Goal: Task Accomplishment & Management: Manage account settings

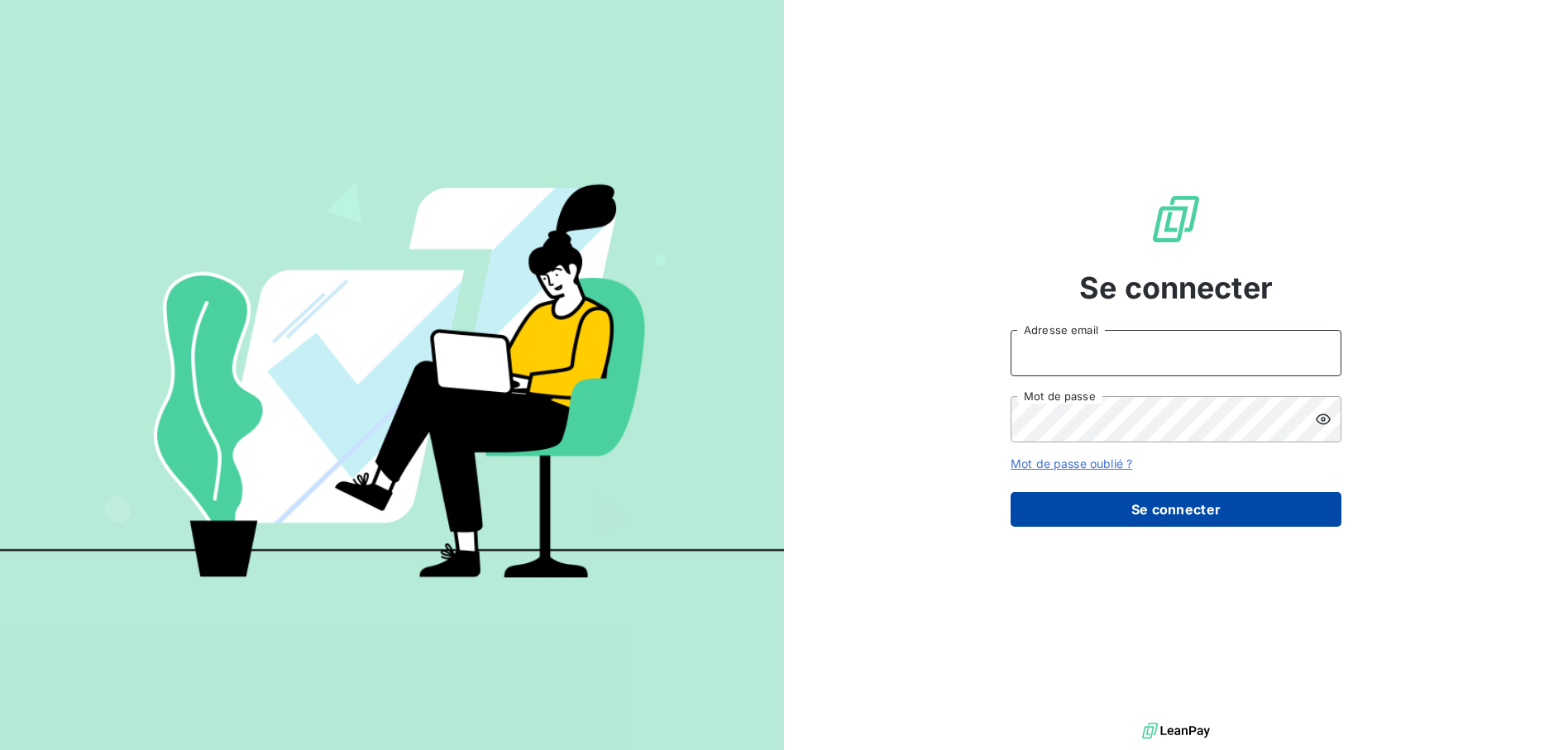
type input "[EMAIL_ADDRESS][DOMAIN_NAME]"
click at [1177, 514] on button "Se connecter" at bounding box center [1175, 509] width 331 height 35
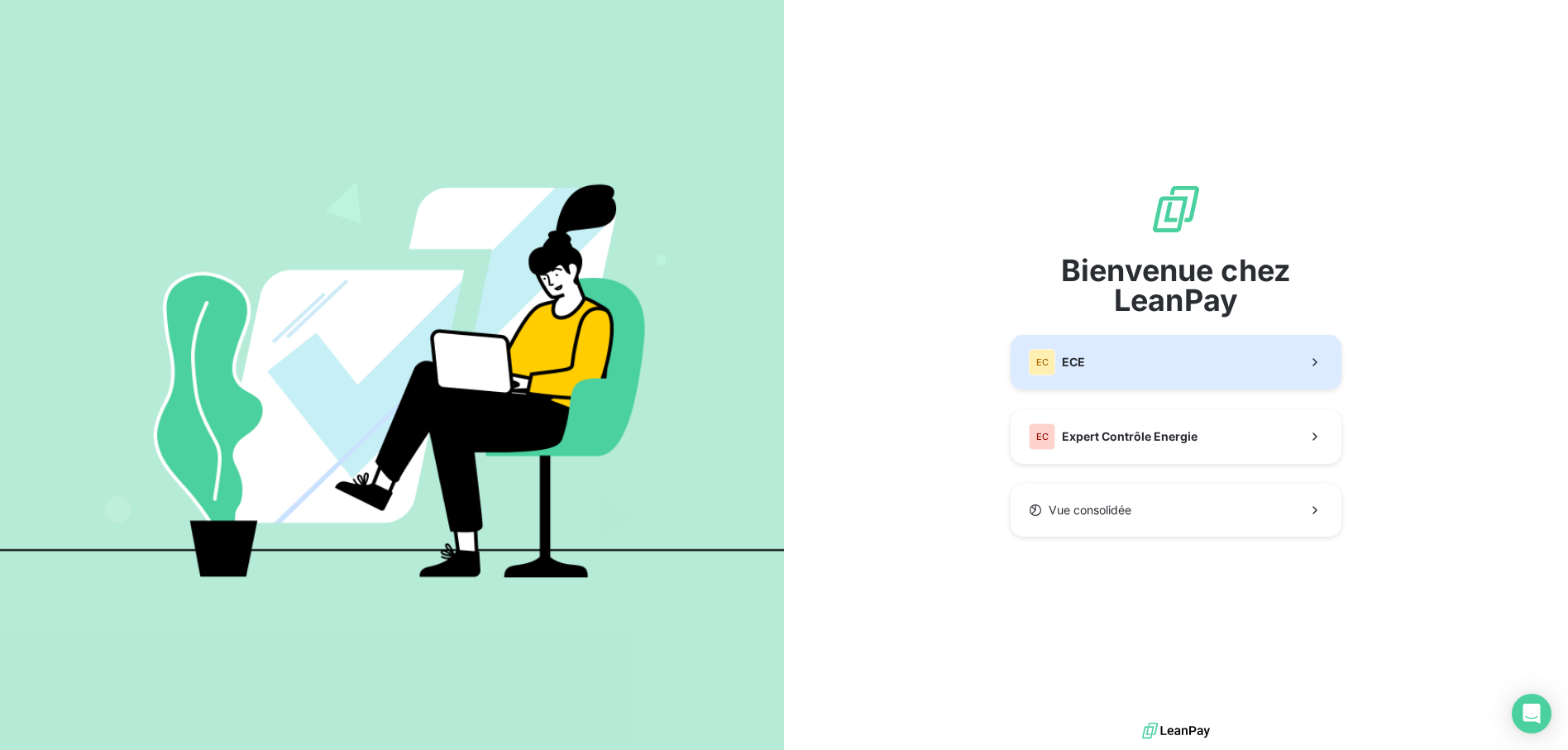
click at [1112, 361] on button "EC ECE" at bounding box center [1175, 362] width 331 height 54
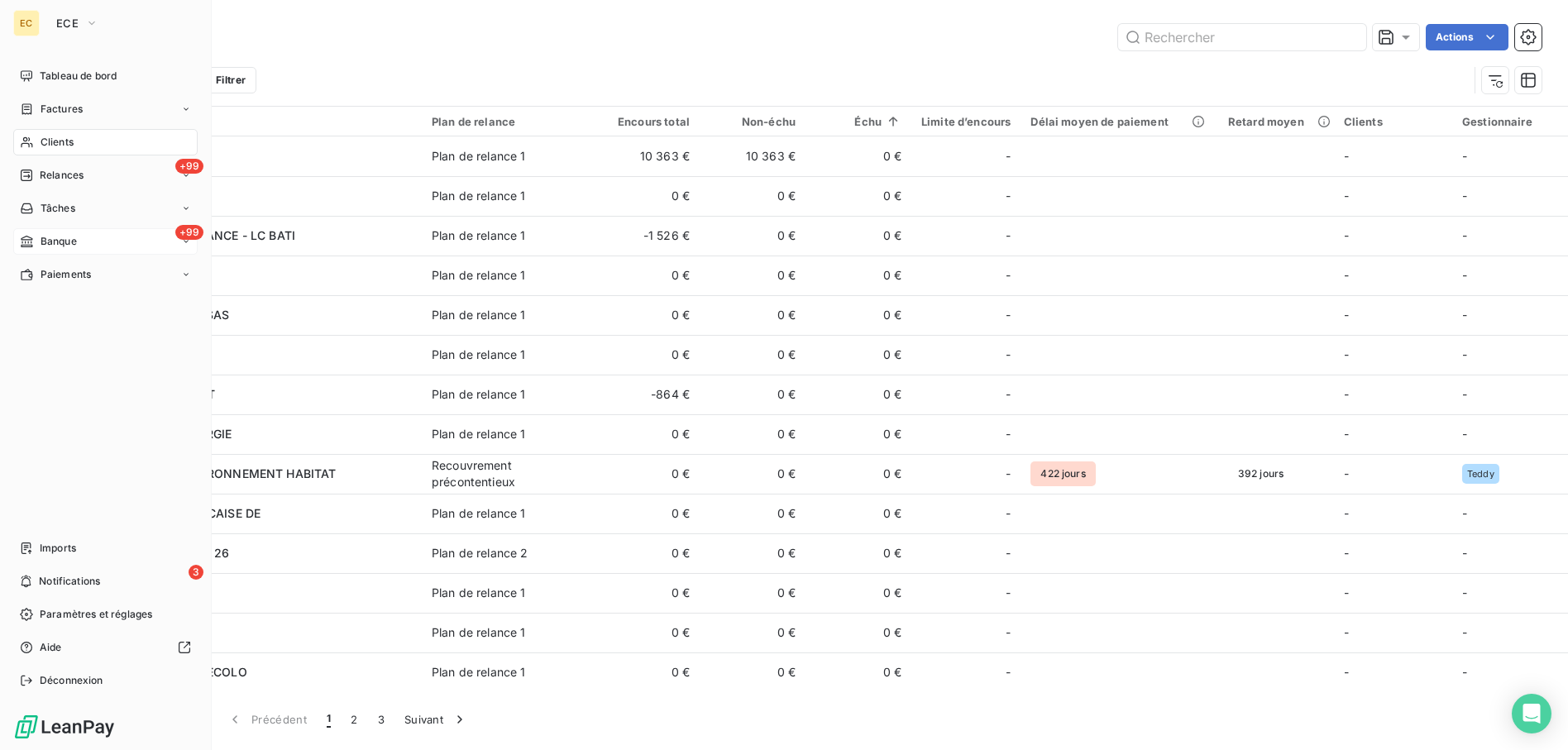
click at [66, 239] on span "Banque" at bounding box center [59, 241] width 37 height 15
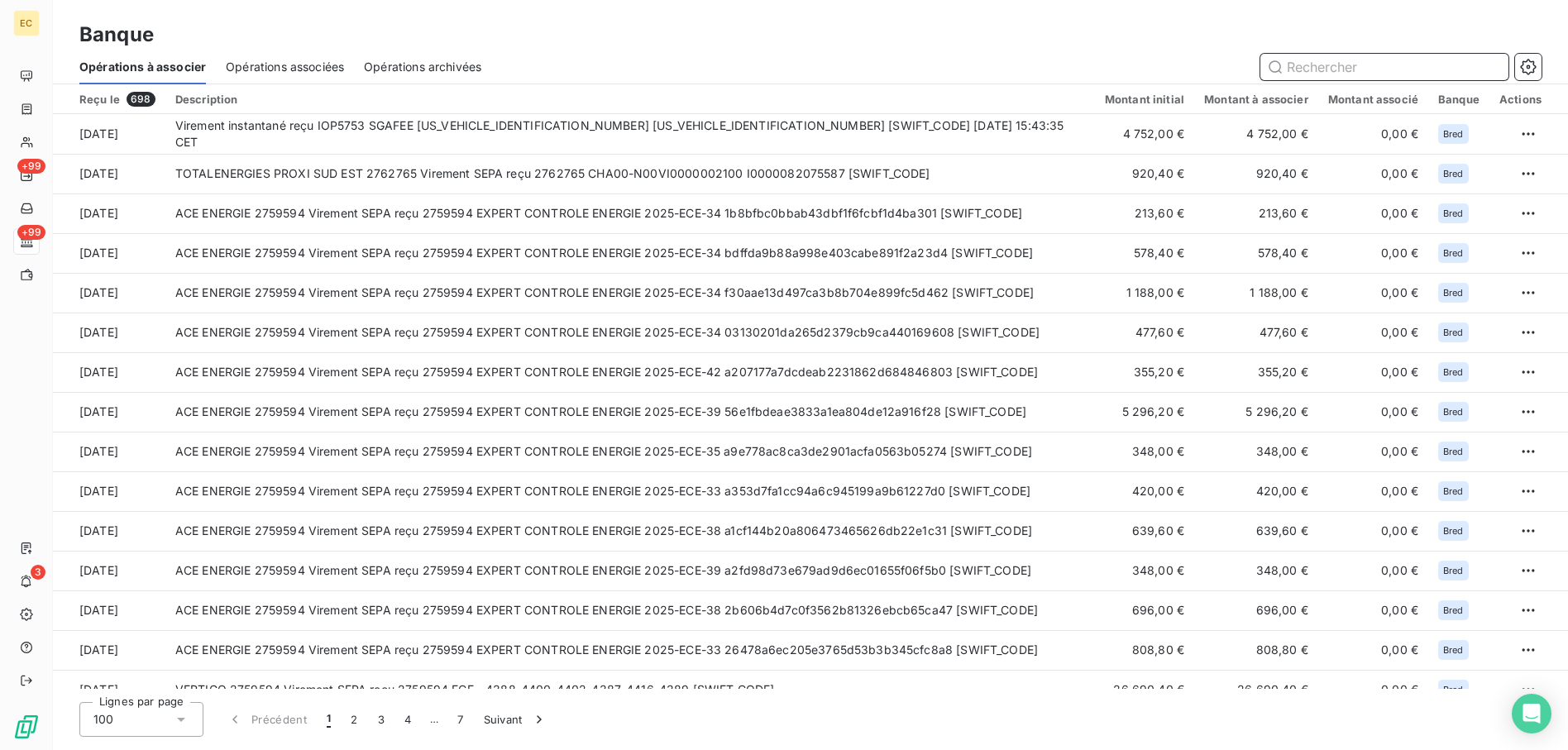
click at [306, 66] on span "Opérations associées" at bounding box center [285, 67] width 118 height 16
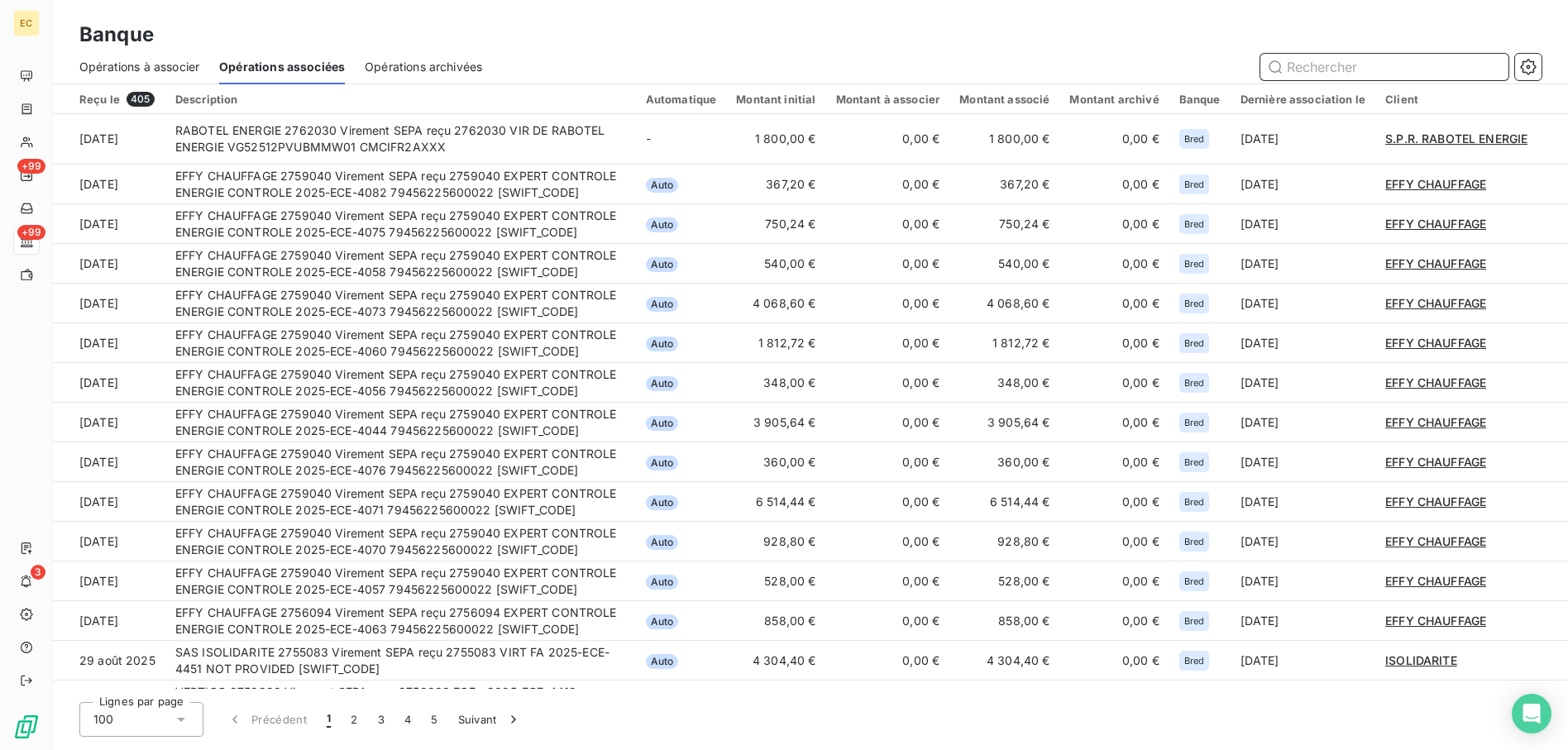
click at [176, 70] on span "Opérations à associer" at bounding box center [140, 67] width 120 height 16
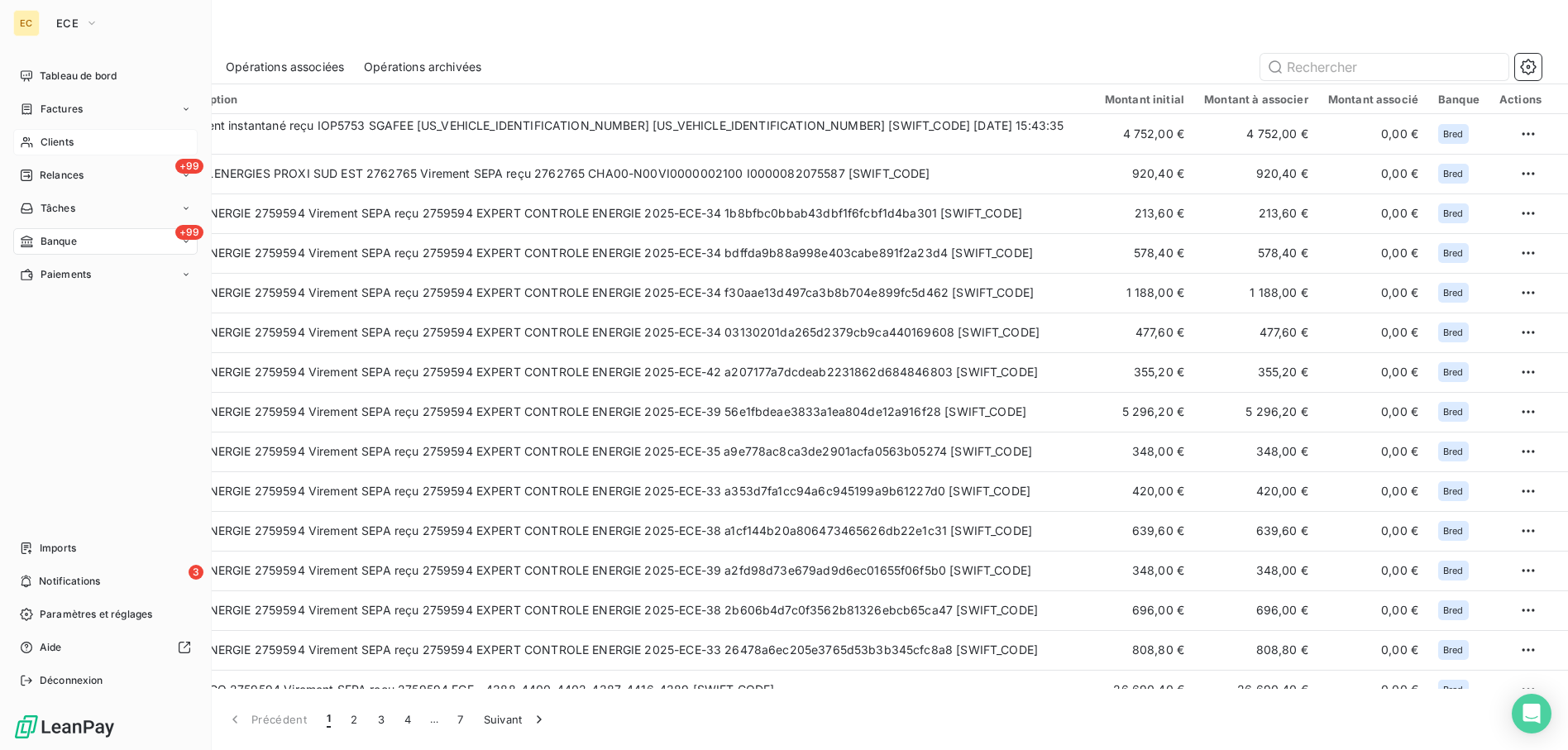
click at [80, 144] on div "Clients" at bounding box center [106, 142] width 184 height 26
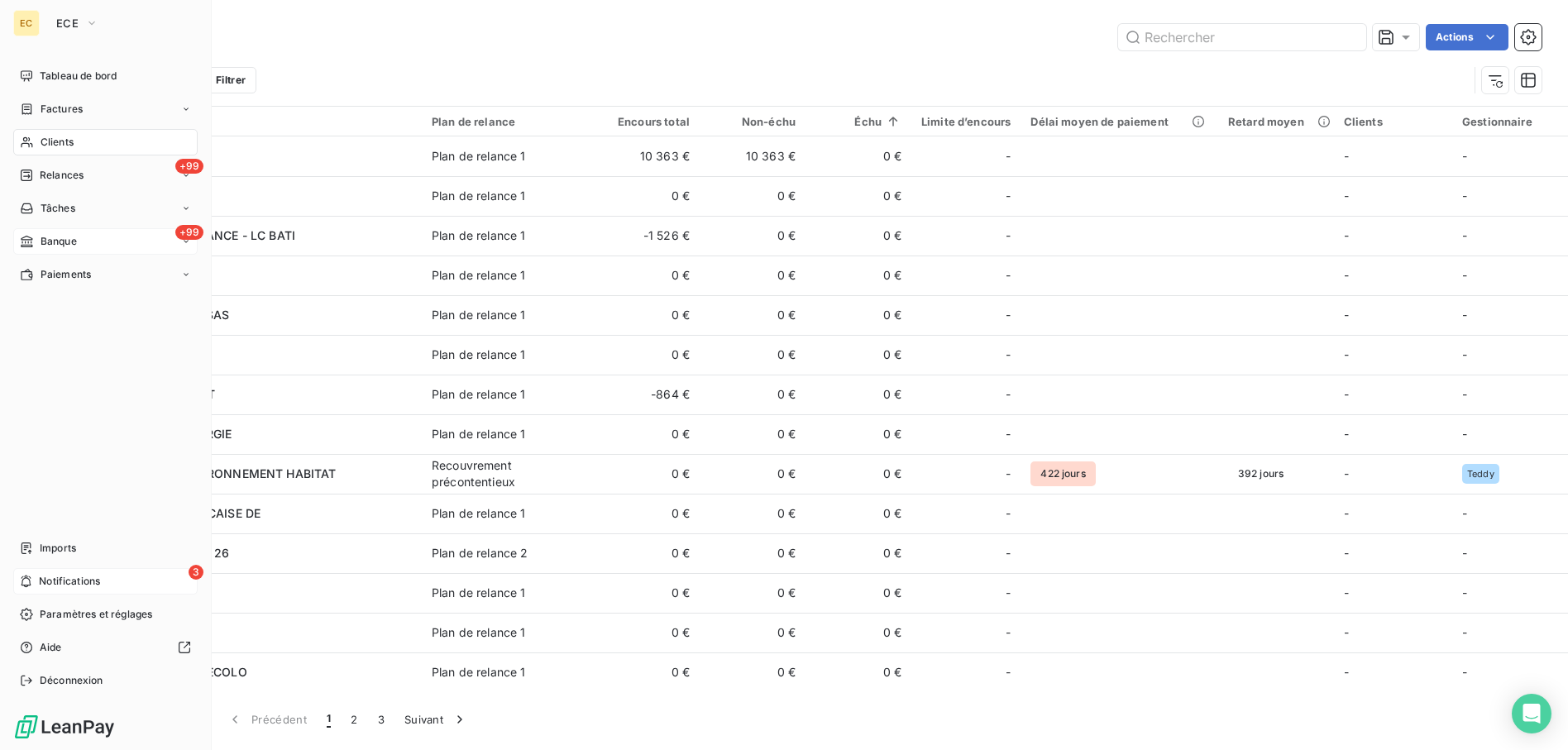
click at [43, 576] on span "Notifications" at bounding box center [69, 581] width 61 height 15
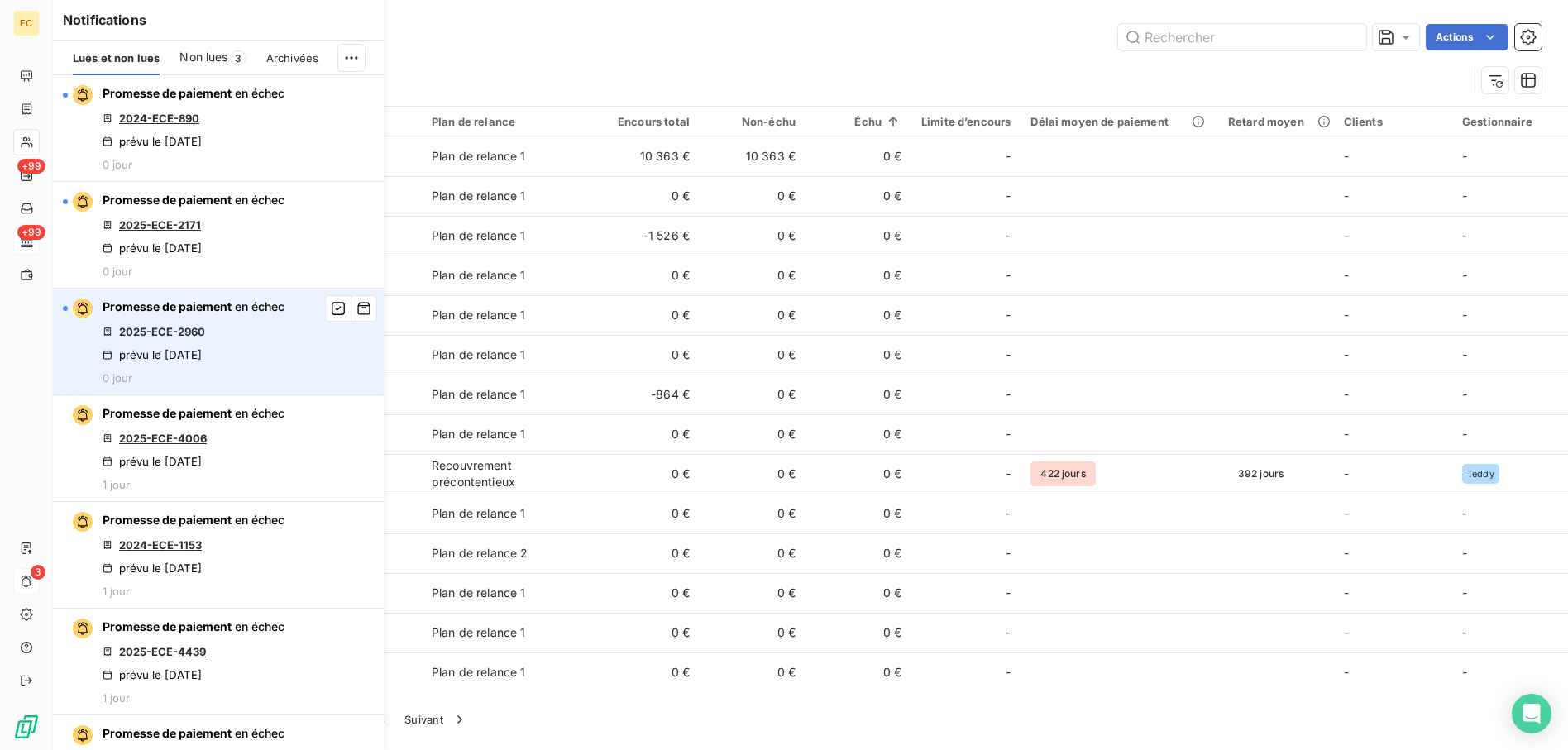
click at [181, 330] on link "2025-ECE-2960" at bounding box center [162, 332] width 86 height 14
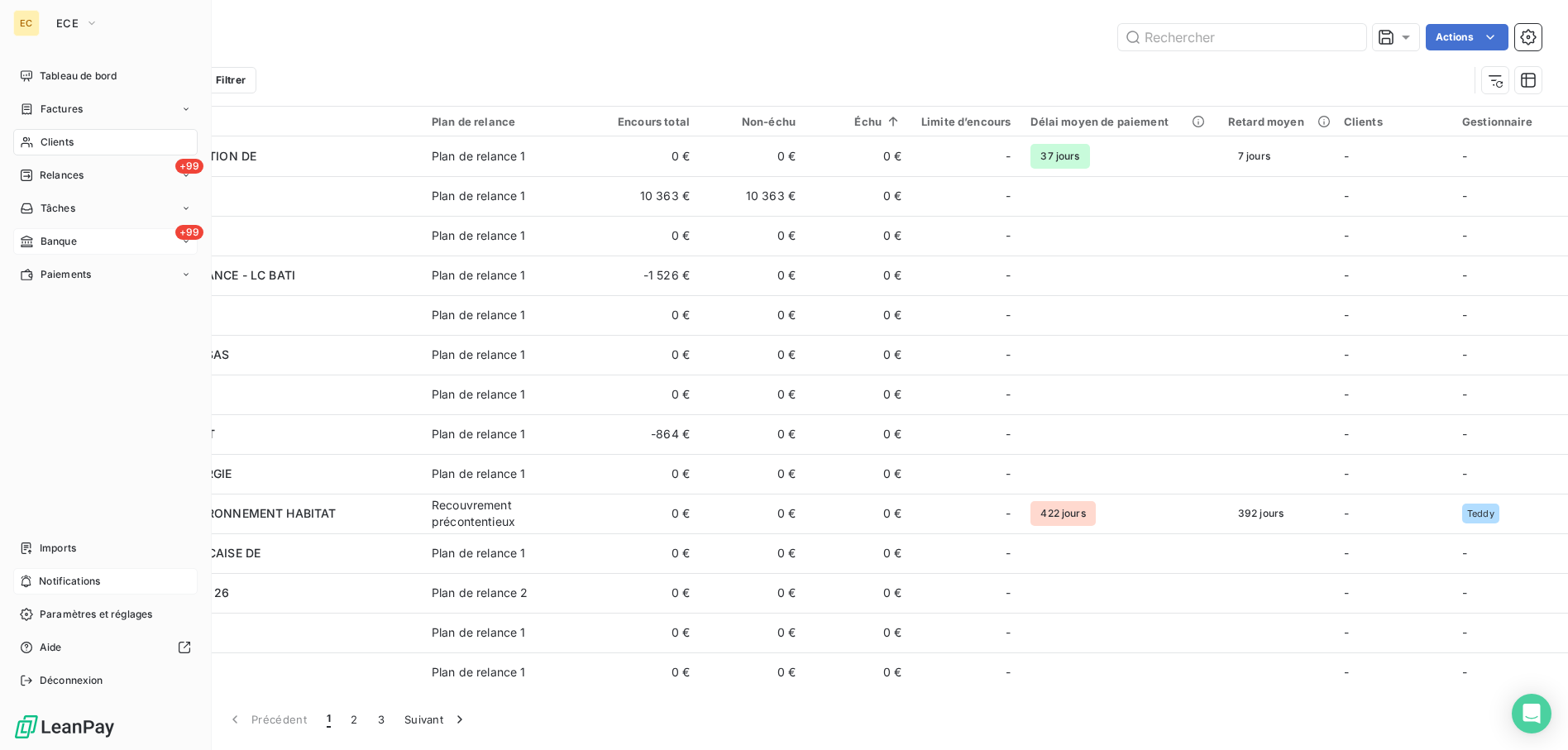
click at [94, 129] on div "Clients" at bounding box center [106, 142] width 184 height 26
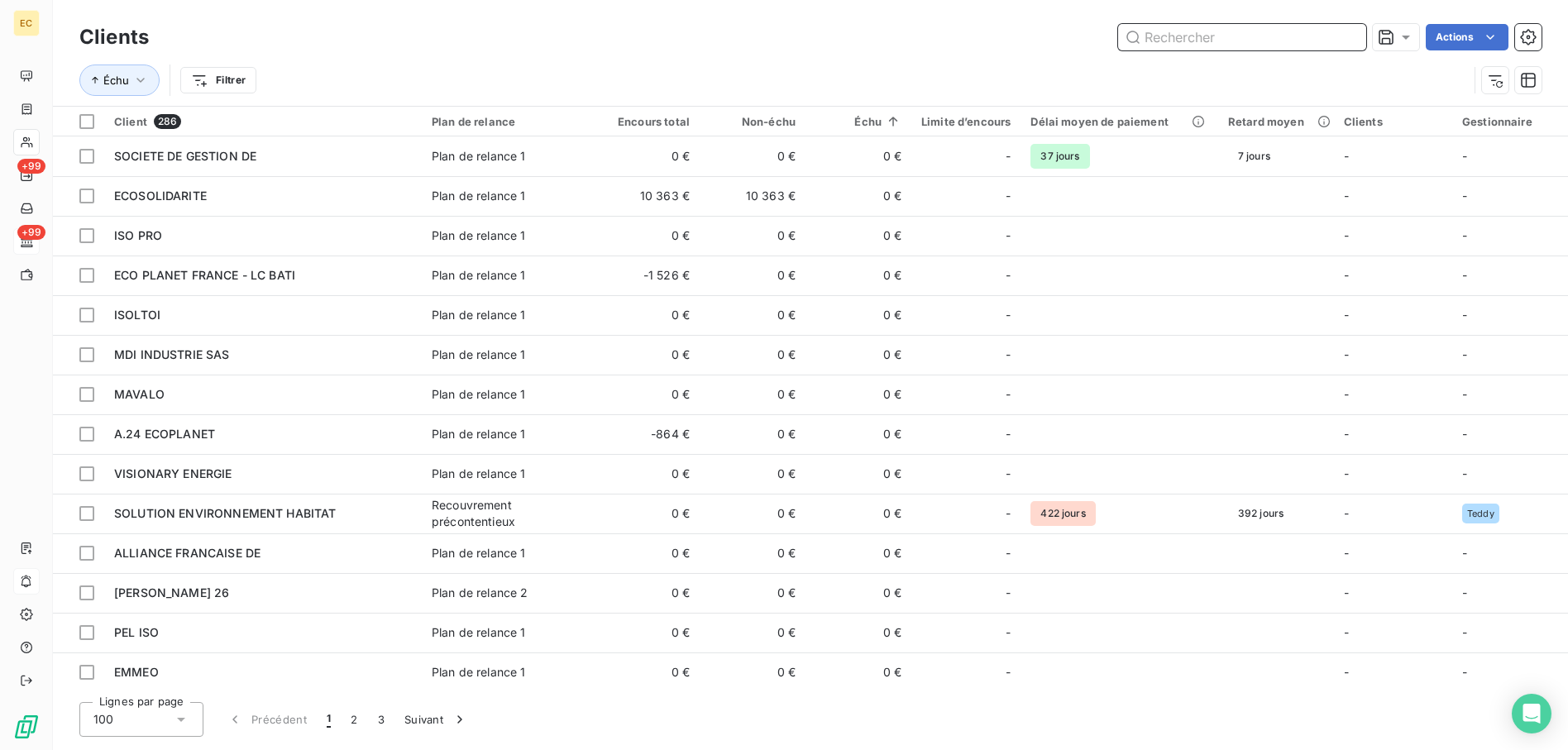
click at [1199, 31] on input "text" at bounding box center [1242, 37] width 248 height 26
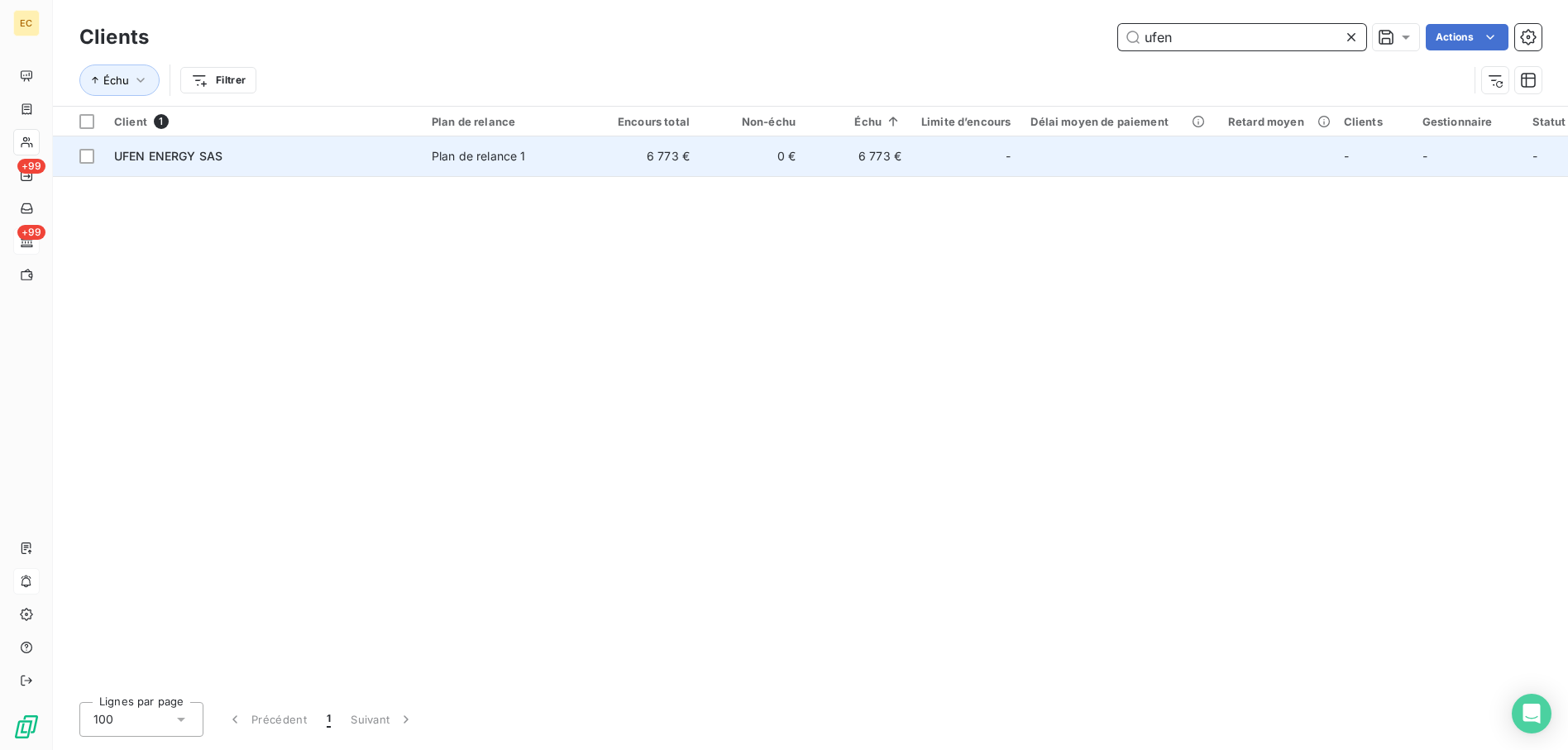
type input "ufen"
click at [426, 156] on td "Plan de relance 1" at bounding box center [507, 156] width 172 height 40
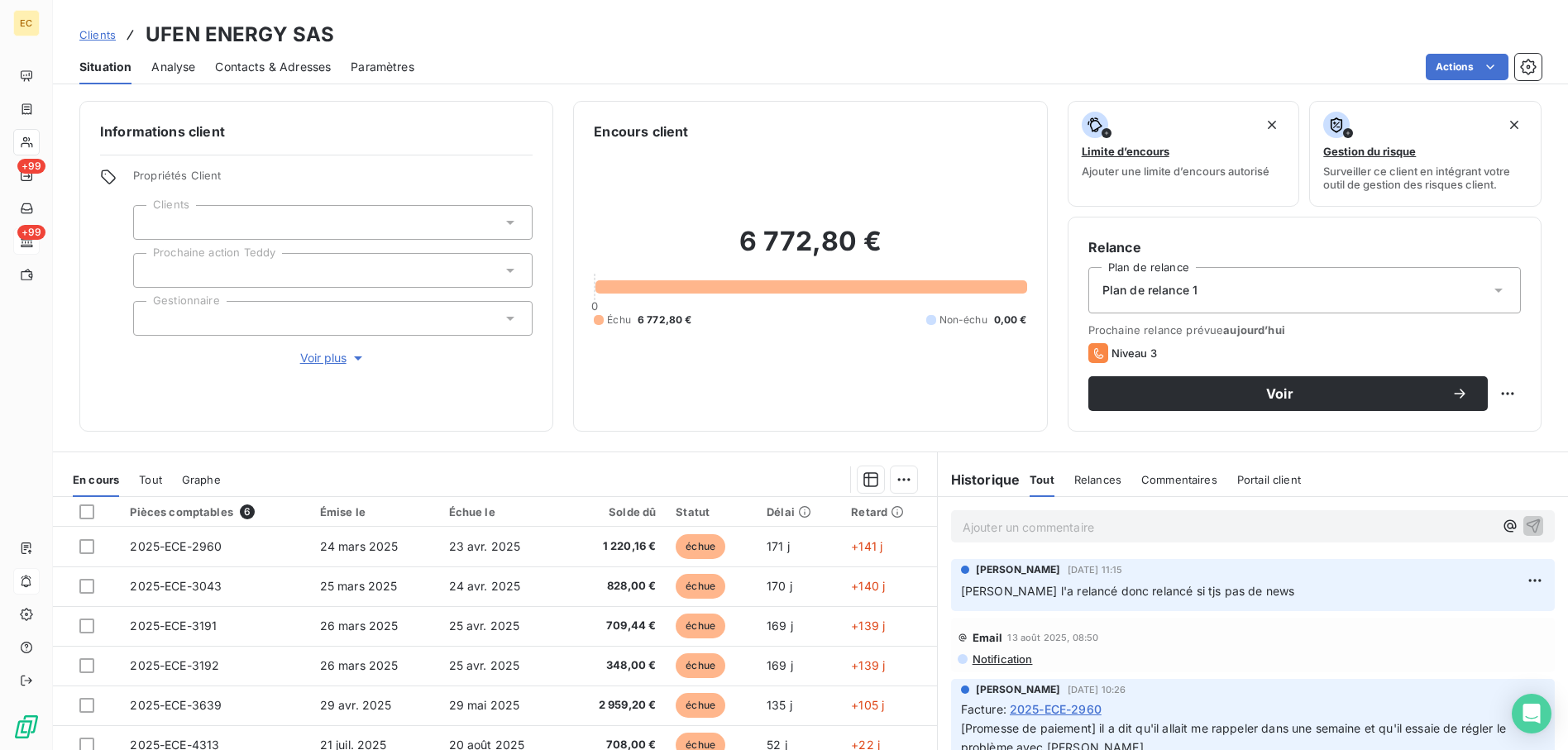
click at [1032, 520] on p "Ajouter un commentaire ﻿" at bounding box center [1228, 527] width 530 height 20
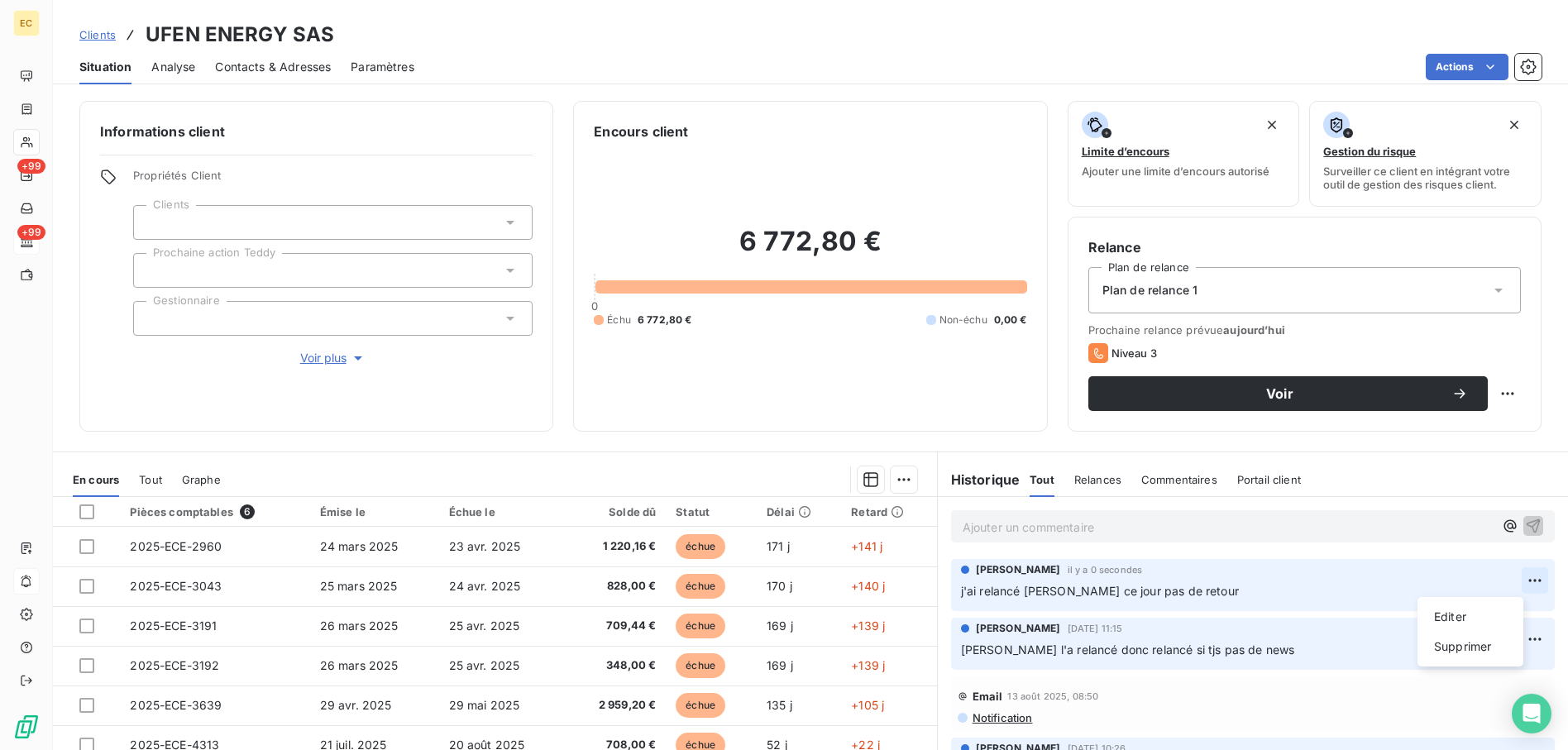
click at [1510, 583] on html "EC +99 +99 Clients UFEN ENERGY SAS Situation Analyse Contacts & Adresses Paramè…" at bounding box center [784, 375] width 1568 height 750
click at [1451, 617] on div "Editer" at bounding box center [1470, 617] width 93 height 26
drag, startPoint x: 103, startPoint y: 41, endPoint x: 125, endPoint y: 45, distance: 22.4
click at [103, 41] on span "Clients" at bounding box center [98, 35] width 37 height 14
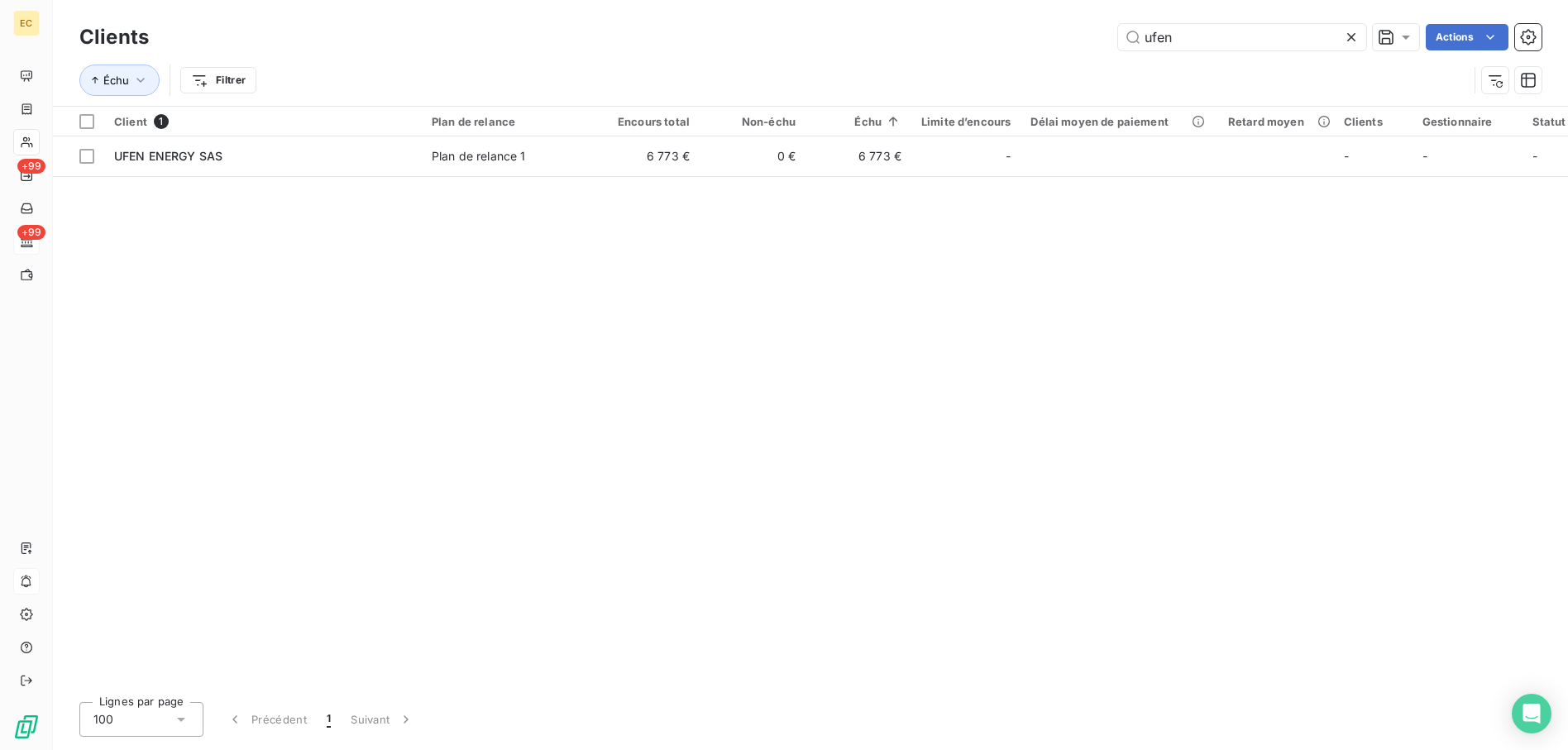
drag, startPoint x: 1204, startPoint y: 38, endPoint x: 862, endPoint y: 37, distance: 342.0
click at [863, 37] on div "ufen Actions" at bounding box center [855, 37] width 1373 height 26
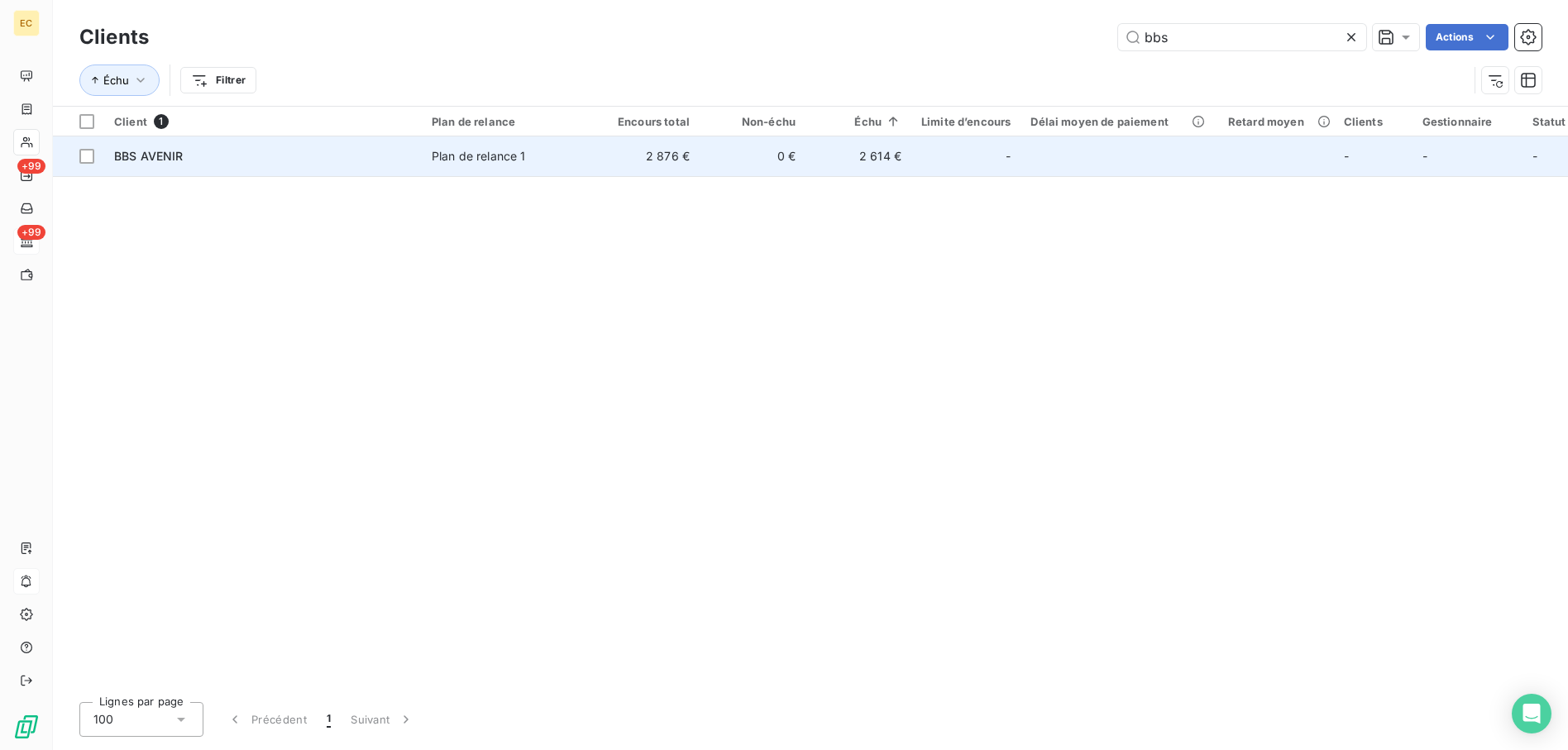
type input "bbs"
click at [248, 148] on div "BBS AVENIR" at bounding box center [263, 156] width 298 height 16
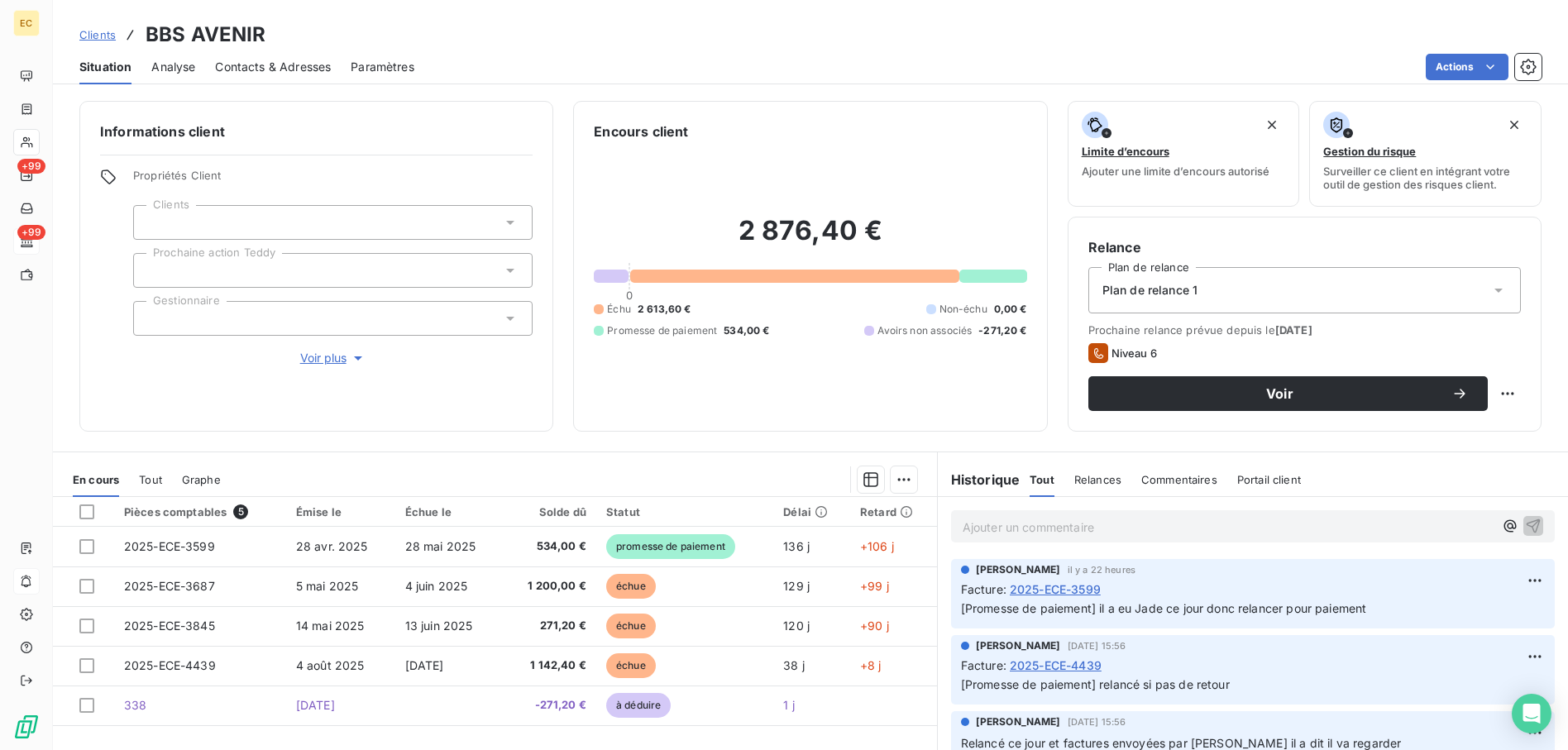
click at [1024, 519] on p "Ajouter un commentaire ﻿" at bounding box center [1228, 527] width 530 height 20
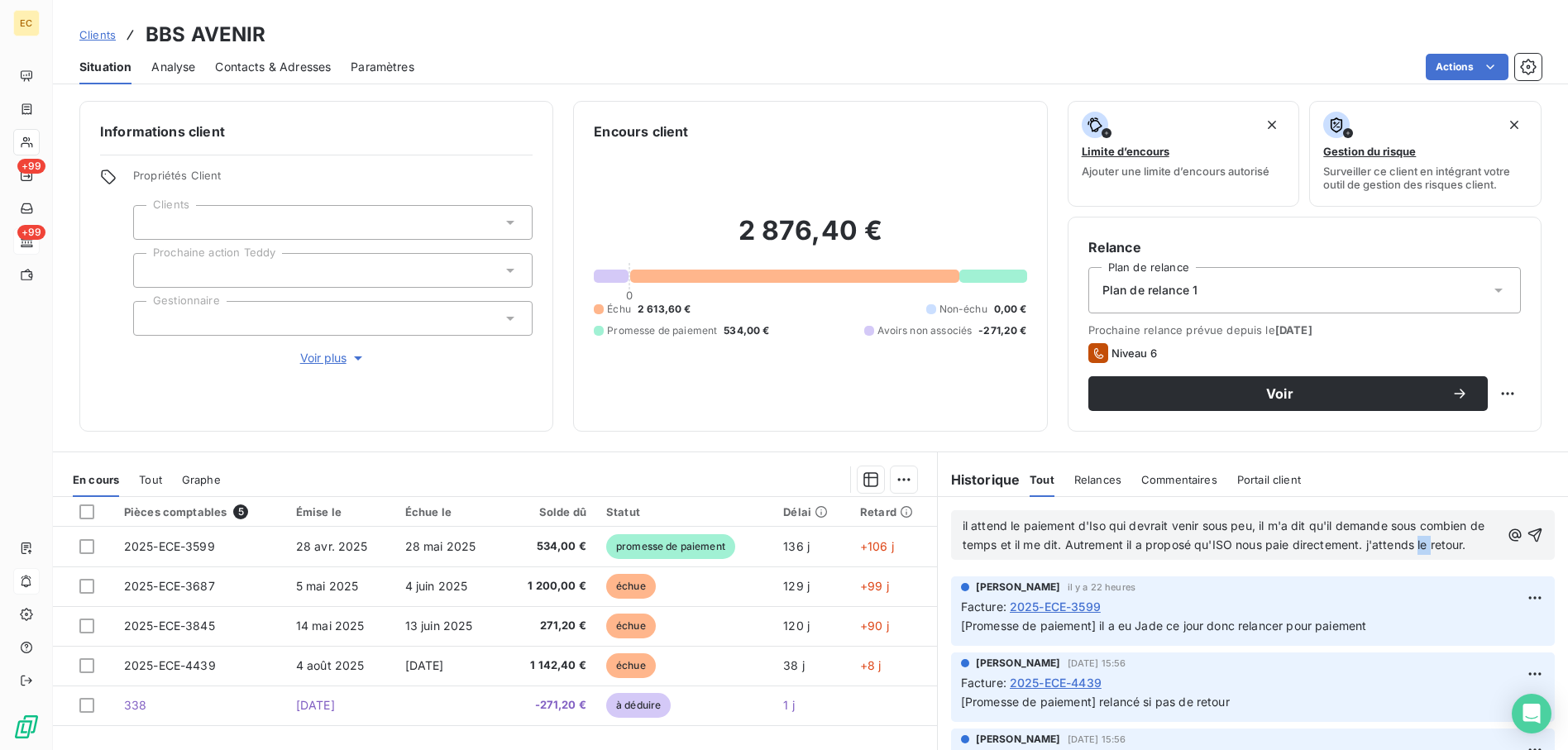
drag, startPoint x: 1449, startPoint y: 548, endPoint x: 1430, endPoint y: 542, distance: 19.9
click at [1429, 542] on p "il attend le paiement d'Iso qui devrait venir sous peu, il m'a dit qu'il demand…" at bounding box center [1232, 536] width 537 height 38
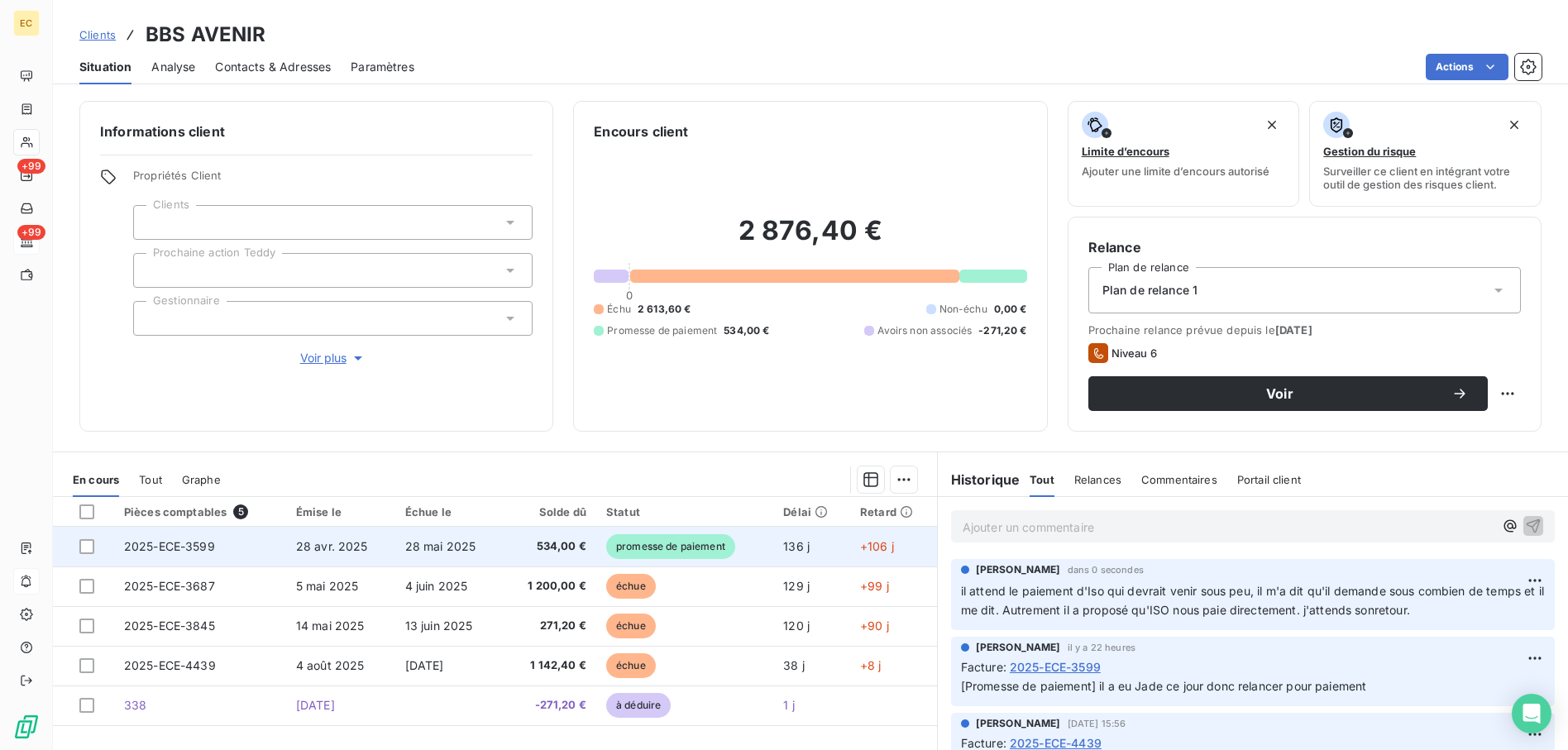
click at [223, 552] on td "2025-ECE-3599" at bounding box center [200, 546] width 172 height 40
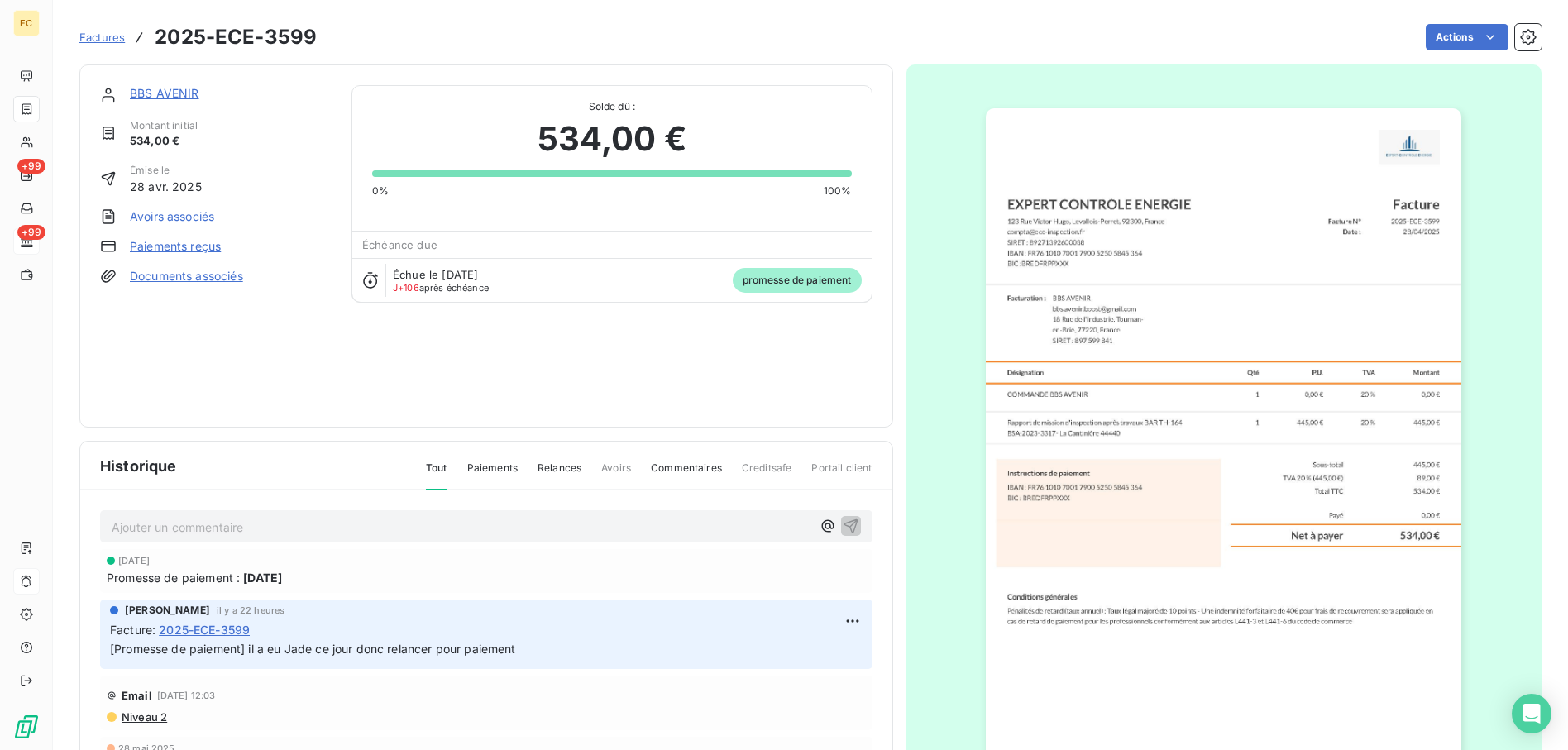
click at [306, 167] on div "Émise le 28 avr. 2025" at bounding box center [215, 179] width 232 height 32
click at [120, 35] on span "Factures" at bounding box center [102, 38] width 46 height 14
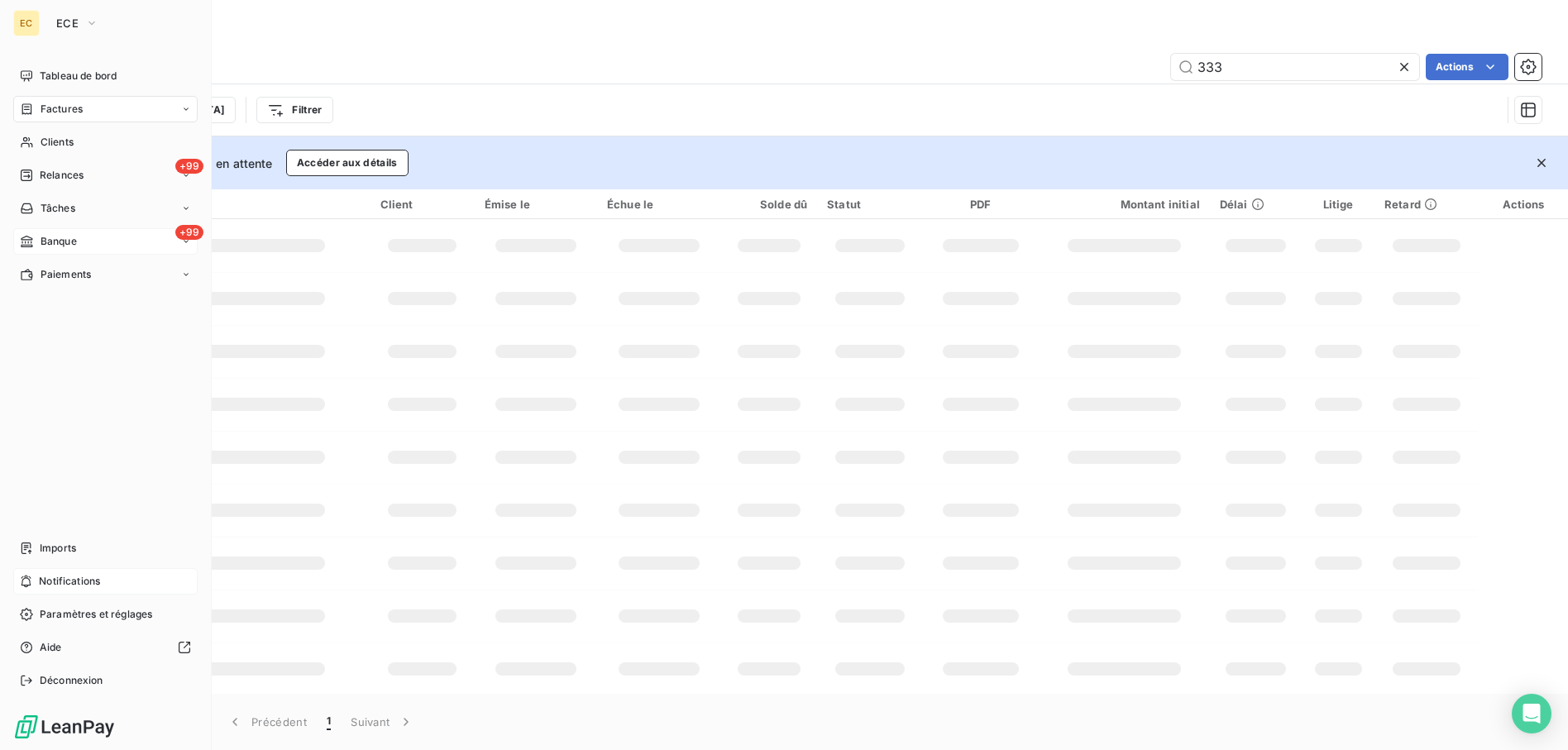
drag, startPoint x: 79, startPoint y: 237, endPoint x: 176, endPoint y: 246, distance: 97.4
click at [80, 238] on div "+99 Banque" at bounding box center [106, 241] width 184 height 26
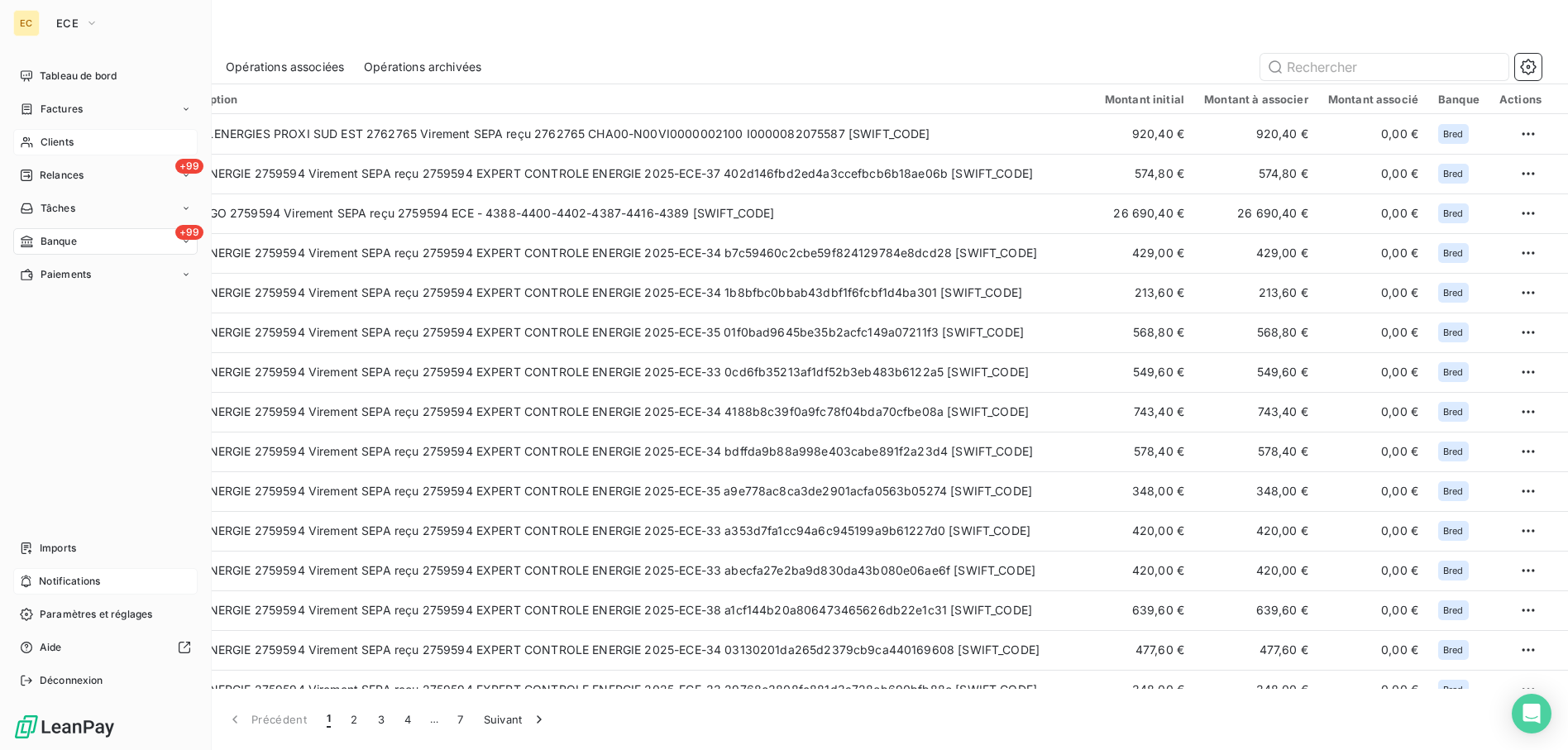
click at [101, 139] on div "Clients" at bounding box center [106, 142] width 184 height 26
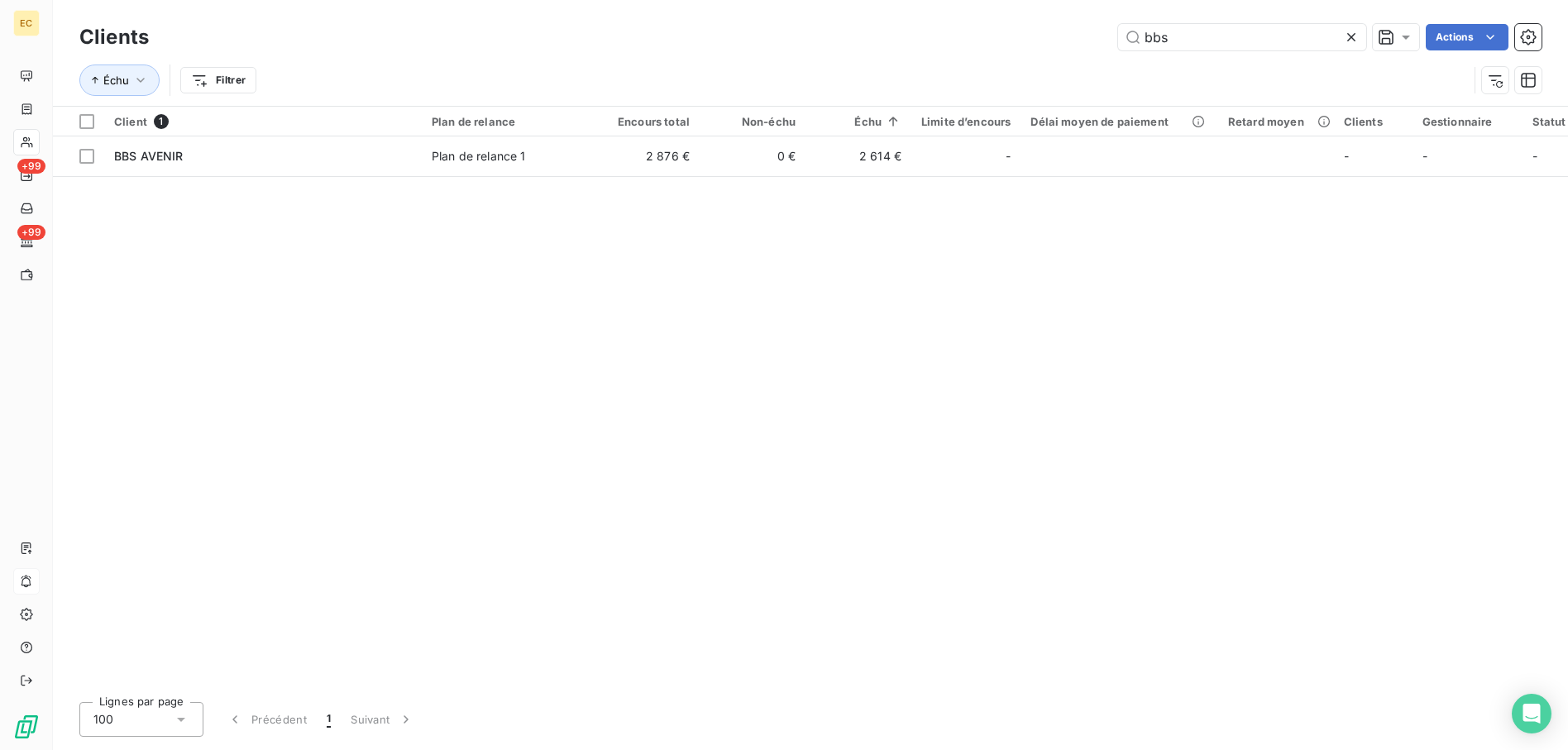
click at [419, 386] on div "Client 1 Plan de relance Encours total Non-échu Échu Limite d’encours Délai moy…" at bounding box center [811, 398] width 1515 height 582
drag, startPoint x: 1213, startPoint y: 31, endPoint x: 1075, endPoint y: 42, distance: 138.4
click at [1089, 37] on div "bbs Actions" at bounding box center [855, 37] width 1373 height 26
drag, startPoint x: 1200, startPoint y: 39, endPoint x: 986, endPoint y: 38, distance: 214.0
click at [987, 38] on div "hellio Actions" at bounding box center [855, 37] width 1373 height 26
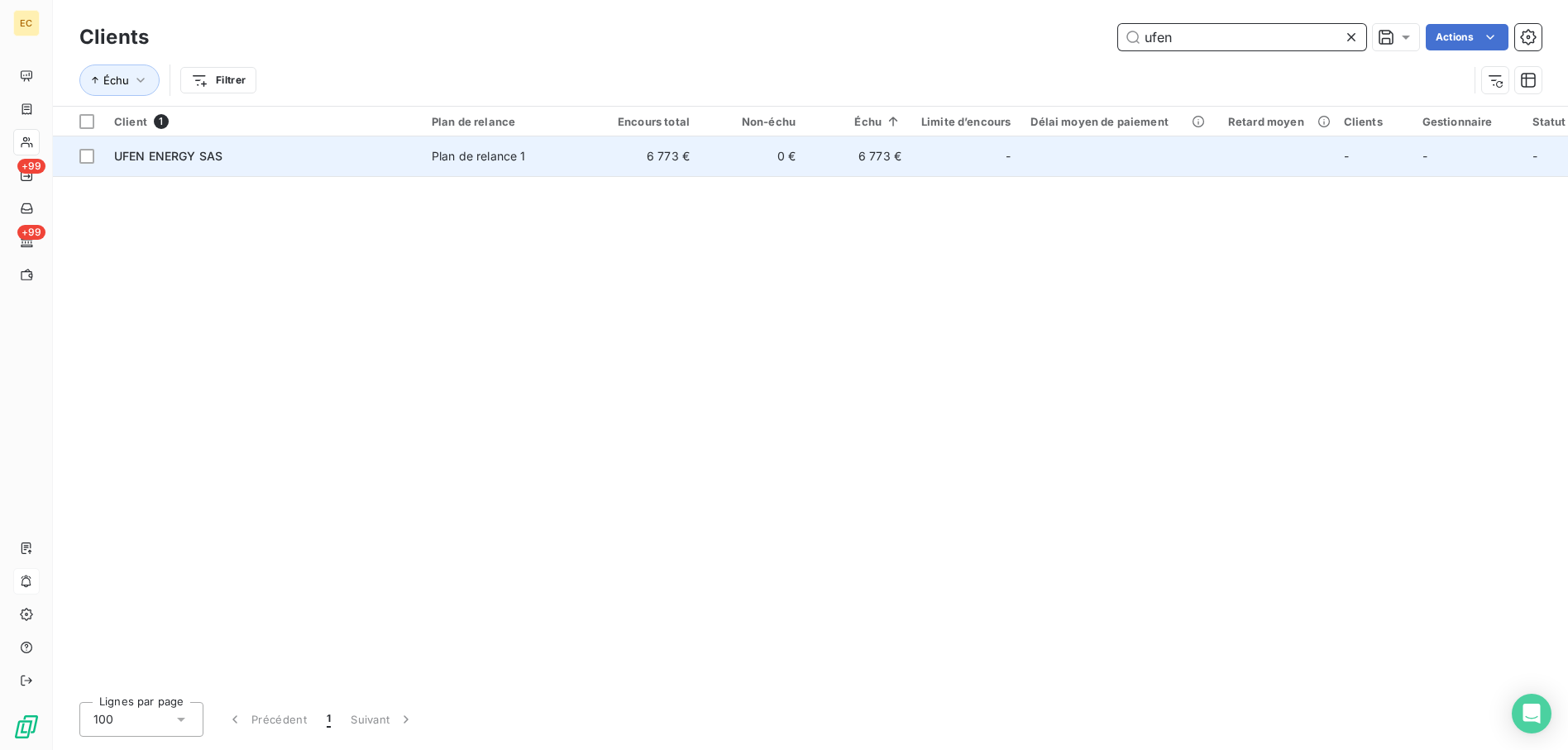
type input "ufen"
click at [536, 154] on span "Plan de relance 1" at bounding box center [507, 156] width 152 height 16
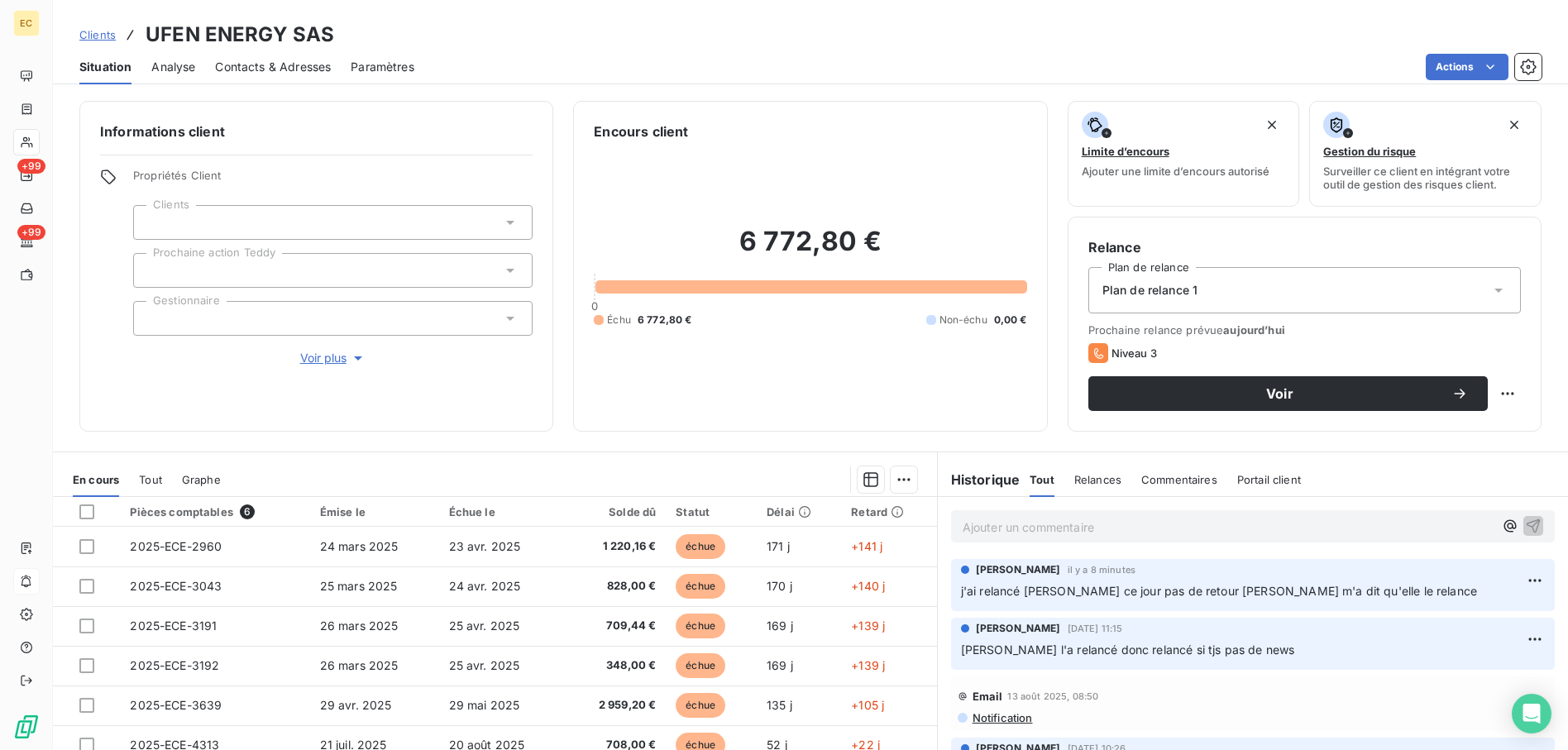
click at [1008, 524] on p "Ajouter un commentaire ﻿" at bounding box center [1228, 527] width 530 height 20
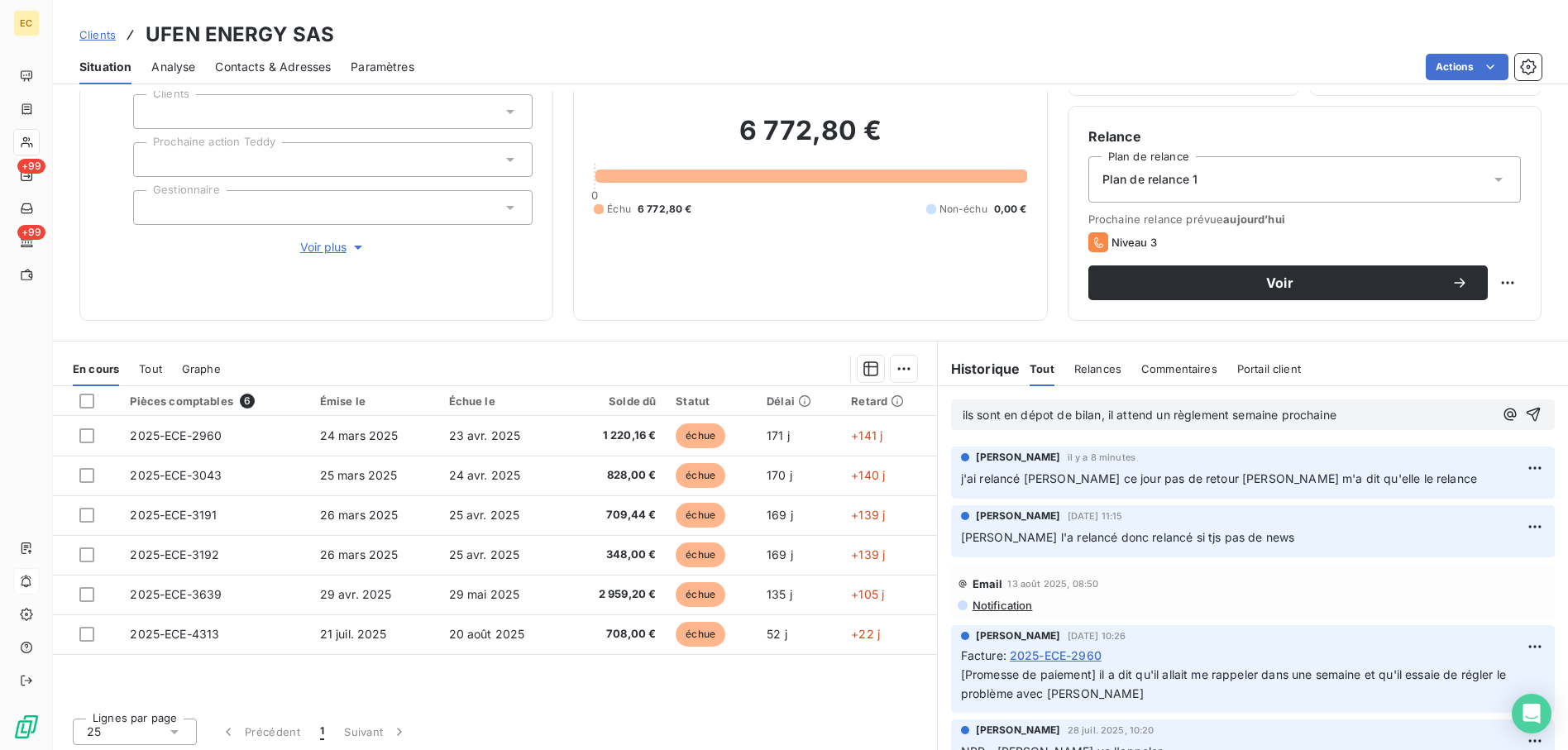
scroll to position [115, 0]
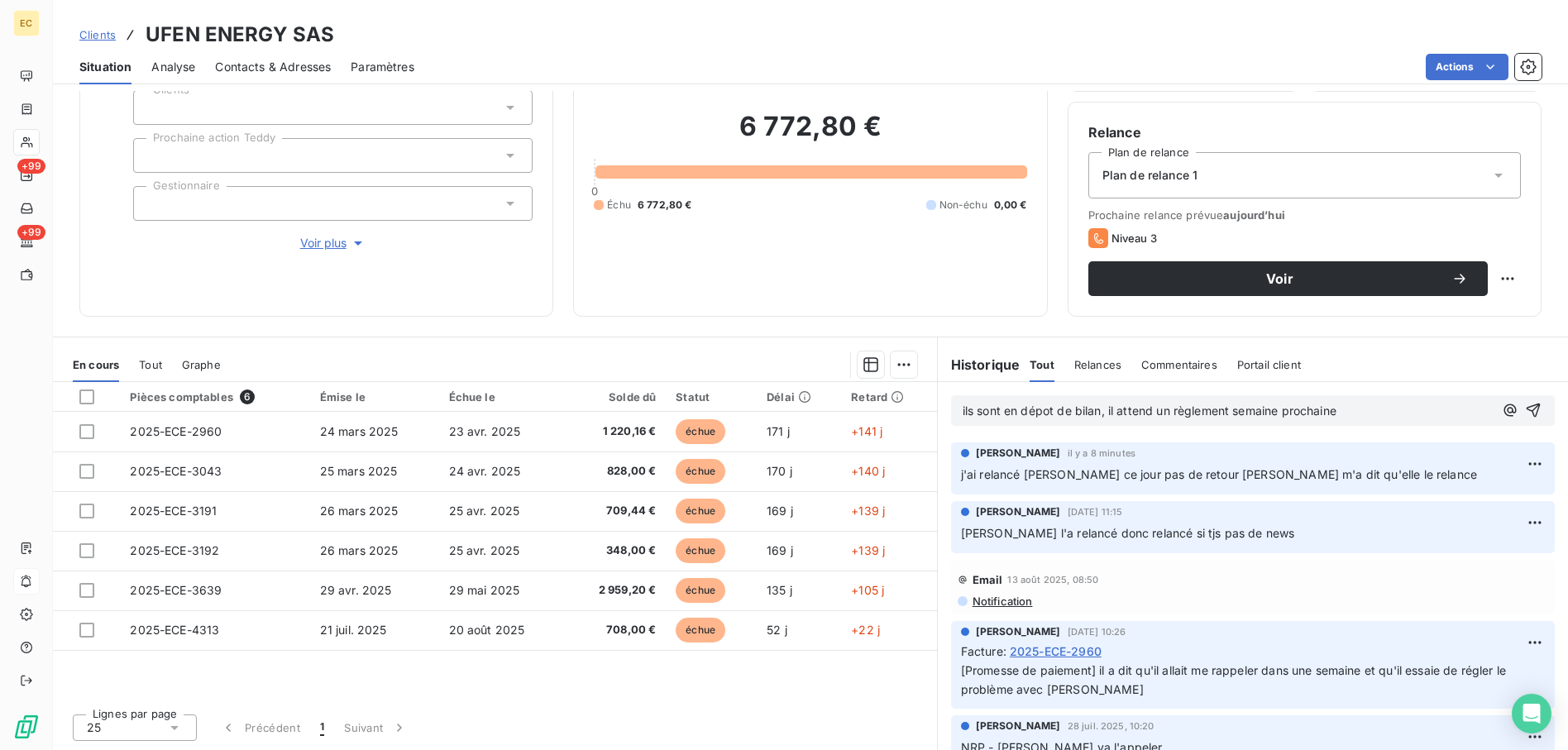
click at [1399, 408] on p "ils sont en dépot de bilan, il attend un règlement semaine prochaine" at bounding box center [1228, 411] width 530 height 19
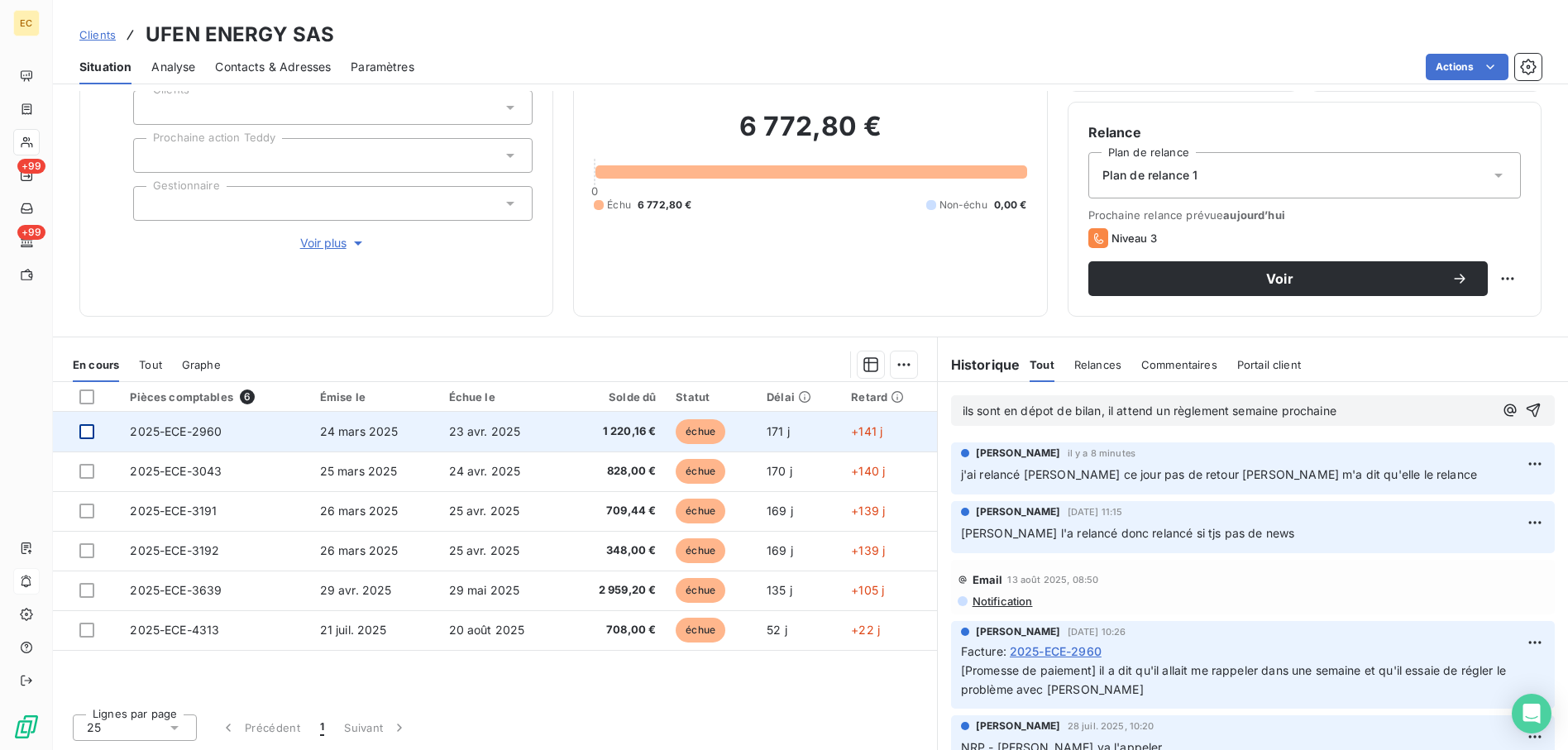
drag, startPoint x: 81, startPoint y: 426, endPoint x: 349, endPoint y: 421, distance: 268.0
click at [82, 426] on div at bounding box center [86, 431] width 15 height 15
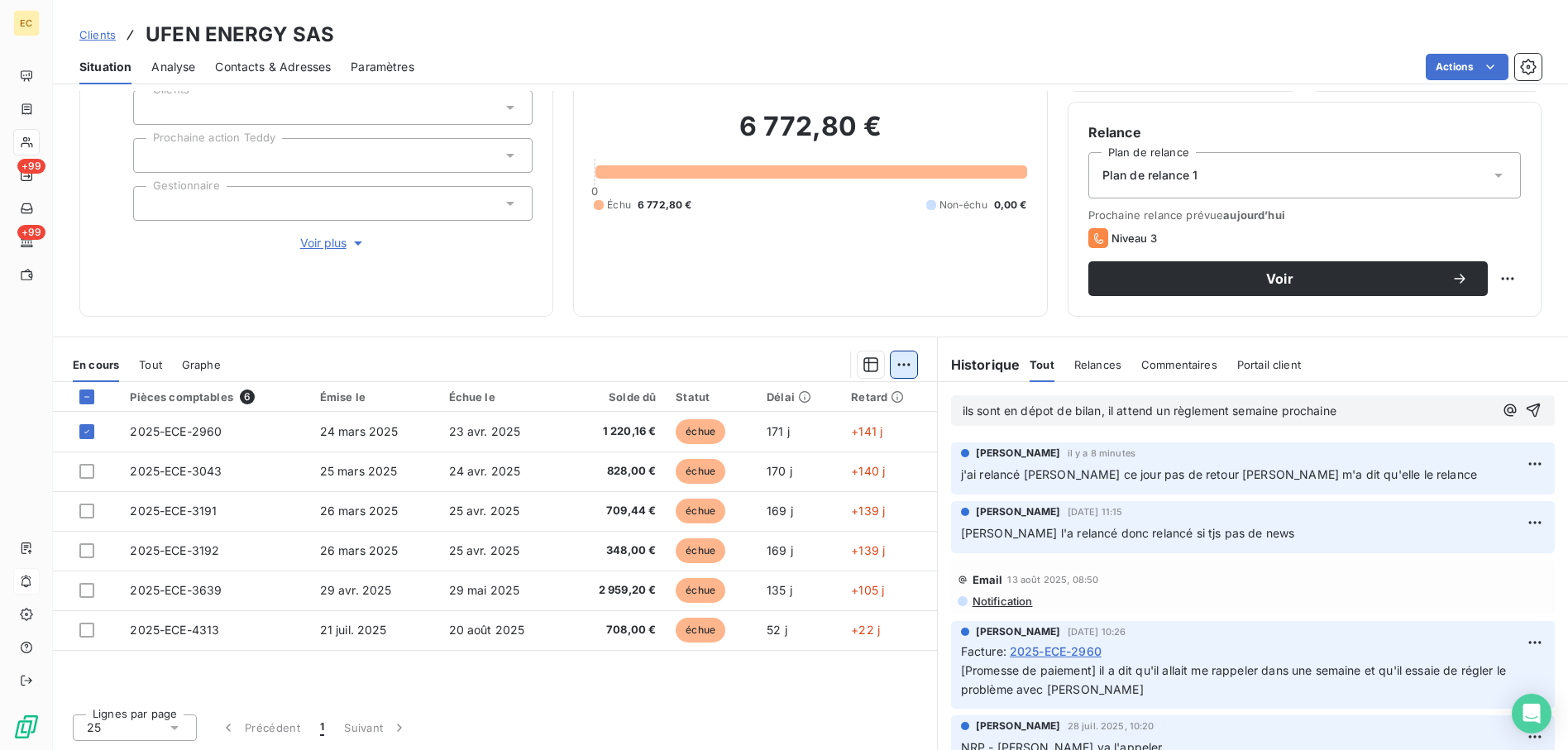
click at [889, 365] on html "EC +99 +99 Clients UFEN ENERGY SAS Situation Analyse Contacts & Adresses Paramè…" at bounding box center [784, 375] width 1568 height 750
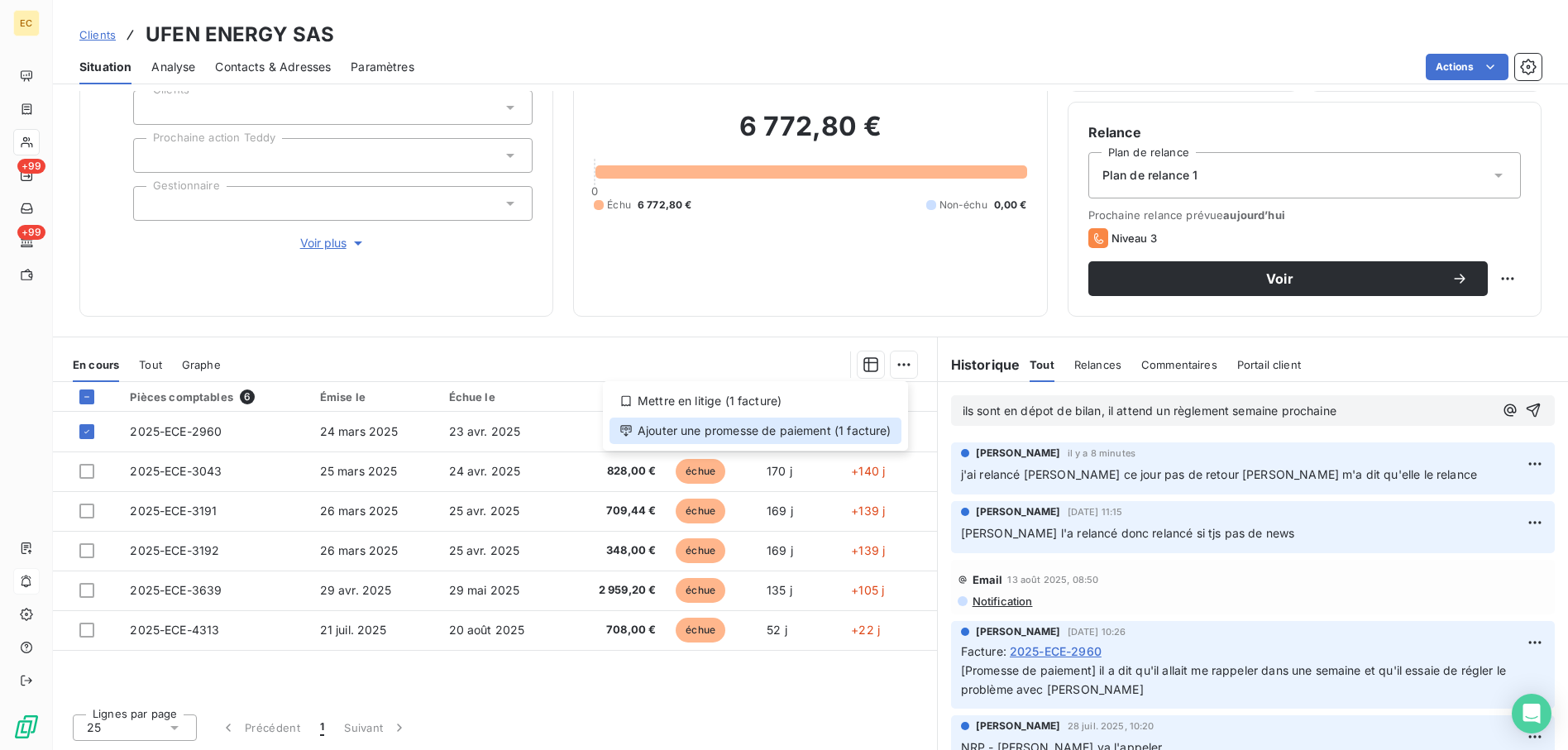
click at [813, 426] on div "Ajouter une promesse de paiement (1 facture)" at bounding box center [755, 431] width 292 height 26
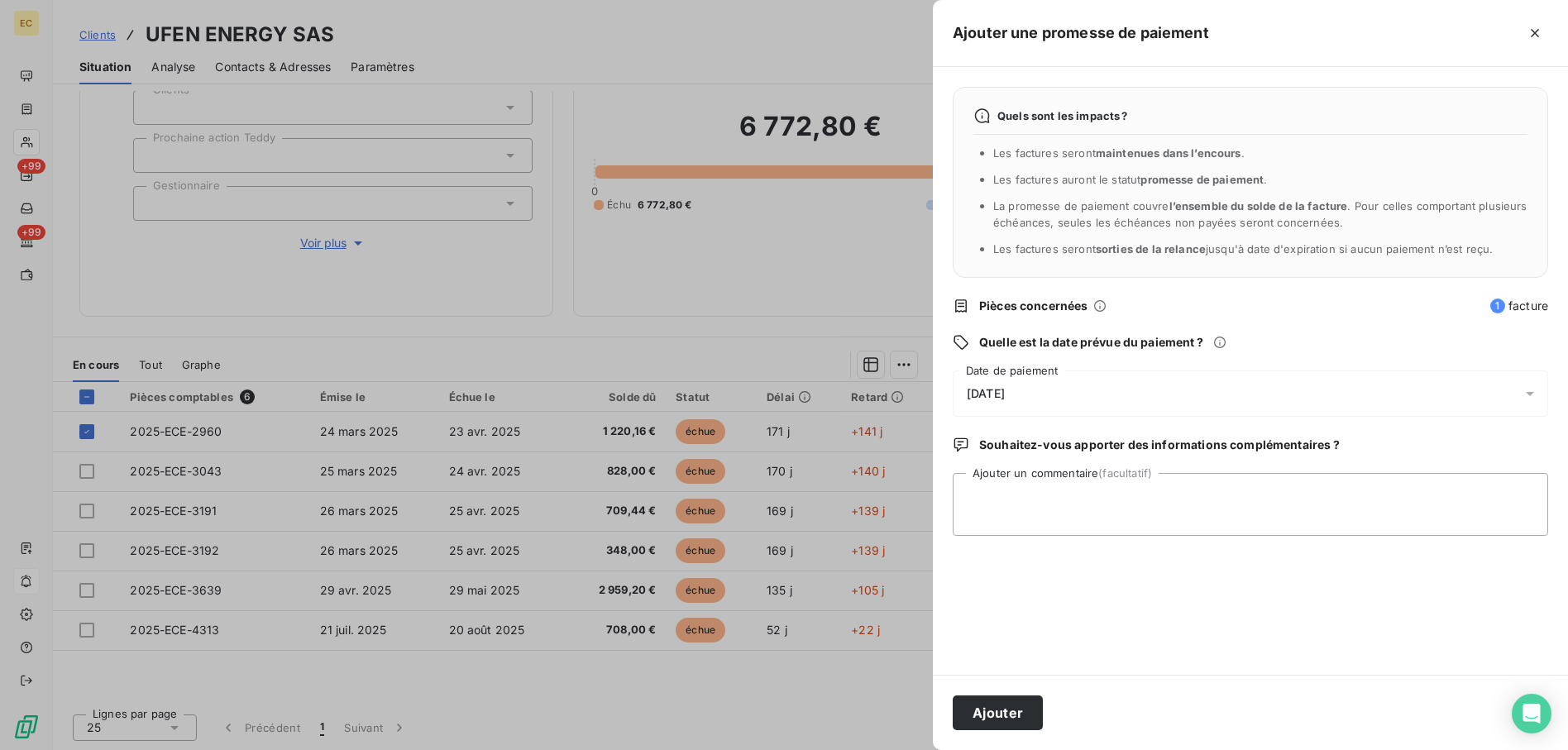
click at [1040, 389] on div "12/09/2025" at bounding box center [1250, 394] width 595 height 47
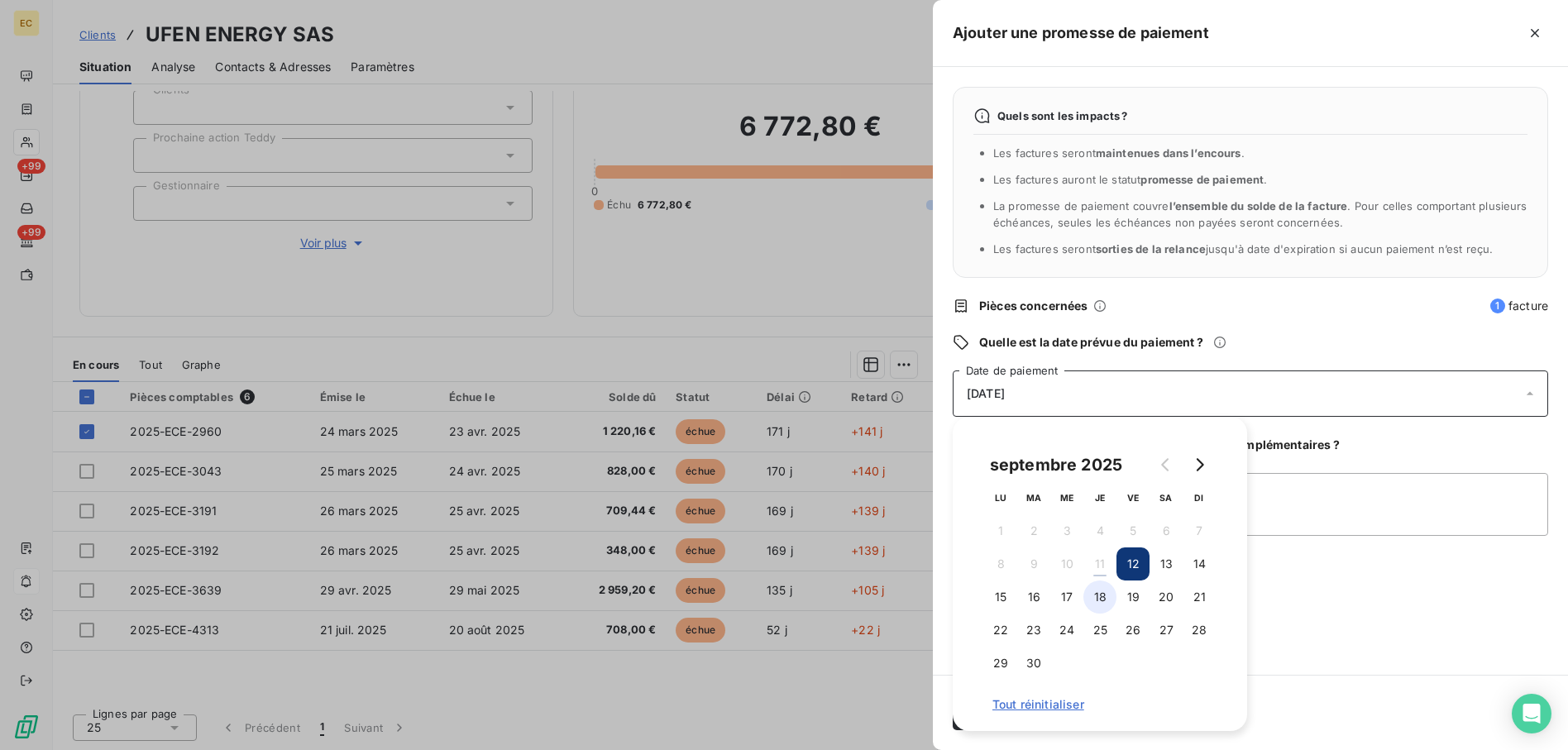
drag, startPoint x: 1094, startPoint y: 597, endPoint x: 1104, endPoint y: 594, distance: 10.4
click at [1096, 597] on button "18" at bounding box center [1100, 598] width 33 height 33
click at [1297, 588] on div "Quels sont les impacts ? Les factures seront maintenues dans l’encours . Les fa…" at bounding box center [1250, 371] width 635 height 608
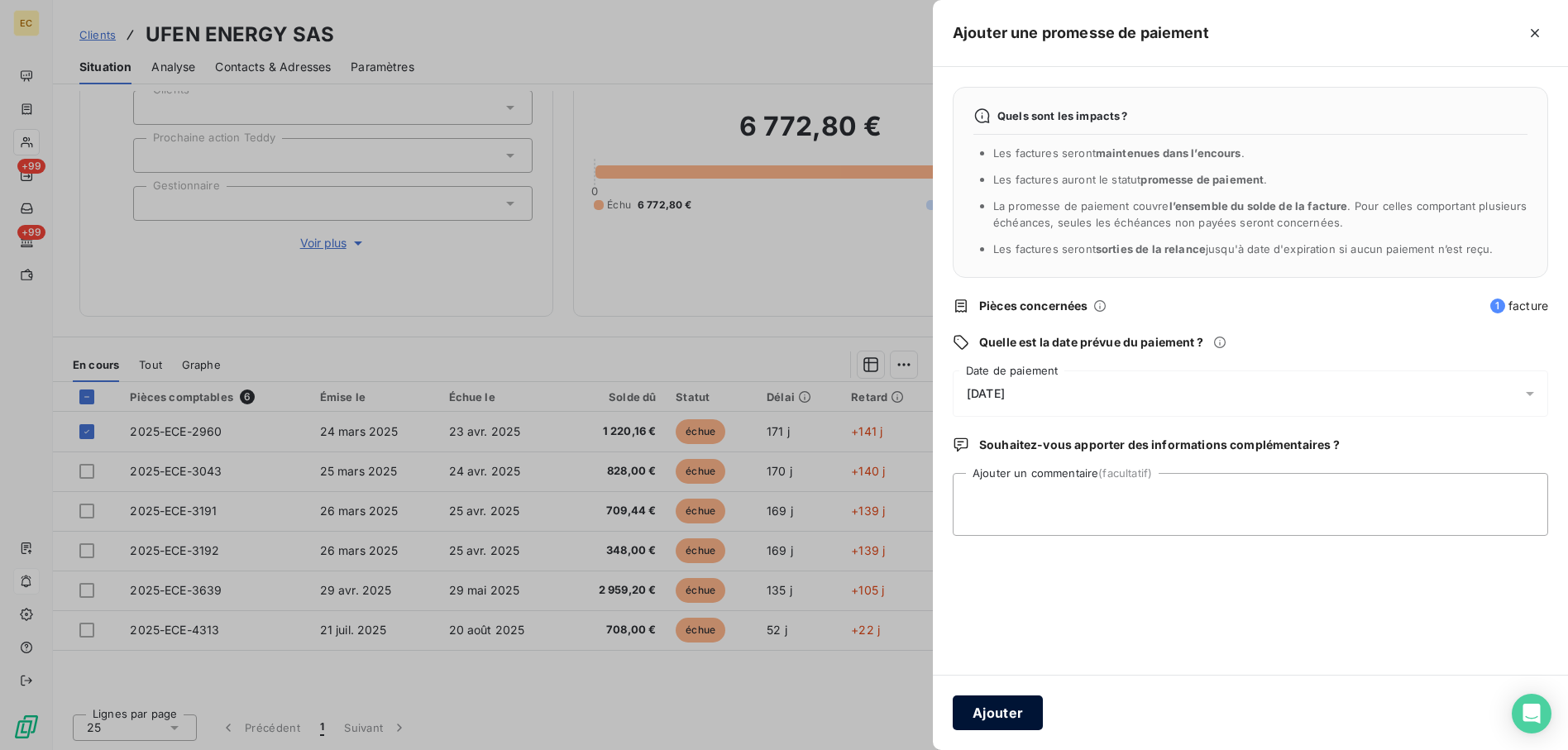
click at [1018, 706] on button "Ajouter" at bounding box center [997, 713] width 90 height 35
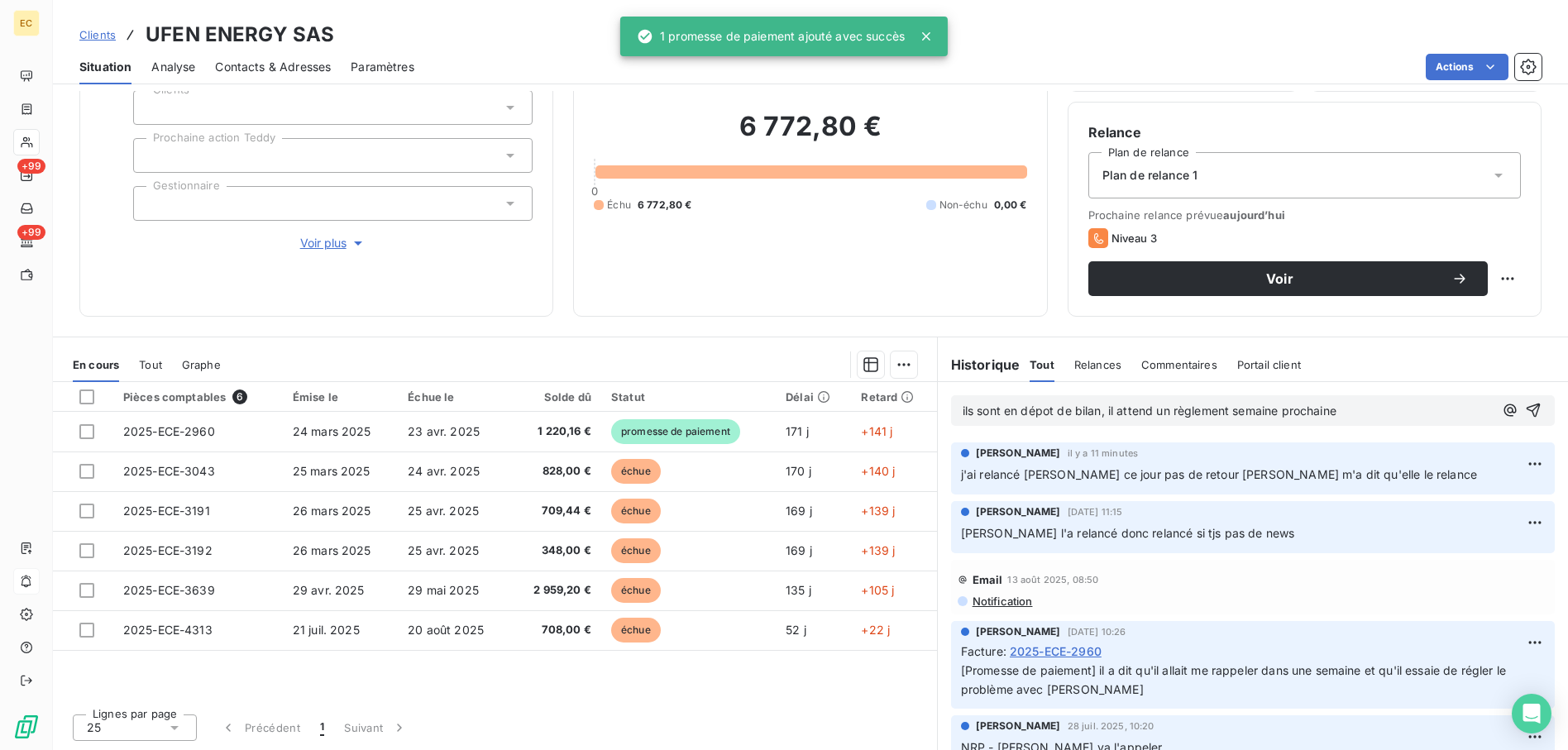
click at [1400, 406] on p "ils sont en dépot de bilan, il attend un règlement semaine prochaine" at bounding box center [1228, 411] width 530 height 19
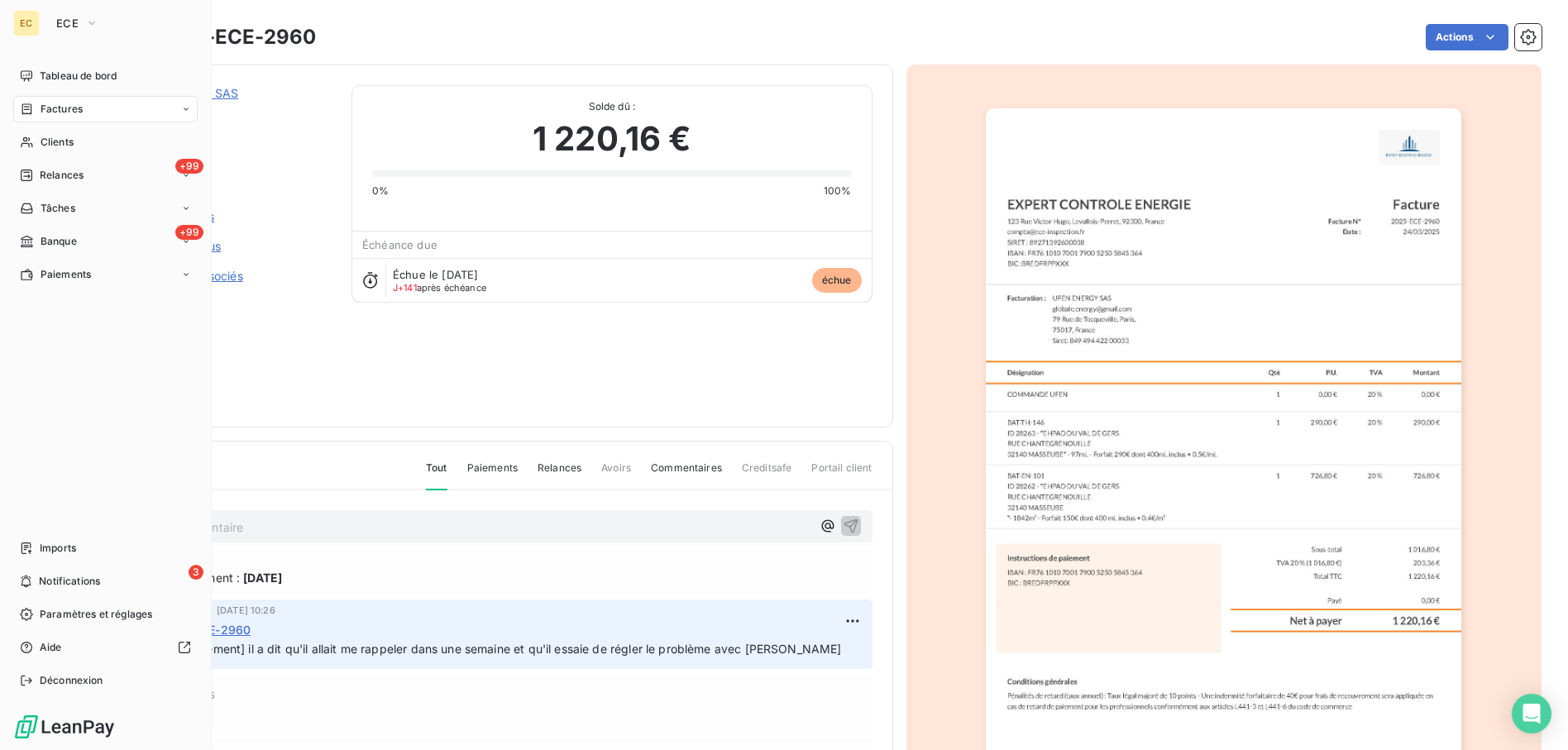
drag, startPoint x: 43, startPoint y: 578, endPoint x: 149, endPoint y: 564, distance: 106.9
click at [44, 578] on span "Notifications" at bounding box center [69, 581] width 61 height 15
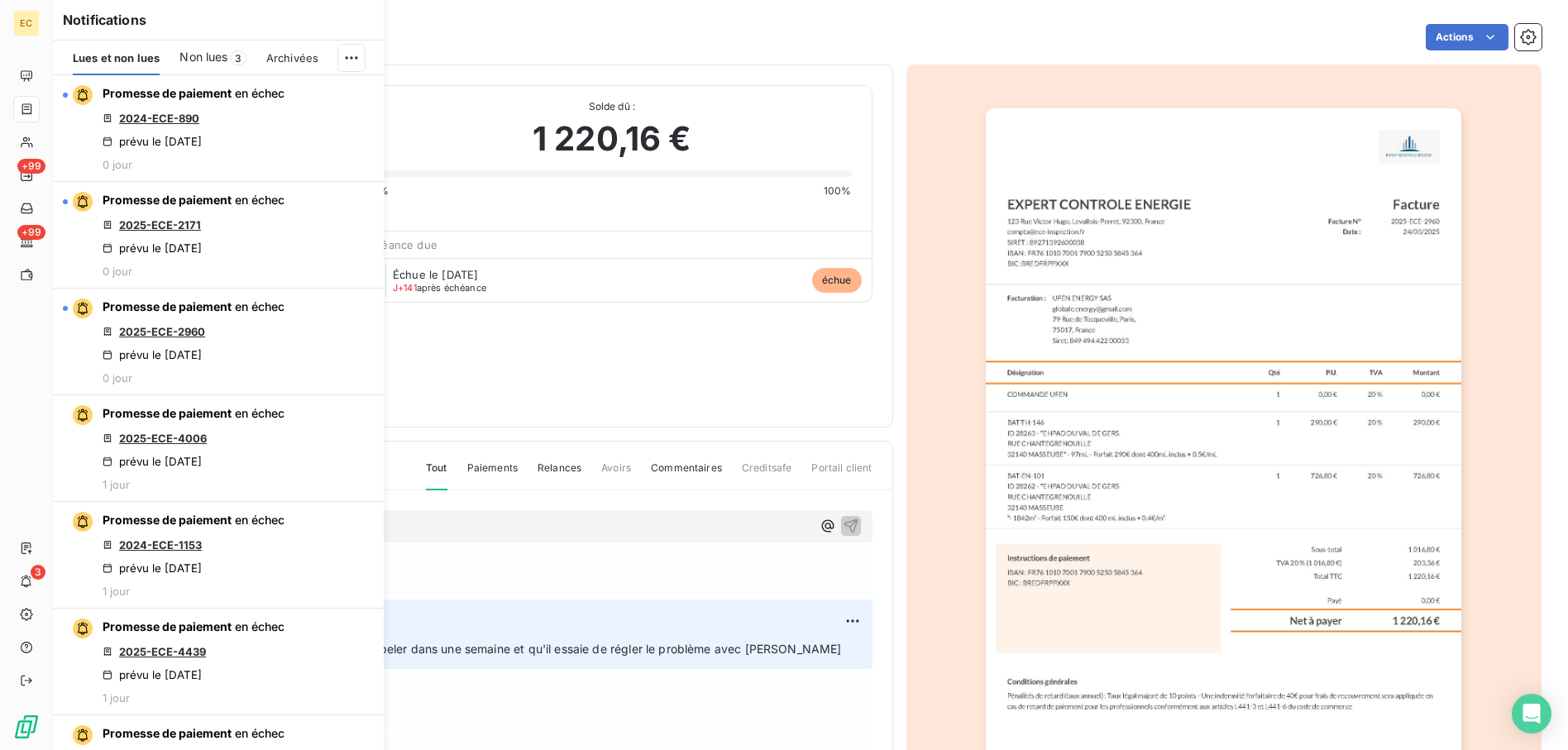
click at [677, 396] on div "UFEN ENERGY SAS Montant initial 1 220,16 € Émise le 24 mars 2025 Avoirs associé…" at bounding box center [486, 246] width 773 height 322
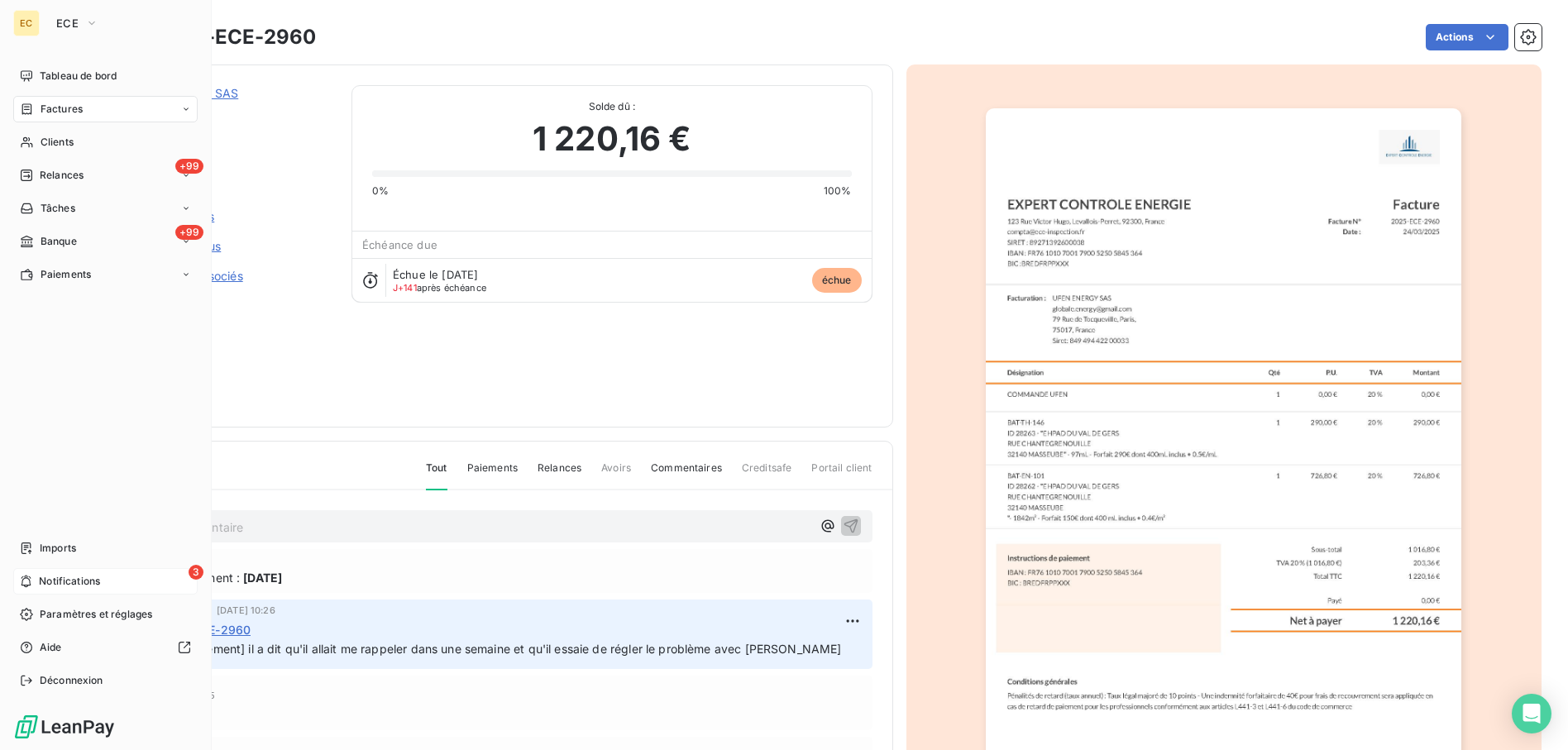
click at [104, 582] on div "3 Notifications" at bounding box center [106, 581] width 184 height 26
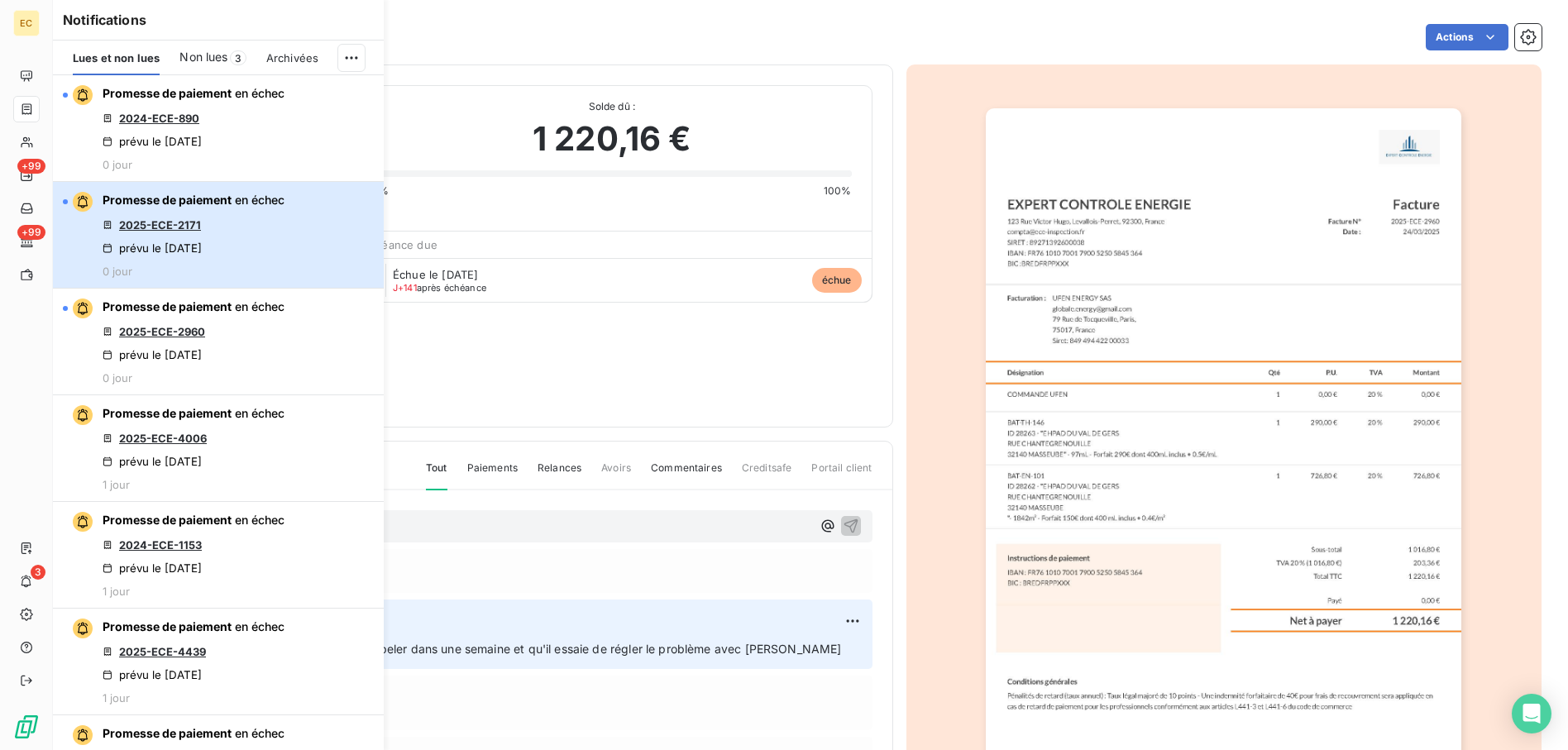
click at [205, 217] on div "Promesse de paiement en échec 2025-ECE-2171 prévu le 10 sept. 2025 0 jour" at bounding box center [194, 235] width 182 height 86
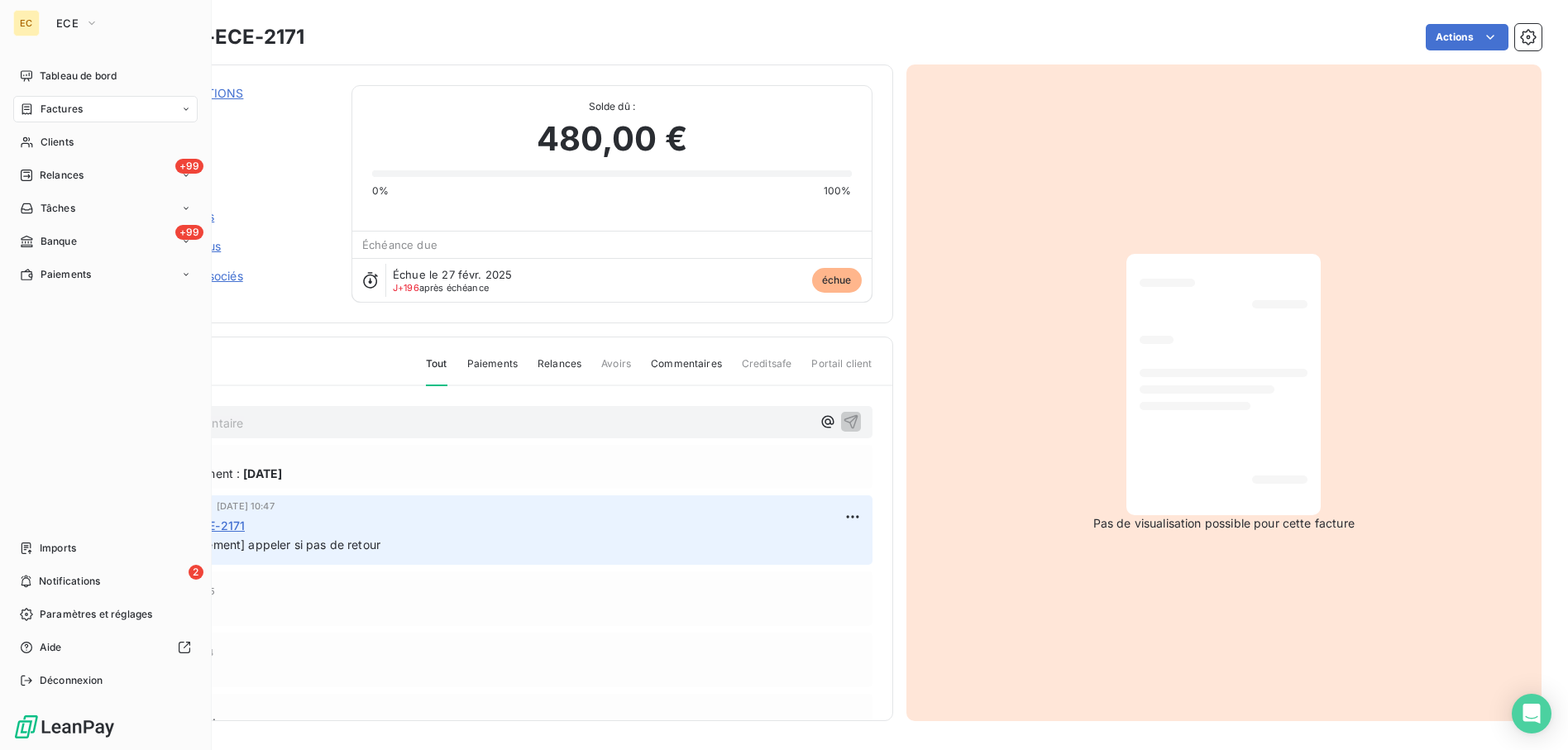
click at [98, 576] on span "Notifications" at bounding box center [69, 581] width 61 height 15
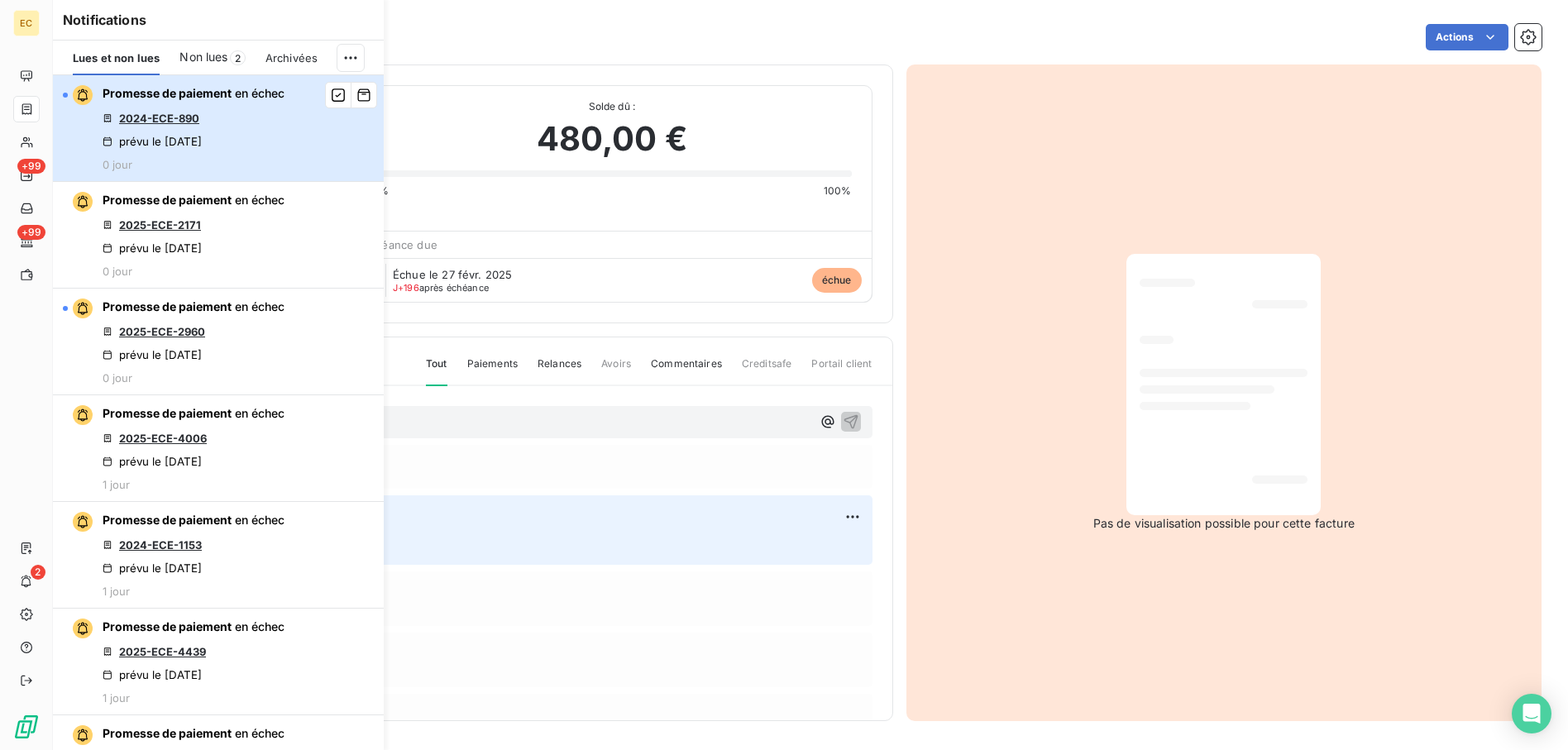
click at [235, 112] on div "Promesse de paiement en échec 2024-ECE-890 prévu le 10 sept. 2025 0 jour" at bounding box center [194, 128] width 182 height 86
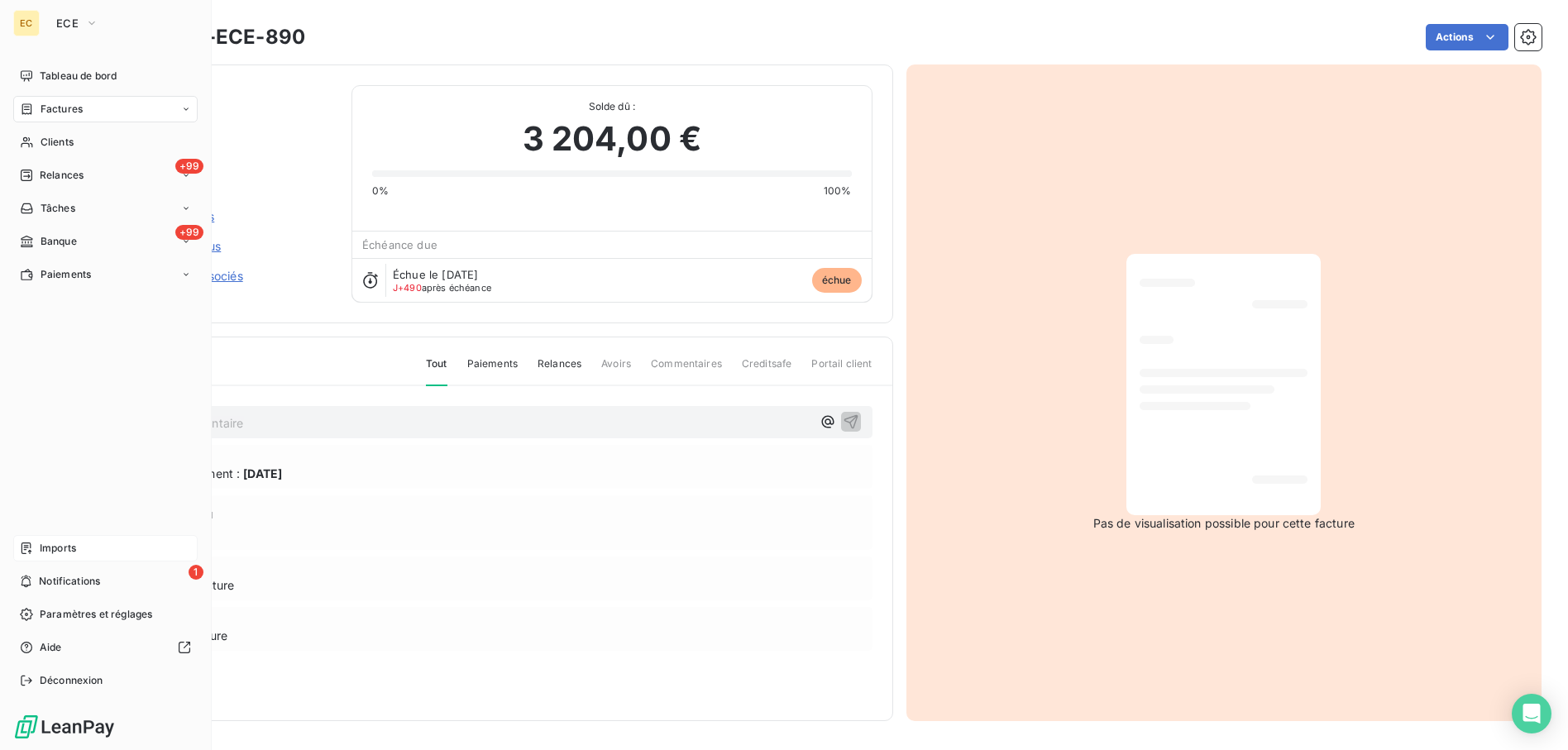
drag, startPoint x: 109, startPoint y: 587, endPoint x: 117, endPoint y: 551, distance: 36.9
click at [110, 587] on div "1 Notifications" at bounding box center [106, 581] width 184 height 26
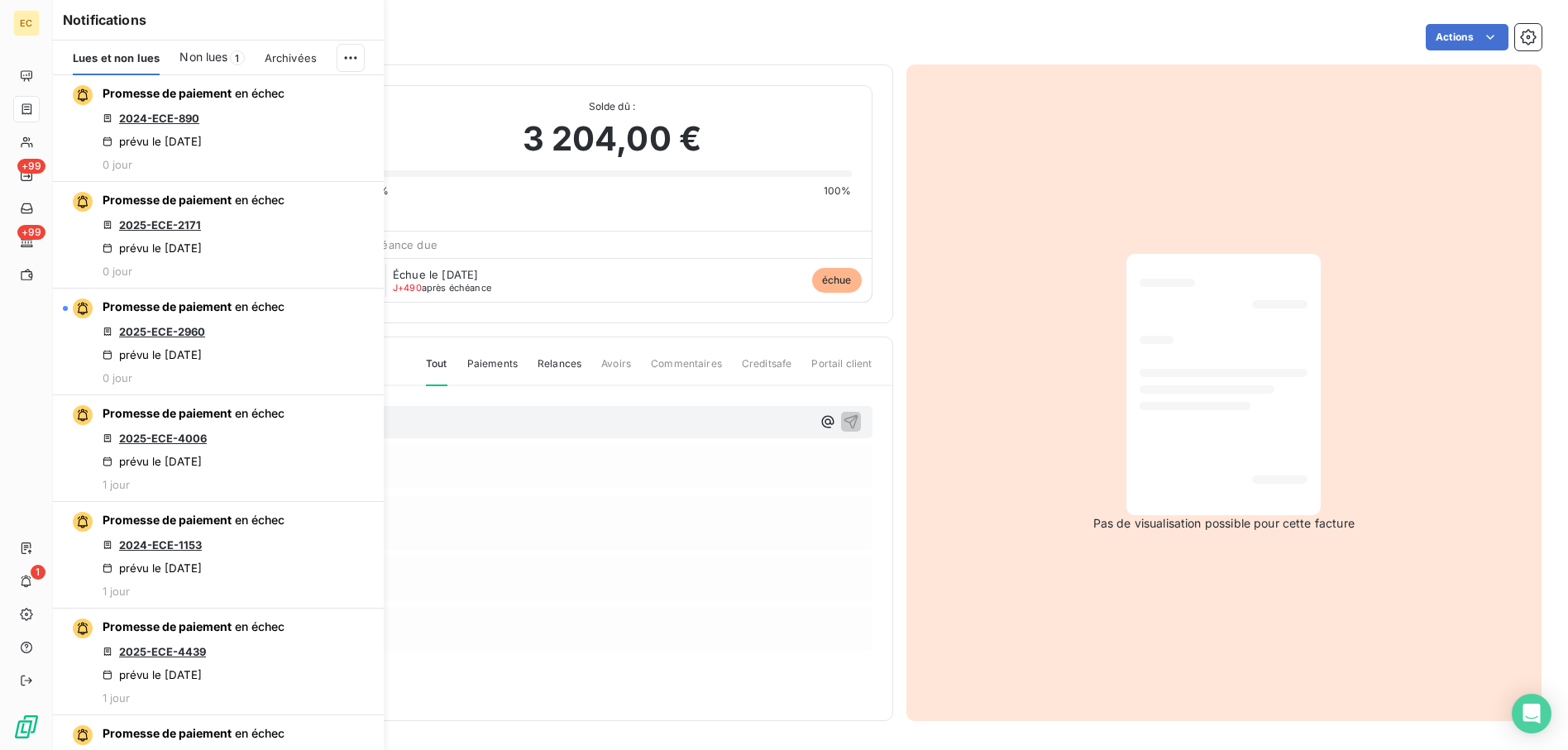
click at [200, 50] on span "Non lues" at bounding box center [203, 56] width 48 height 16
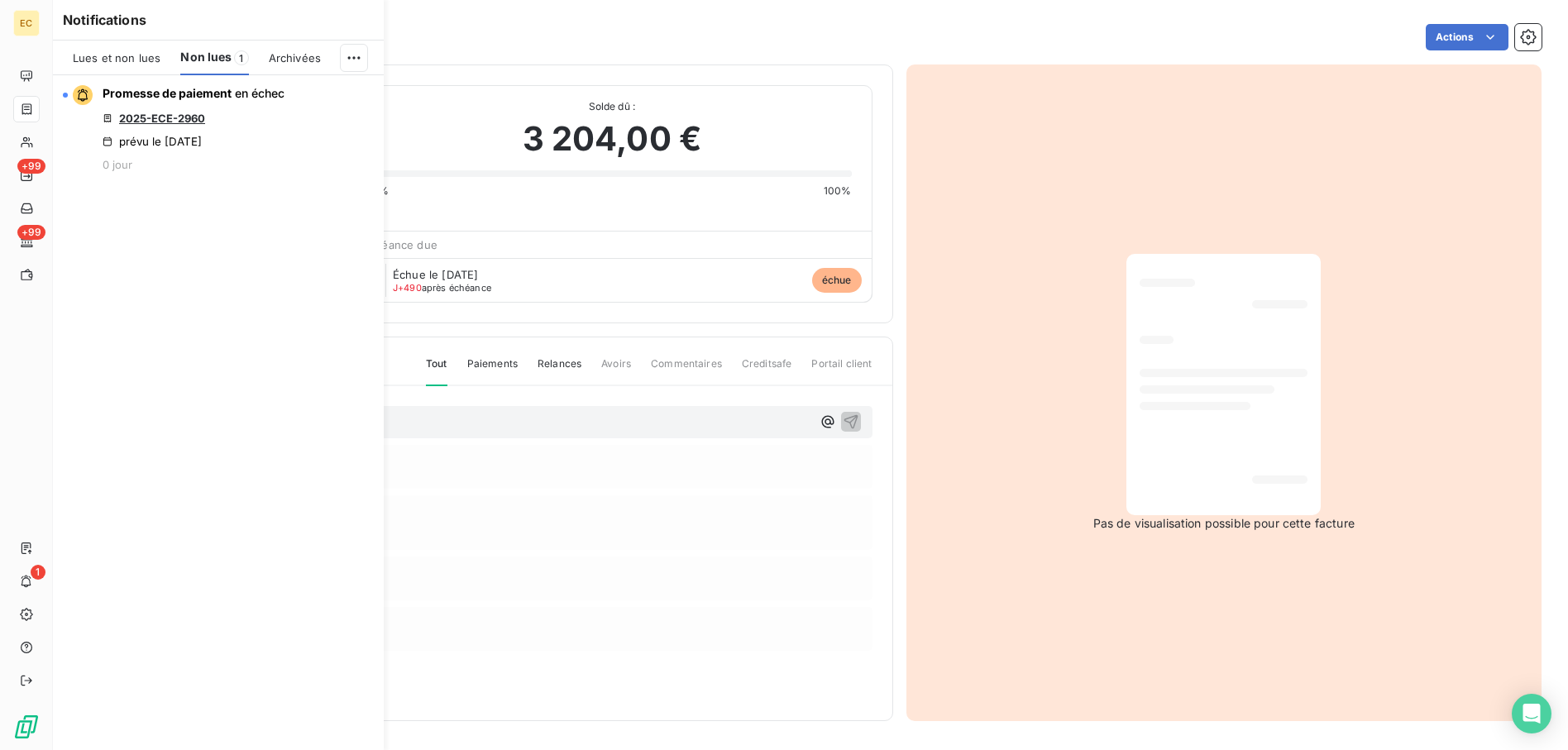
click at [130, 53] on span "Lues et non lues" at bounding box center [116, 58] width 87 height 14
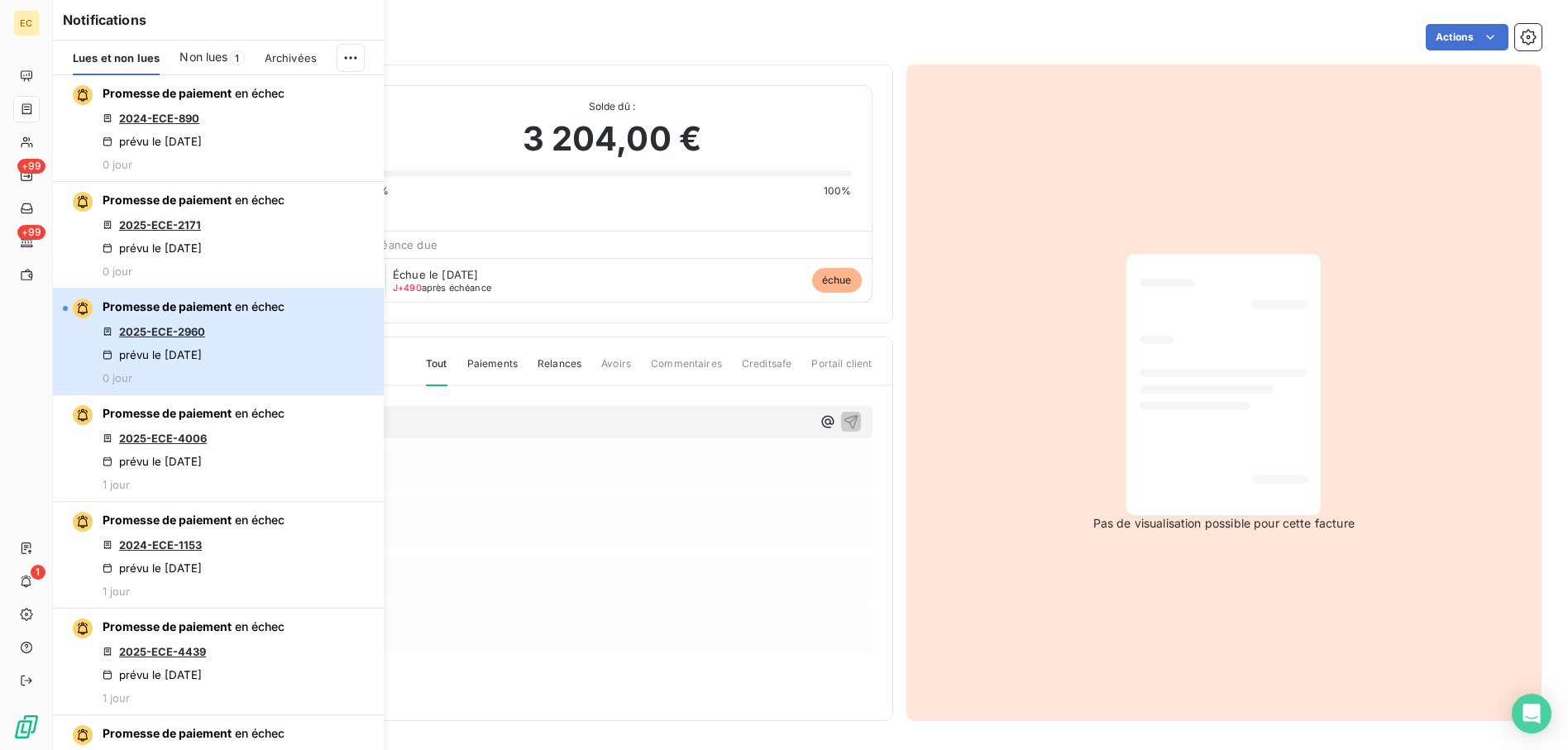
click at [197, 311] on span "Promesse de paiement" at bounding box center [167, 307] width 129 height 14
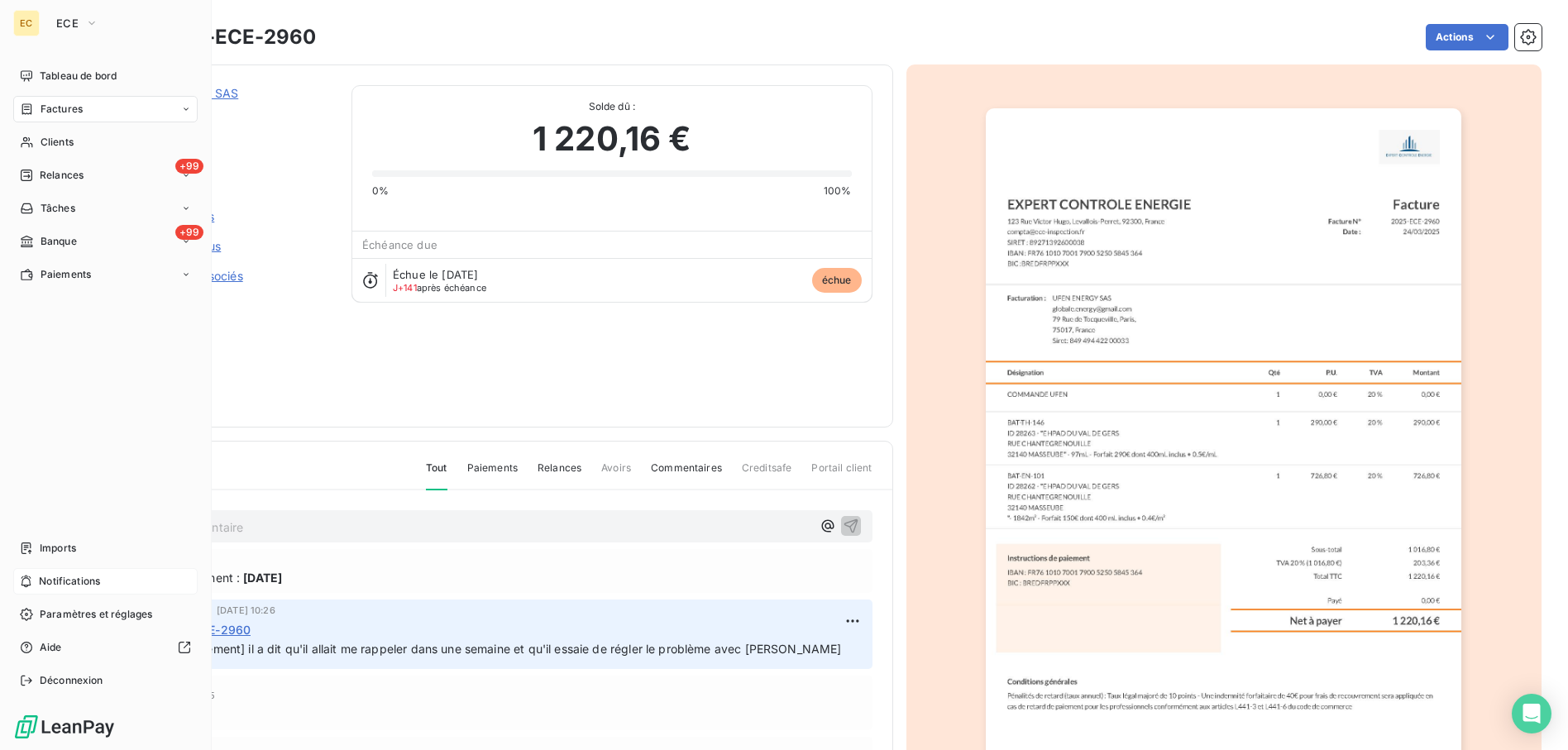
click at [98, 581] on span "Notifications" at bounding box center [69, 581] width 61 height 15
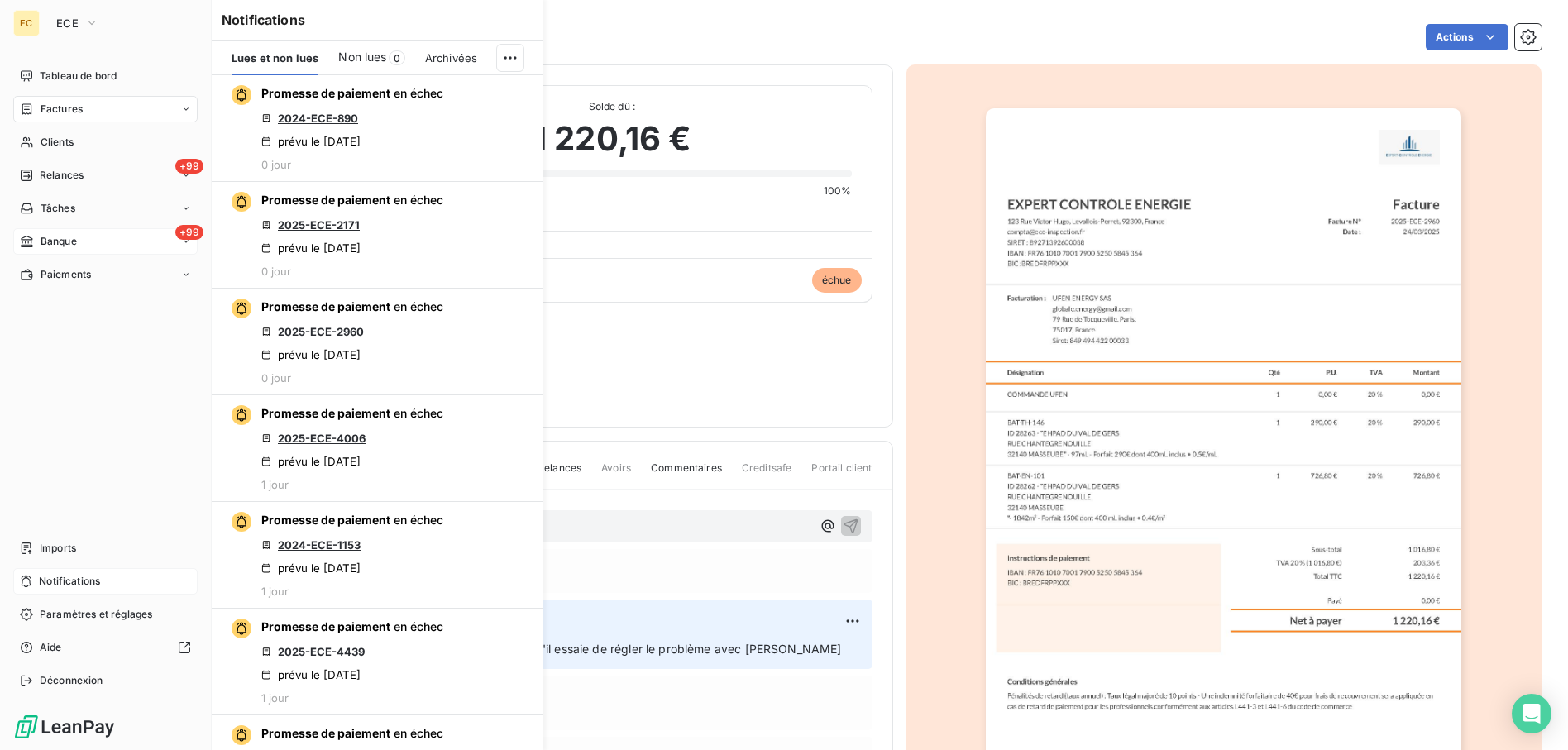
click at [77, 243] on span "Banque" at bounding box center [59, 241] width 37 height 15
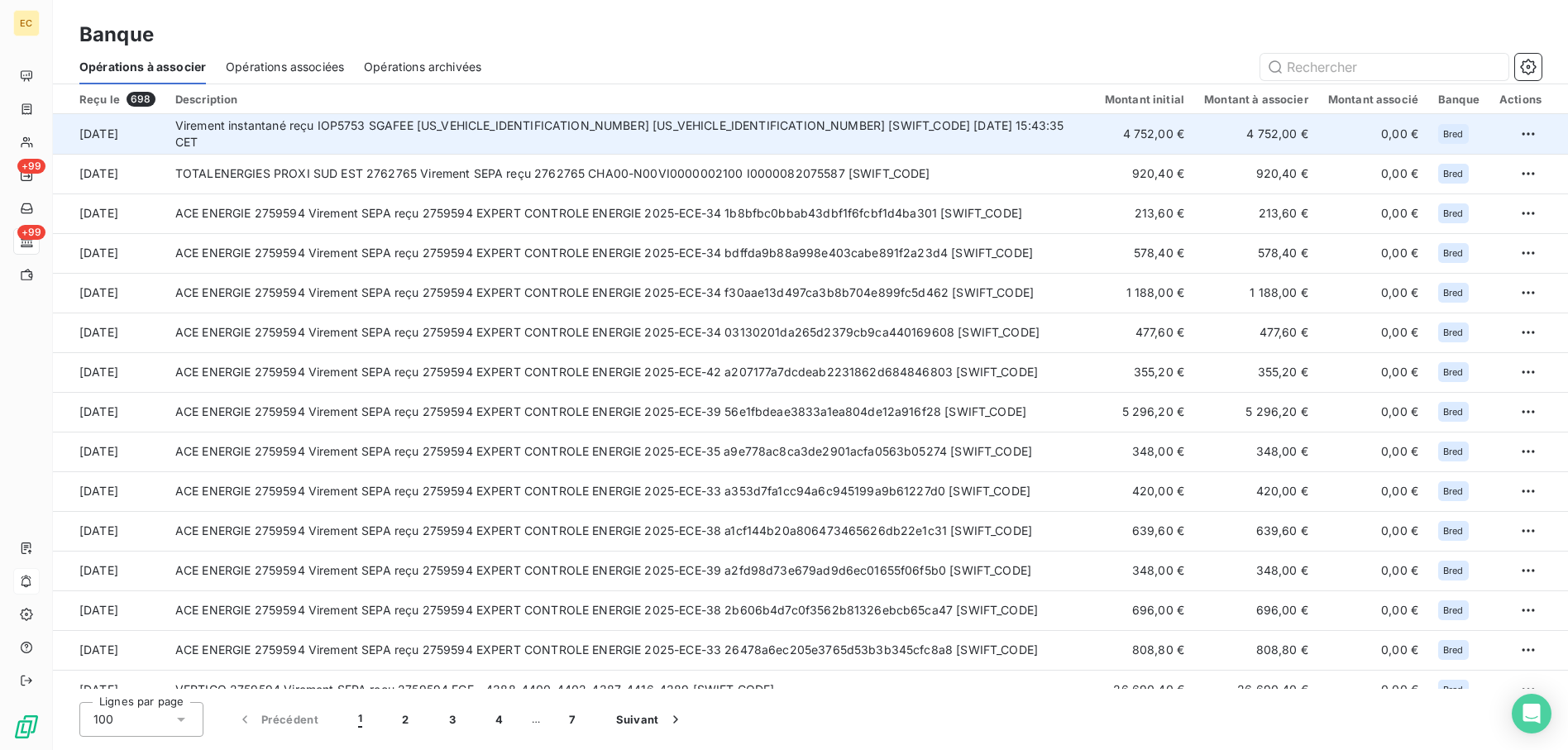
click at [363, 135] on td "Virement instantané reçu IOP5753 SGAFEE FAC44252627282930 FAC44252627282930 SOG…" at bounding box center [630, 134] width 930 height 40
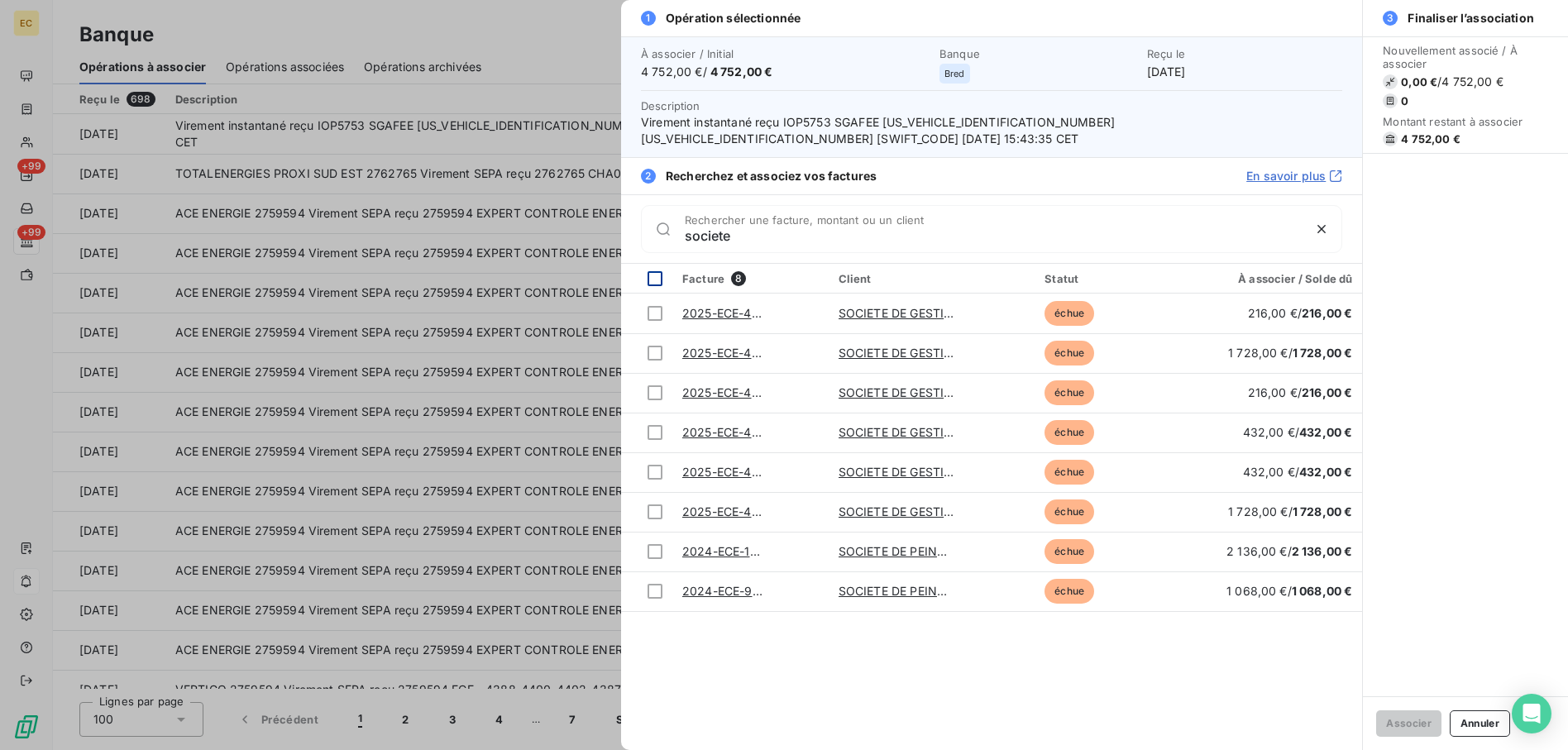
type input "societe"
click at [656, 274] on div at bounding box center [655, 278] width 15 height 15
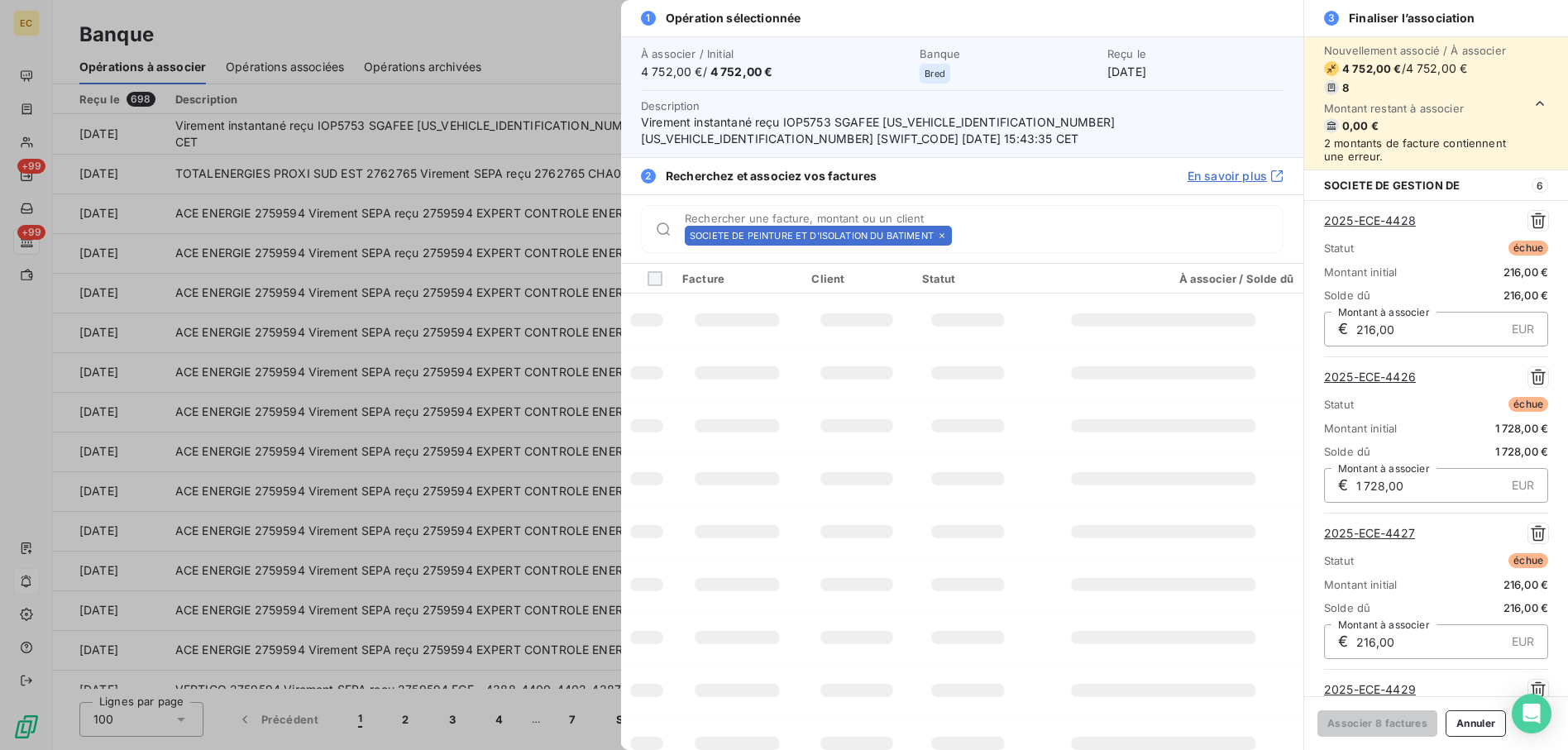
scroll to position [812, 0]
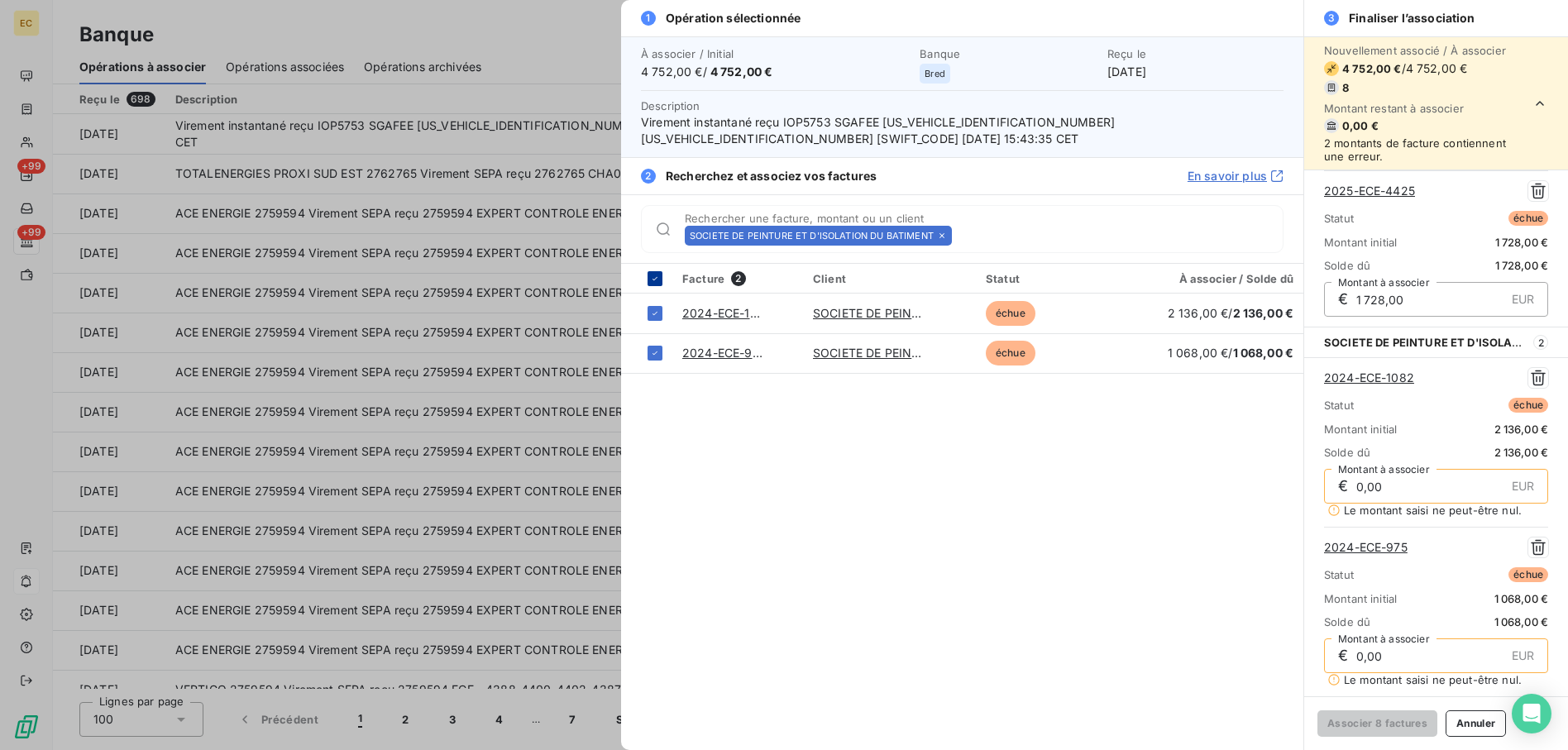
click at [653, 278] on icon at bounding box center [655, 278] width 10 height 10
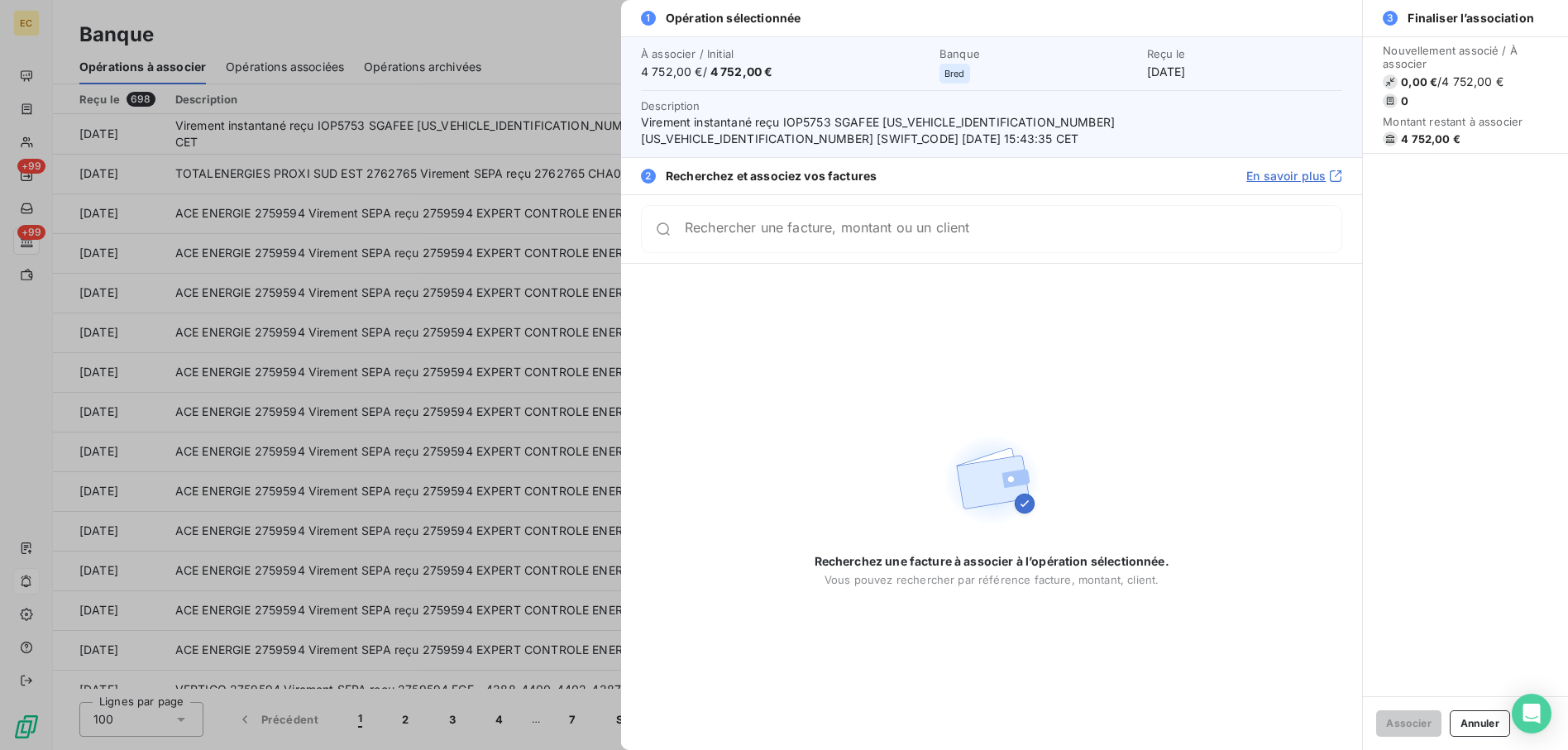
scroll to position [0, 0]
click at [806, 213] on div "Rechercher une facture, montant ou un client" at bounding box center [991, 228] width 701 height 48
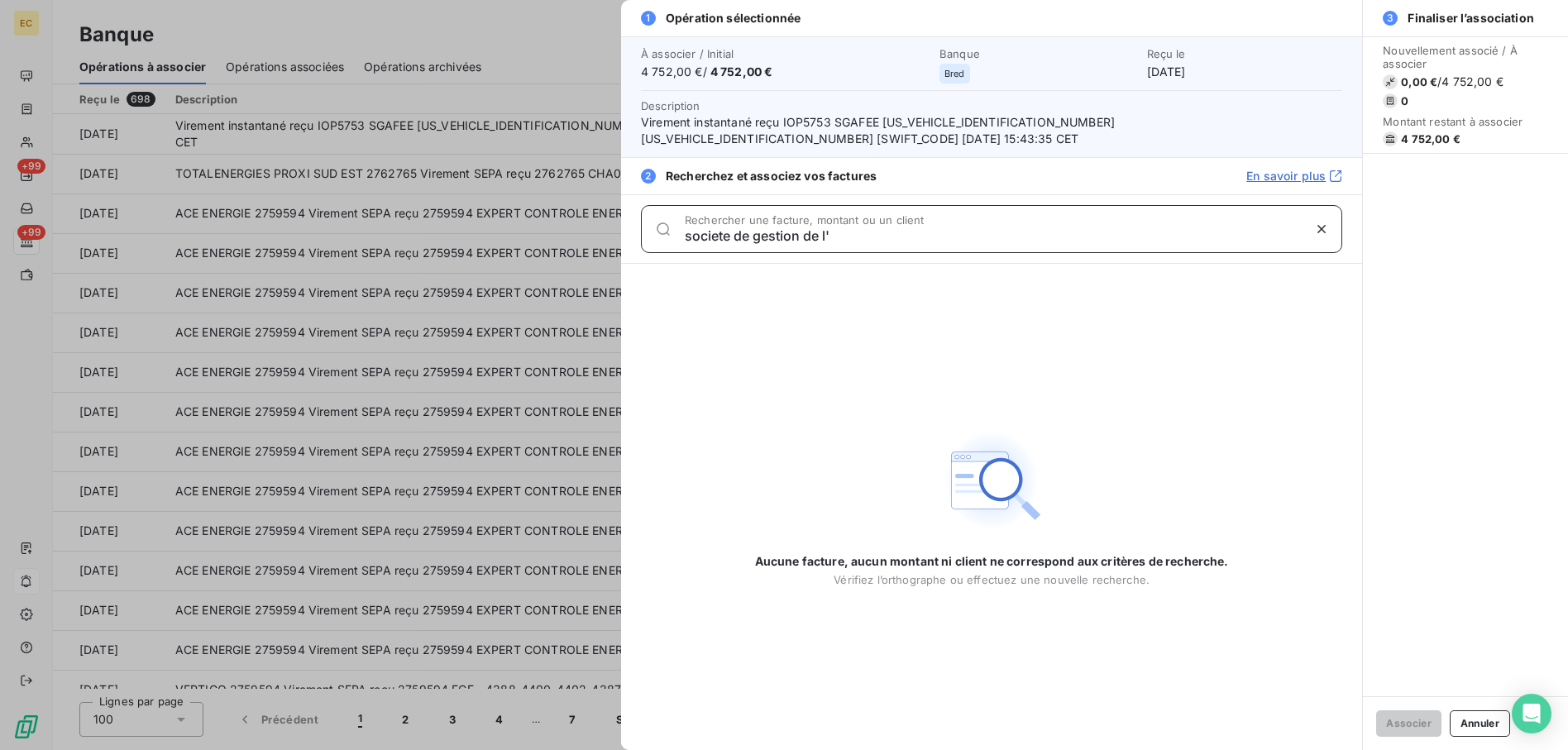
drag, startPoint x: 722, startPoint y: 231, endPoint x: 559, endPoint y: 248, distance: 163.9
click at [560, 750] on div "1 Opération sélectionnée À associer / Initial 4 752,00 € / 4 752,00 € Banque Br…" at bounding box center [784, 750] width 1568 height 0
click at [890, 226] on div "société de gestion de l' Rechercher une facture, montant ou un client" at bounding box center [1012, 229] width 656 height 26
drag, startPoint x: 891, startPoint y: 228, endPoint x: 487, endPoint y: 205, distance: 404.7
click at [487, 750] on div "1 Opération sélectionnée À associer / Initial 4 752,00 € / 4 752,00 € Banque Br…" at bounding box center [784, 750] width 1568 height 0
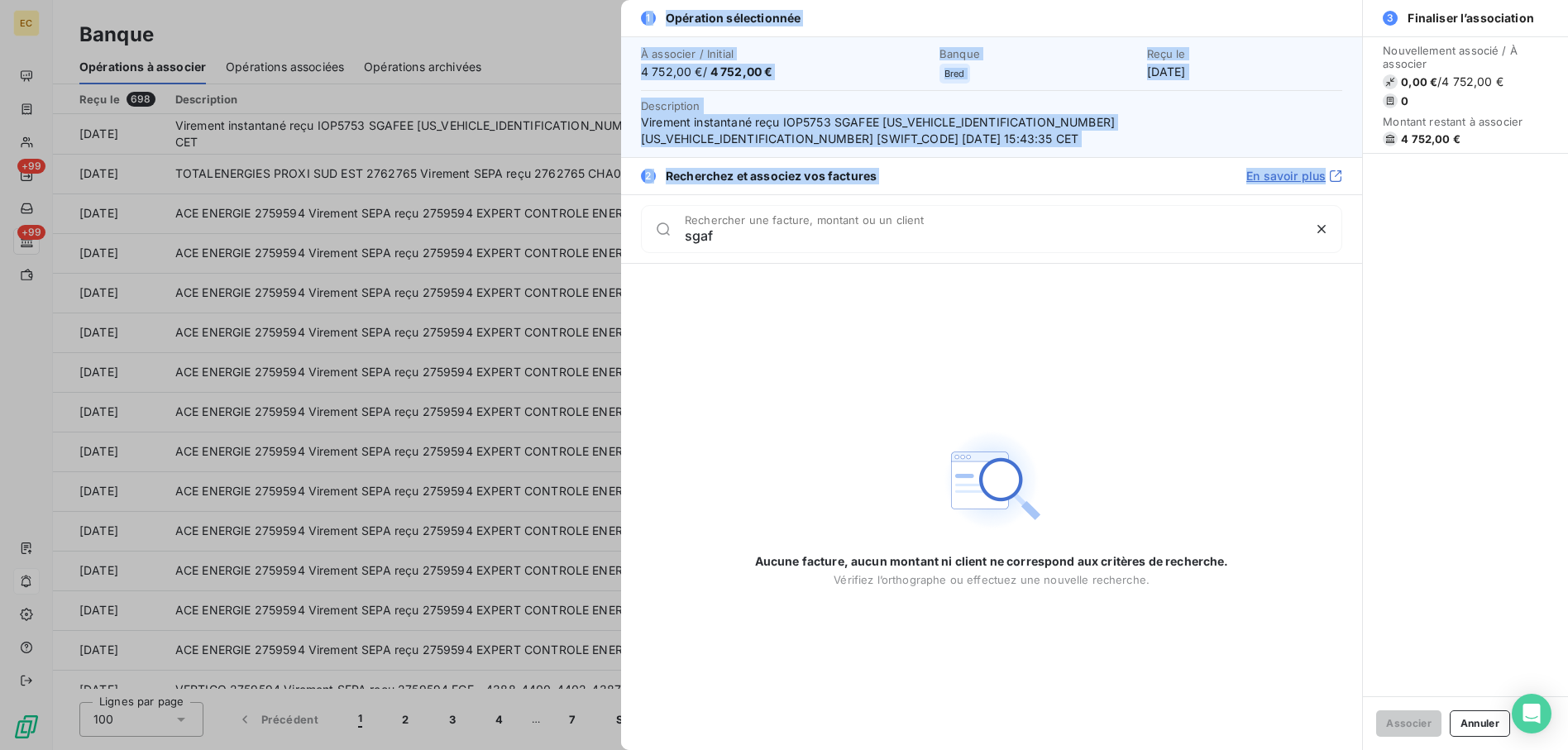
drag, startPoint x: 653, startPoint y: 226, endPoint x: 582, endPoint y: 226, distance: 71.0
click at [582, 750] on div "1 Opération sélectionnée À associer / Initial 4 752,00 € / 4 752,00 € Banque Br…" at bounding box center [784, 750] width 1568 height 0
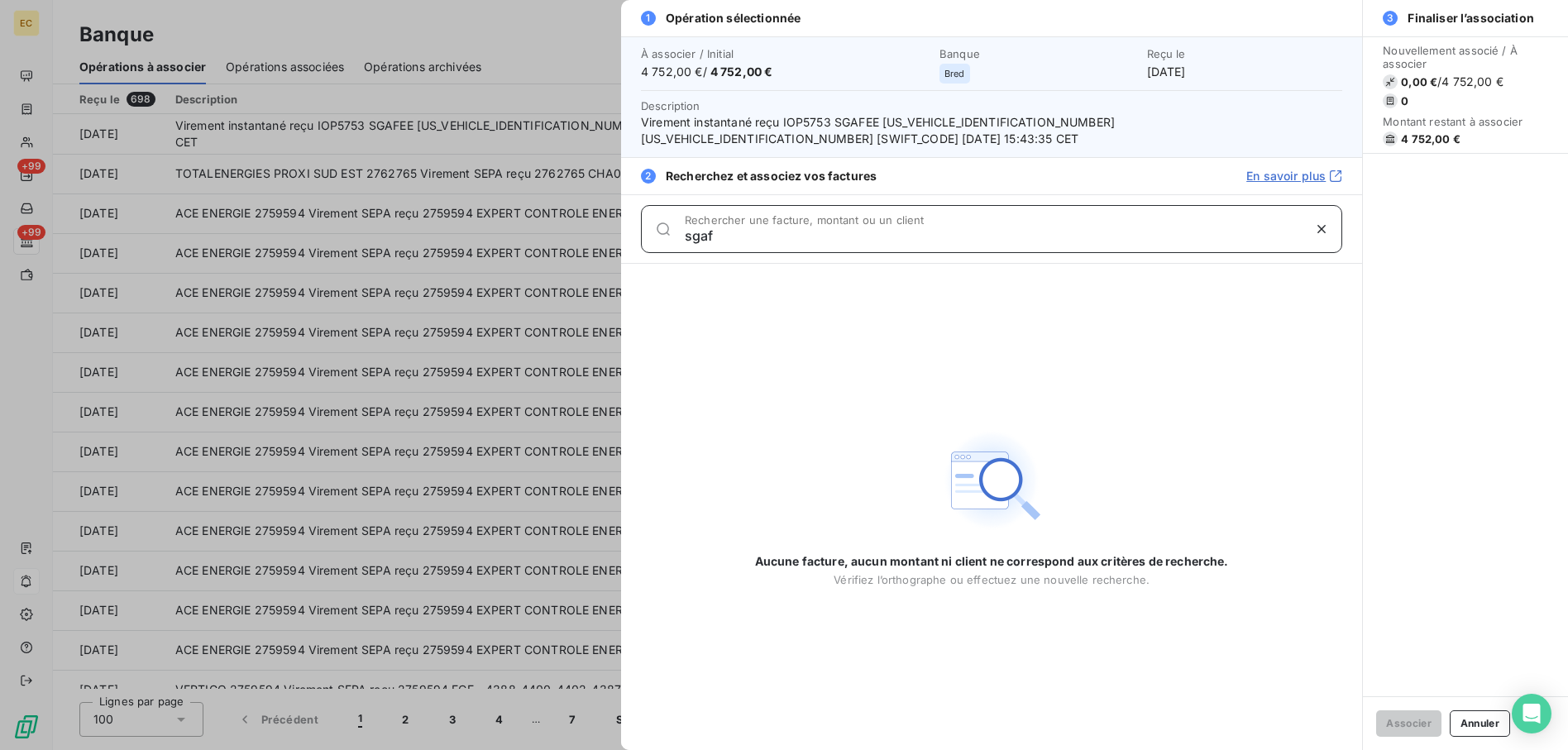
click at [756, 234] on input "sgaf" at bounding box center [993, 236] width 617 height 16
drag, startPoint x: 753, startPoint y: 235, endPoint x: 559, endPoint y: 214, distance: 195.1
click at [559, 750] on div "1 Opération sélectionnée À associer / Initial 4 752,00 € / 4 752,00 € Banque Br…" at bounding box center [784, 750] width 1568 height 0
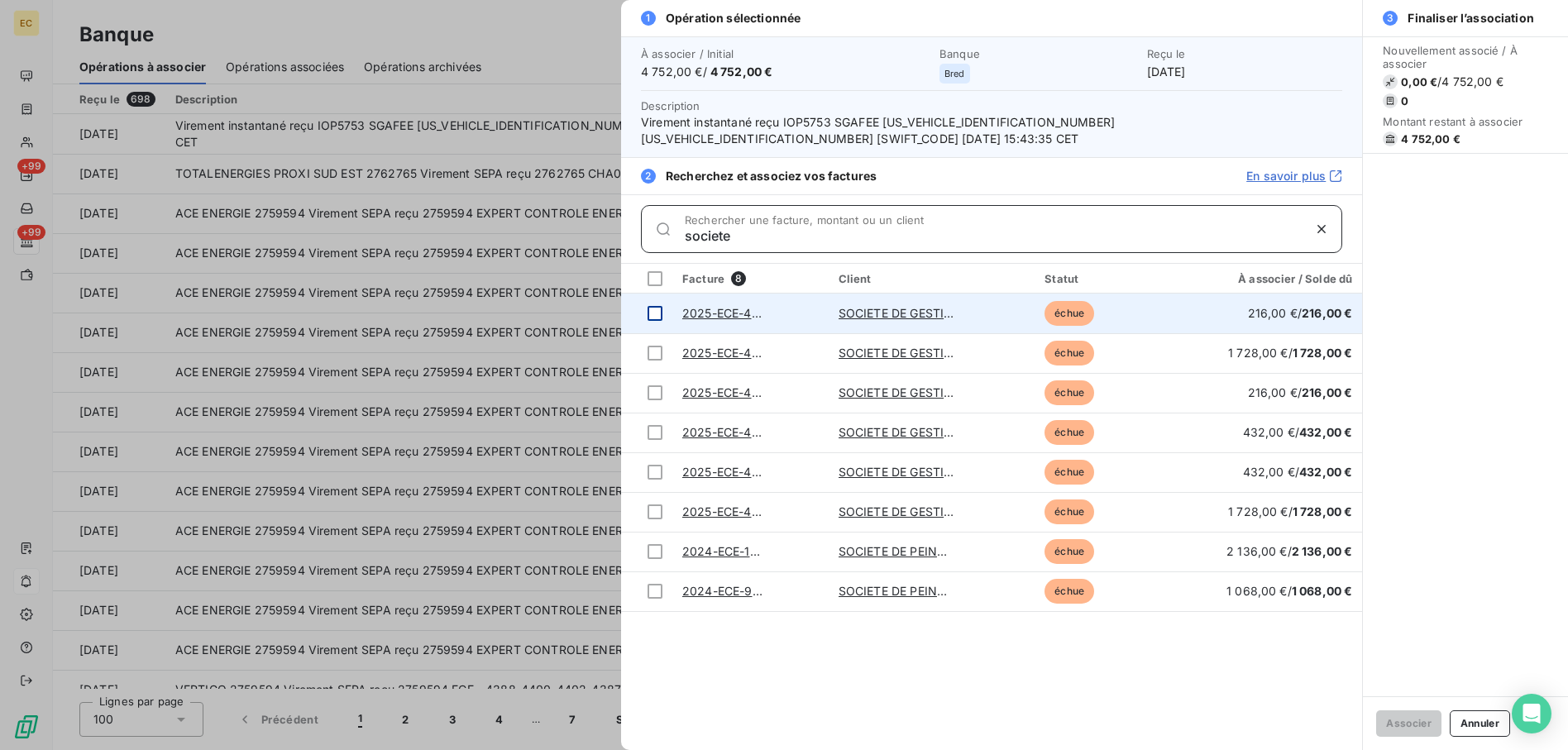
type input "societe"
click at [650, 312] on div at bounding box center [655, 313] width 15 height 15
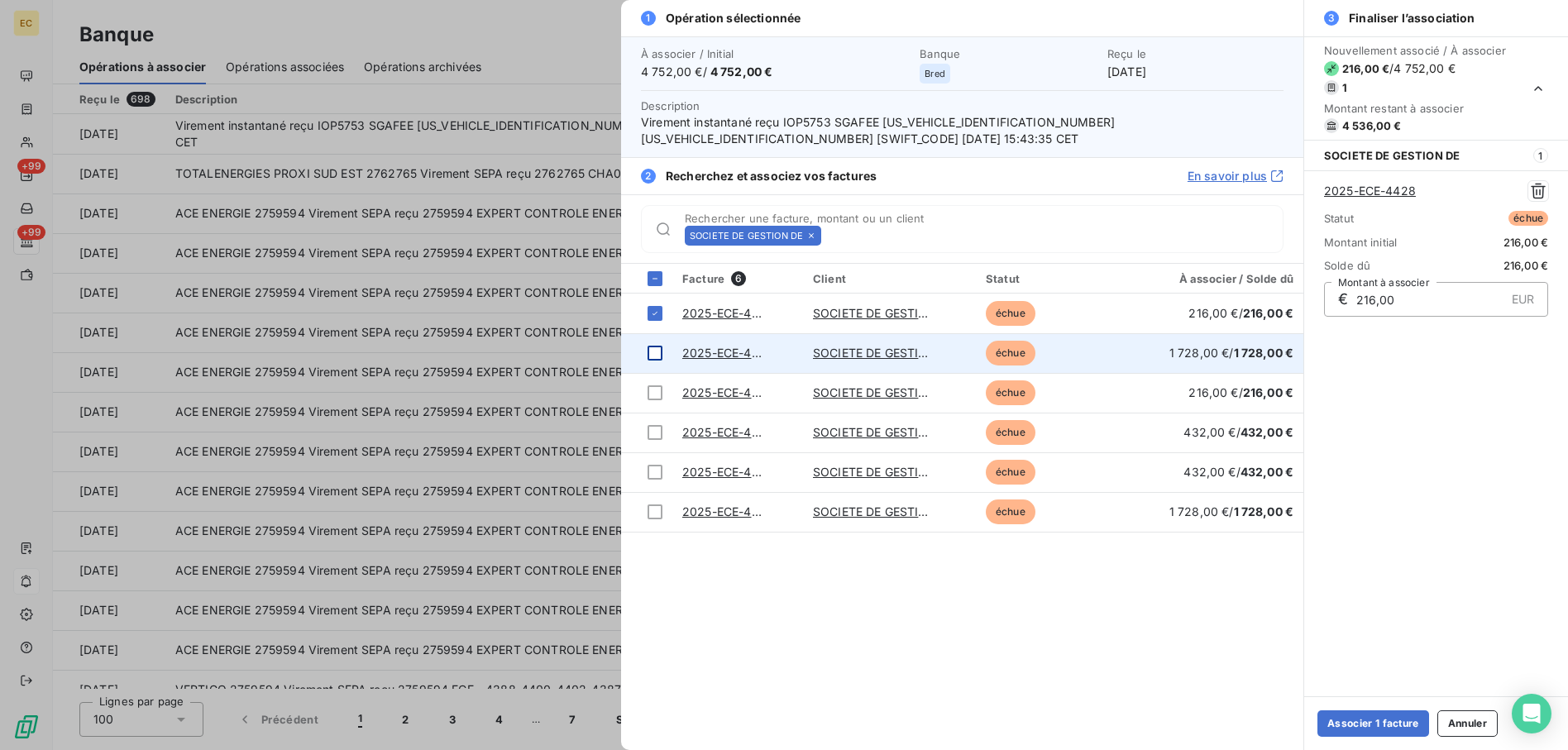
click at [650, 351] on div at bounding box center [655, 352] width 15 height 15
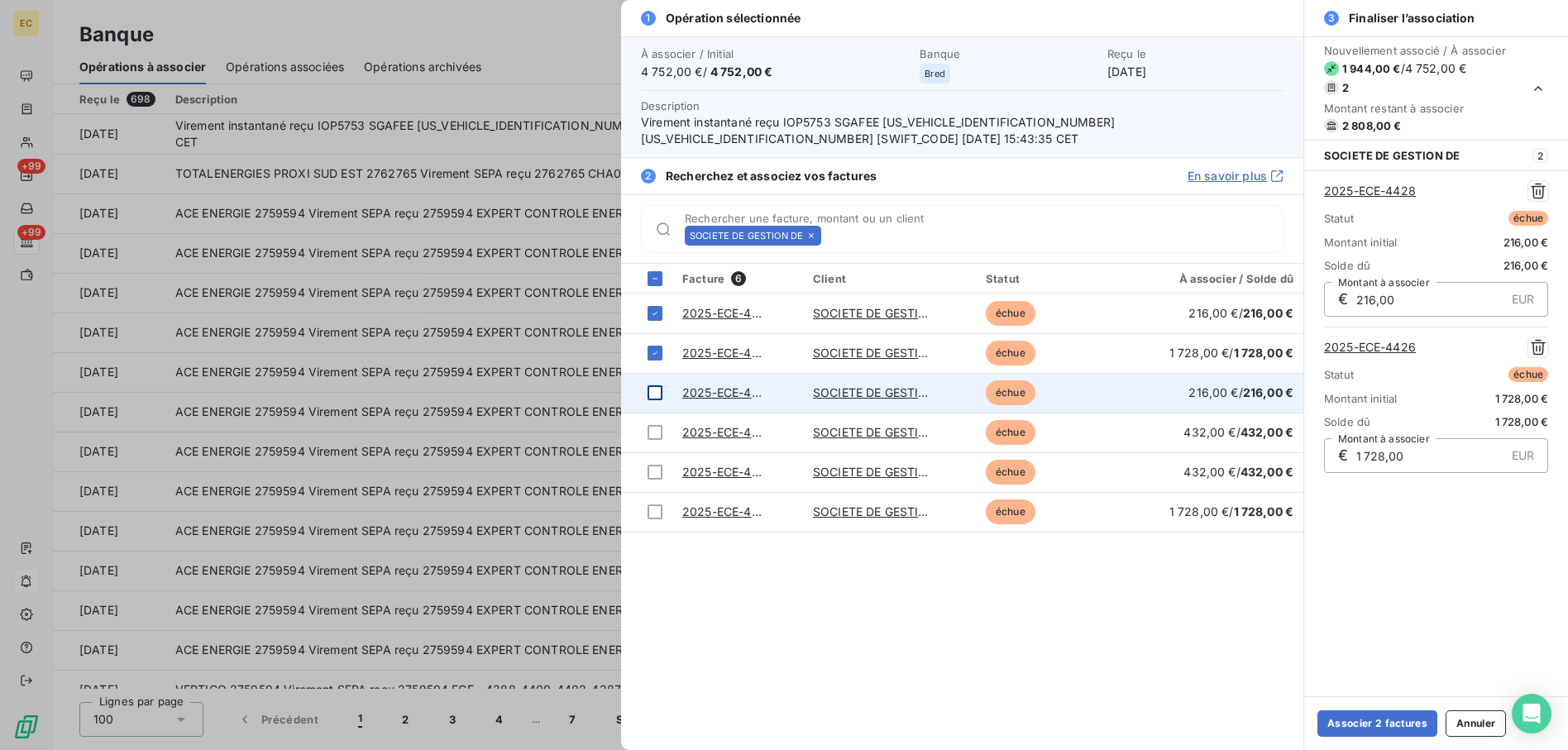
click at [652, 392] on div at bounding box center [655, 392] width 15 height 15
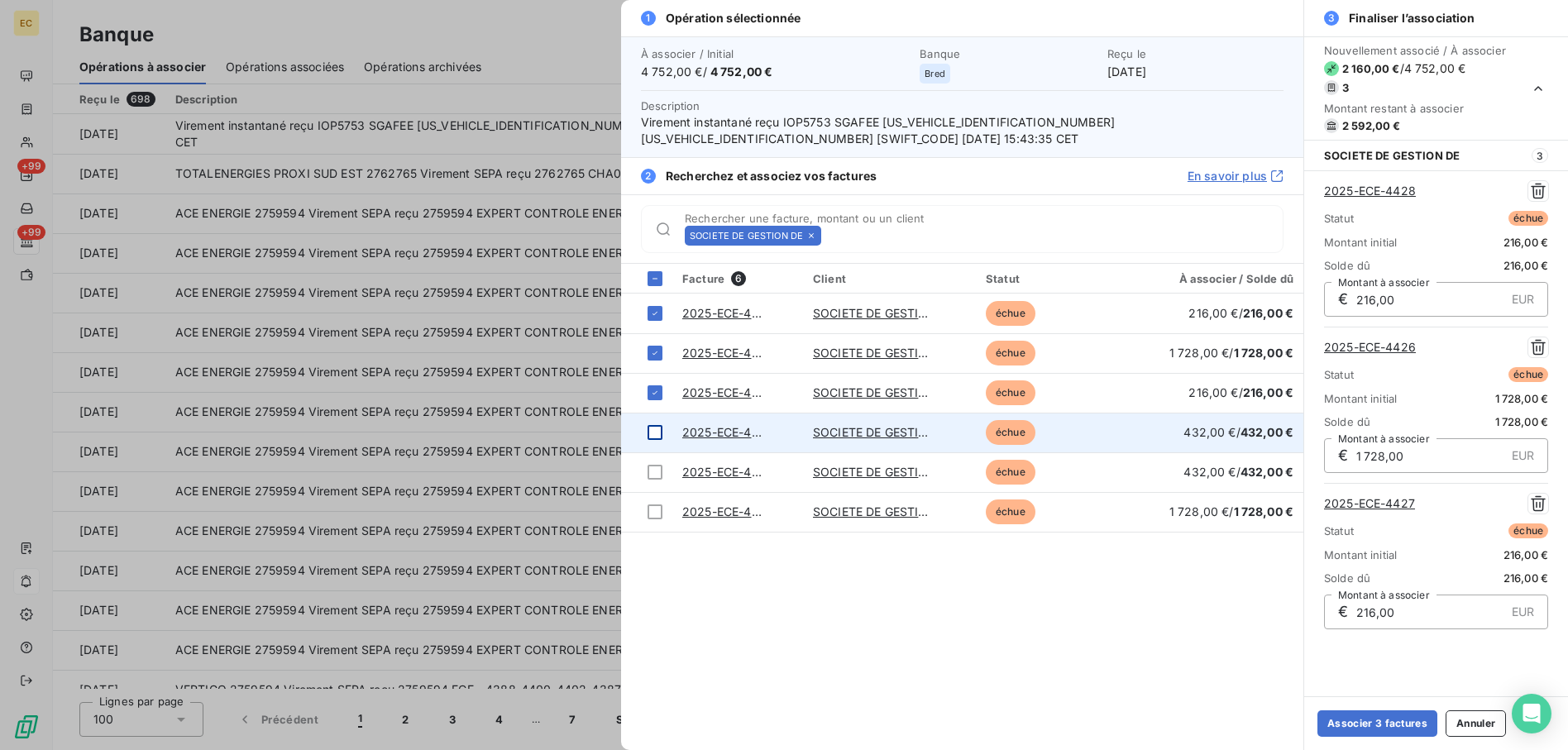
click at [651, 434] on div at bounding box center [655, 432] width 15 height 15
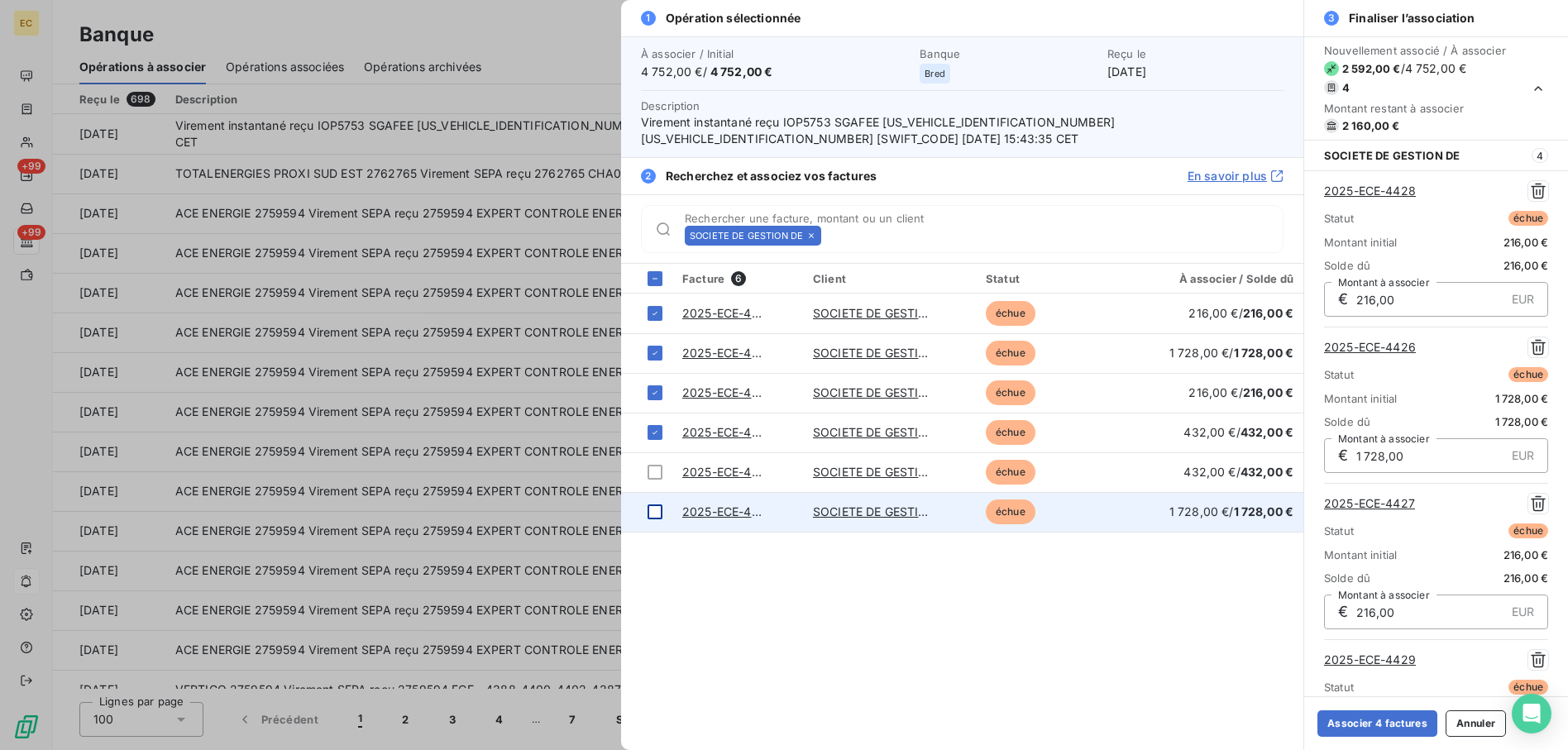
scroll to position [99, 0]
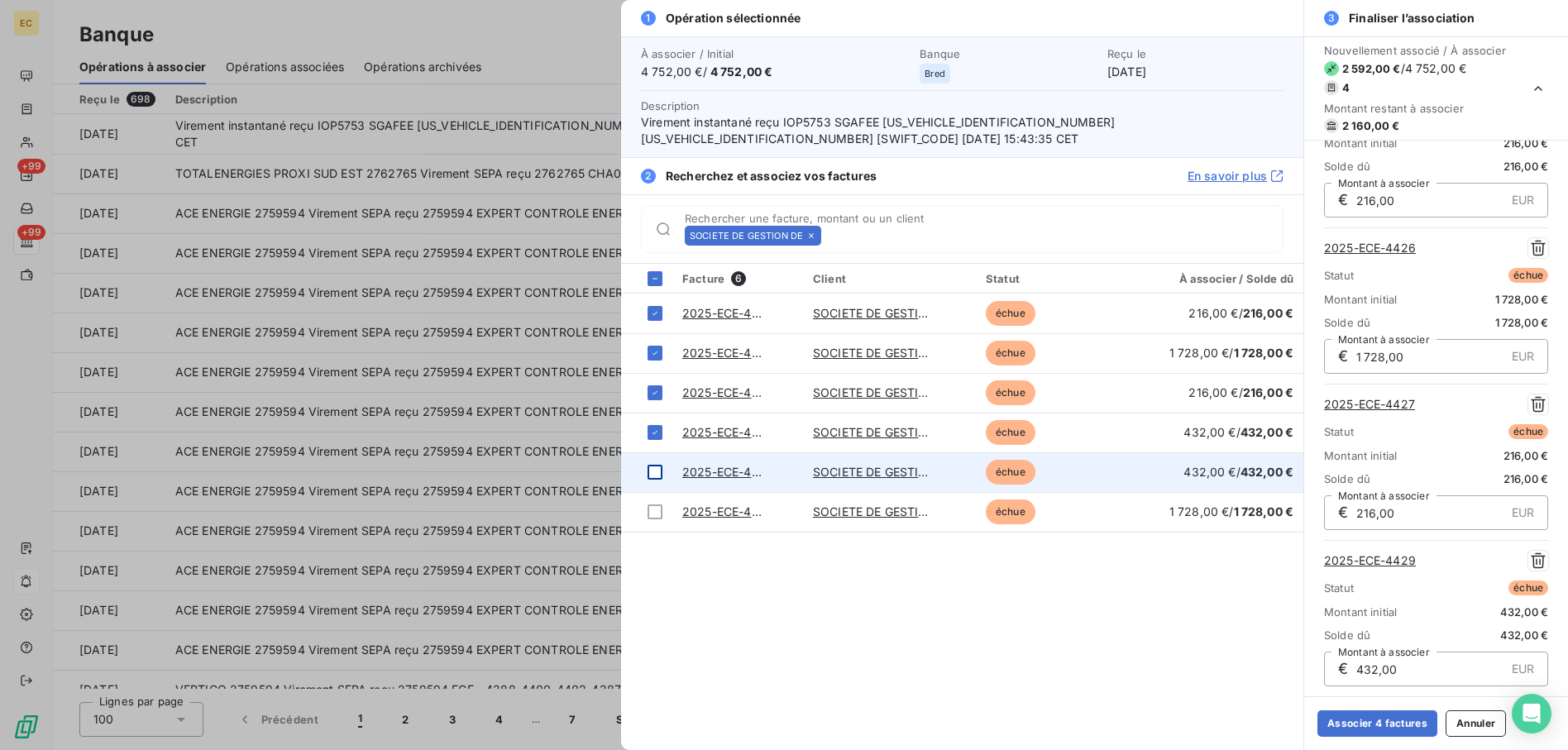
click at [651, 470] on div at bounding box center [655, 472] width 15 height 15
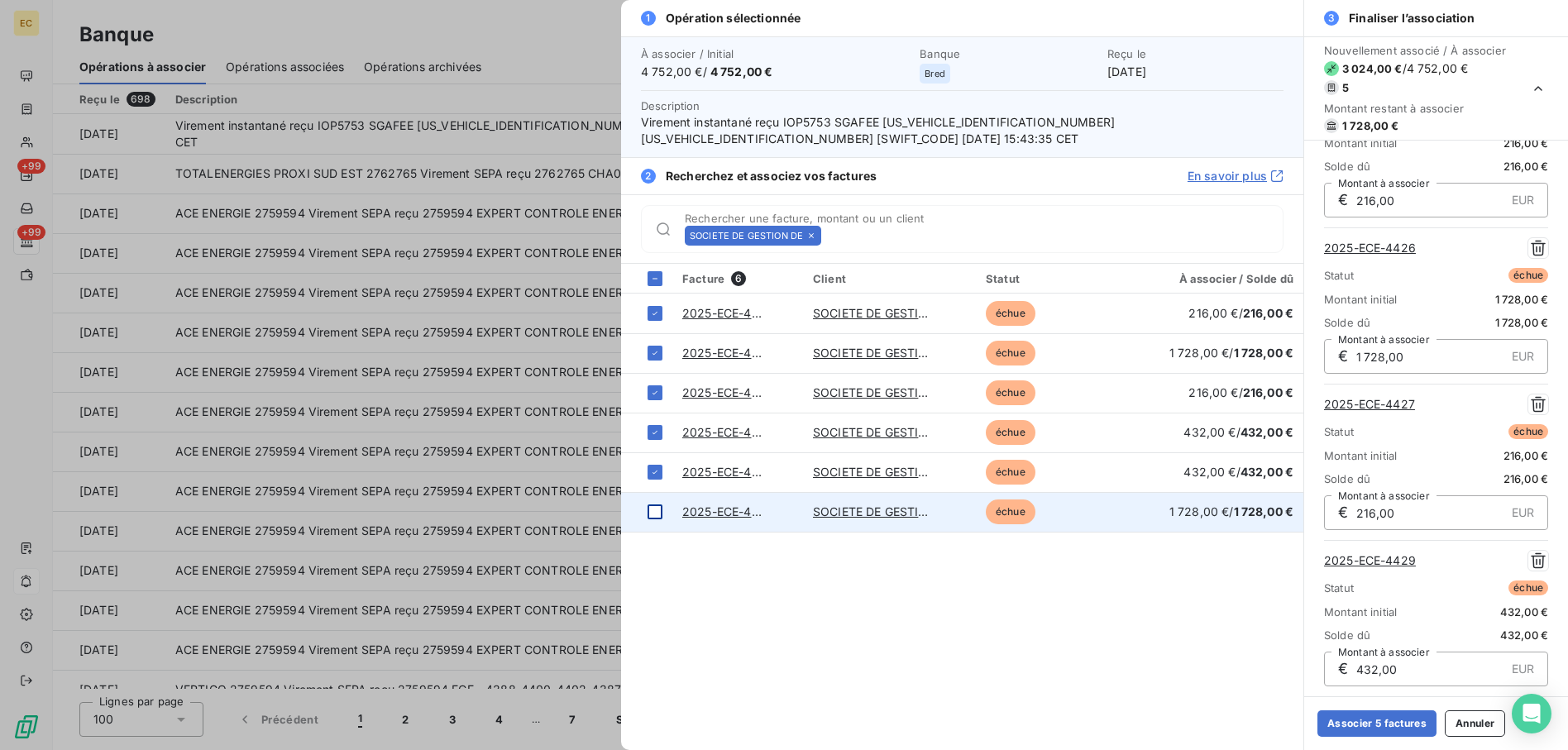
scroll to position [256, 0]
click at [658, 507] on div at bounding box center [655, 511] width 15 height 15
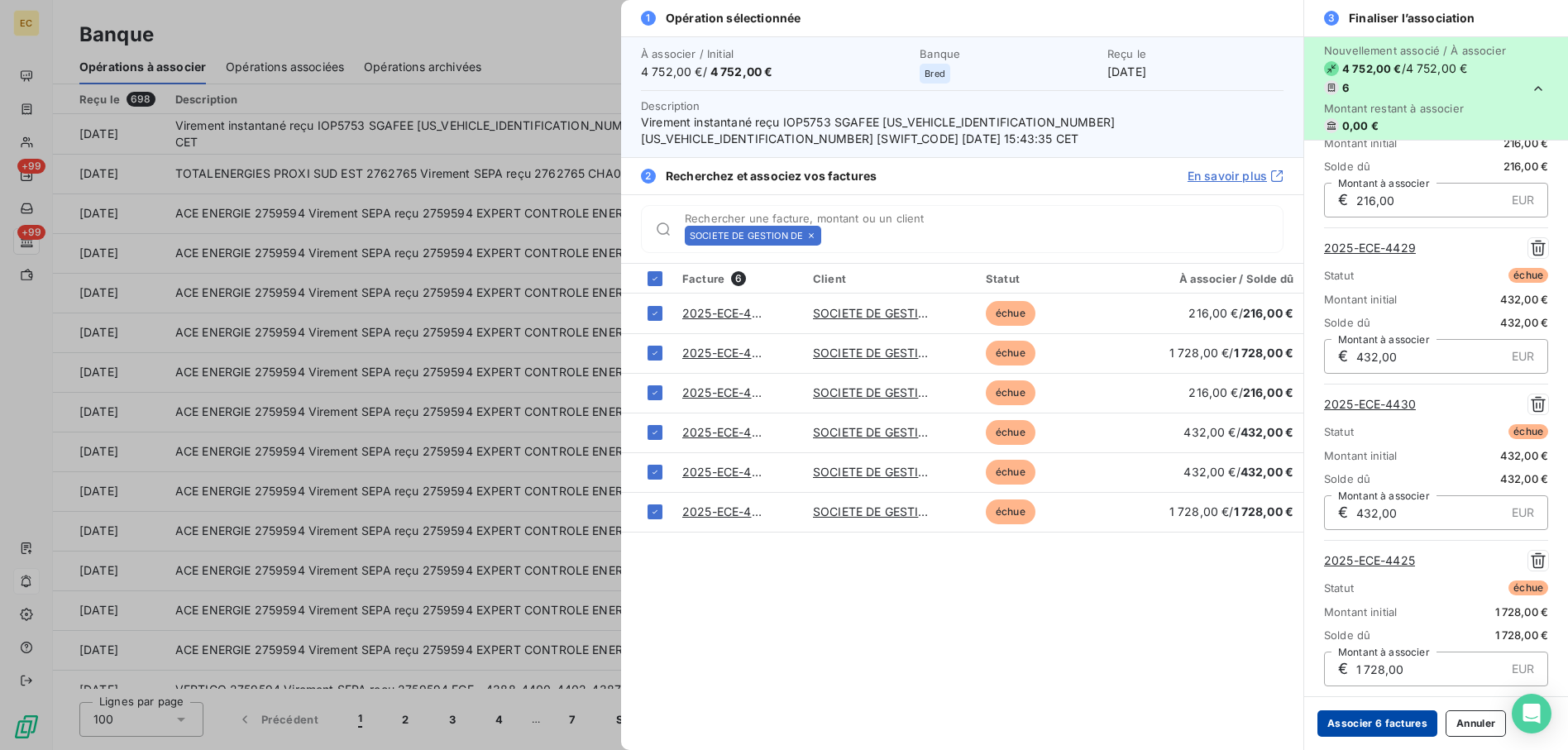
click at [1368, 734] on button "Associer 6 factures" at bounding box center [1377, 724] width 120 height 26
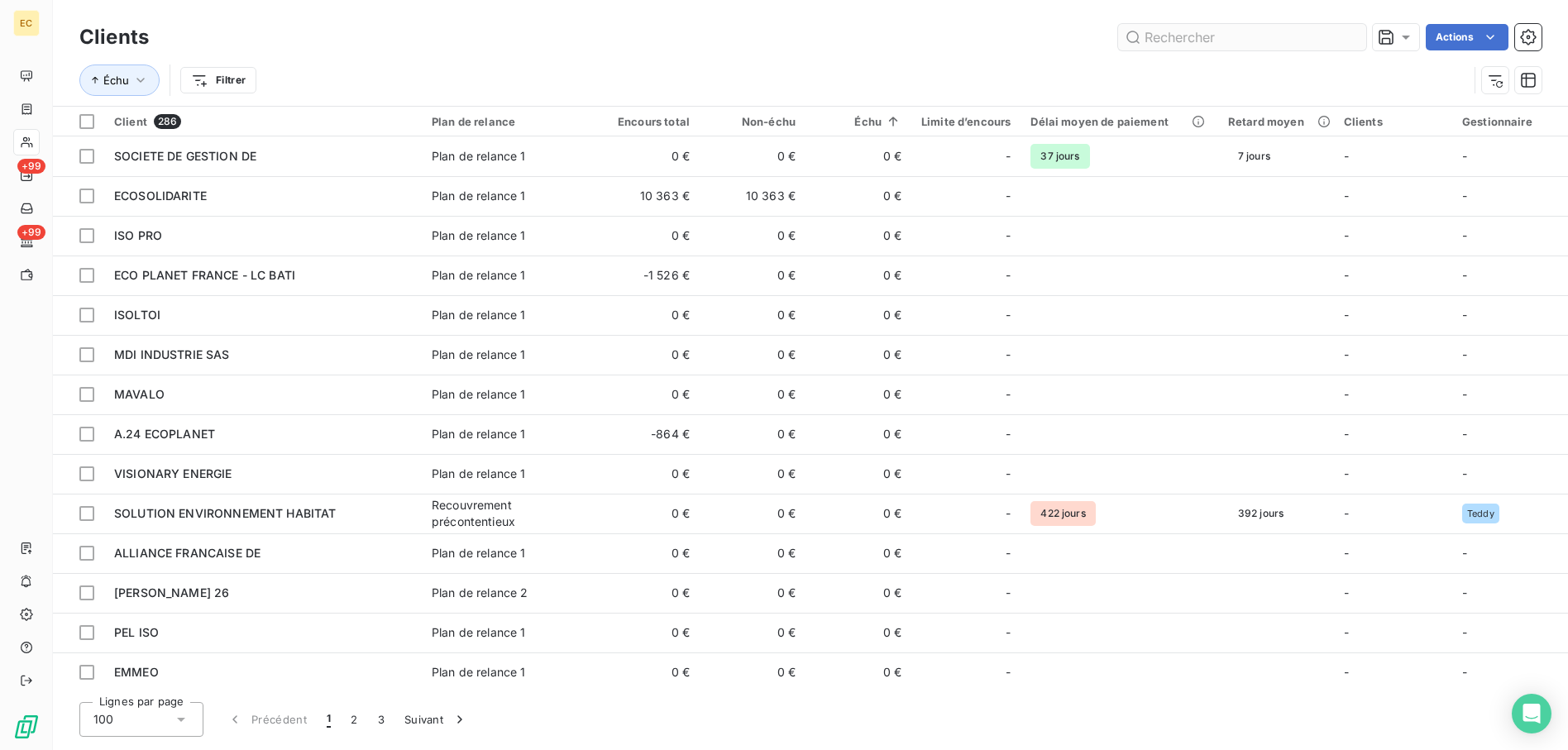
click at [1254, 32] on input "text" at bounding box center [1242, 37] width 248 height 26
click at [1177, 31] on input "text" at bounding box center [1242, 37] width 248 height 26
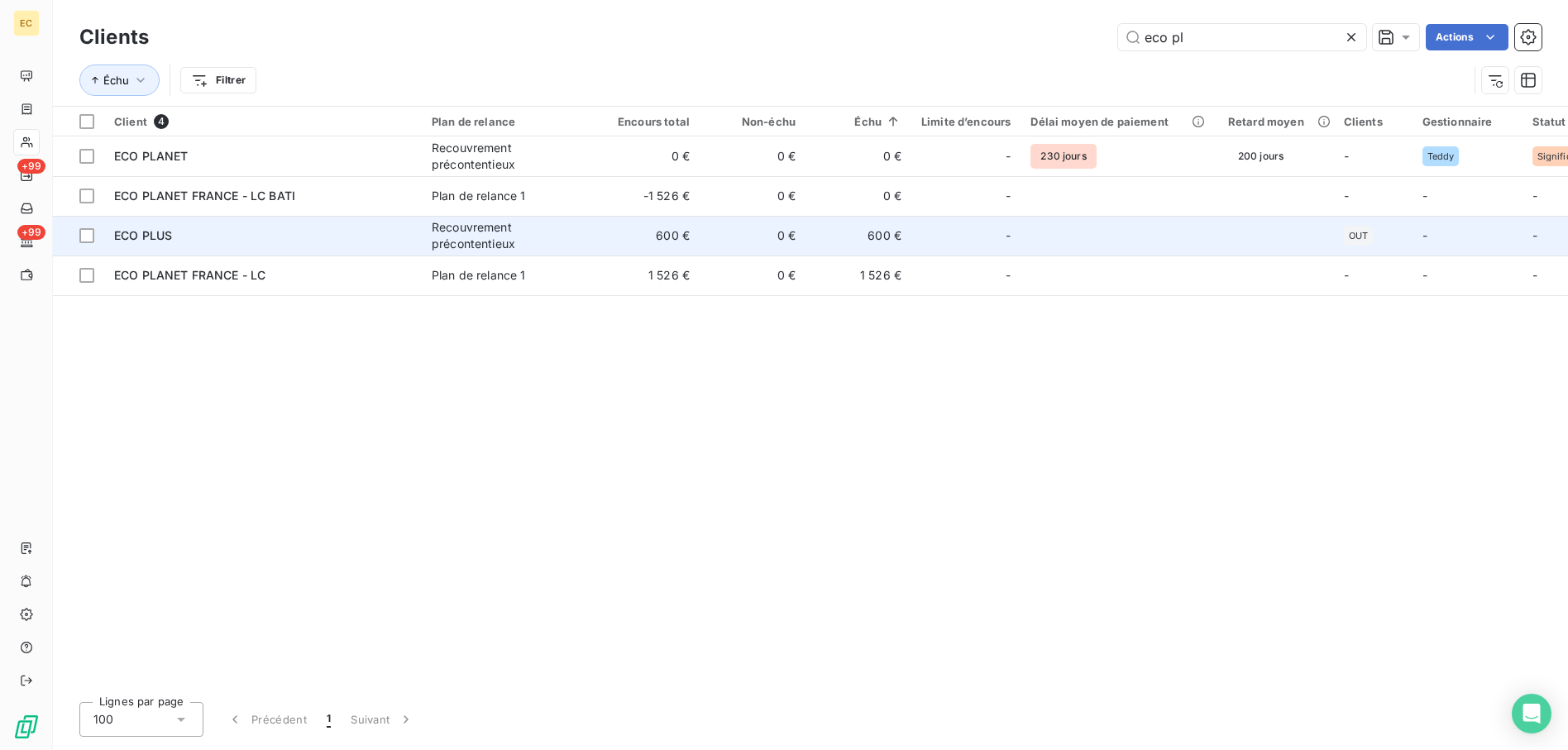
type input "eco pl"
click at [624, 237] on td "600 €" at bounding box center [646, 236] width 106 height 40
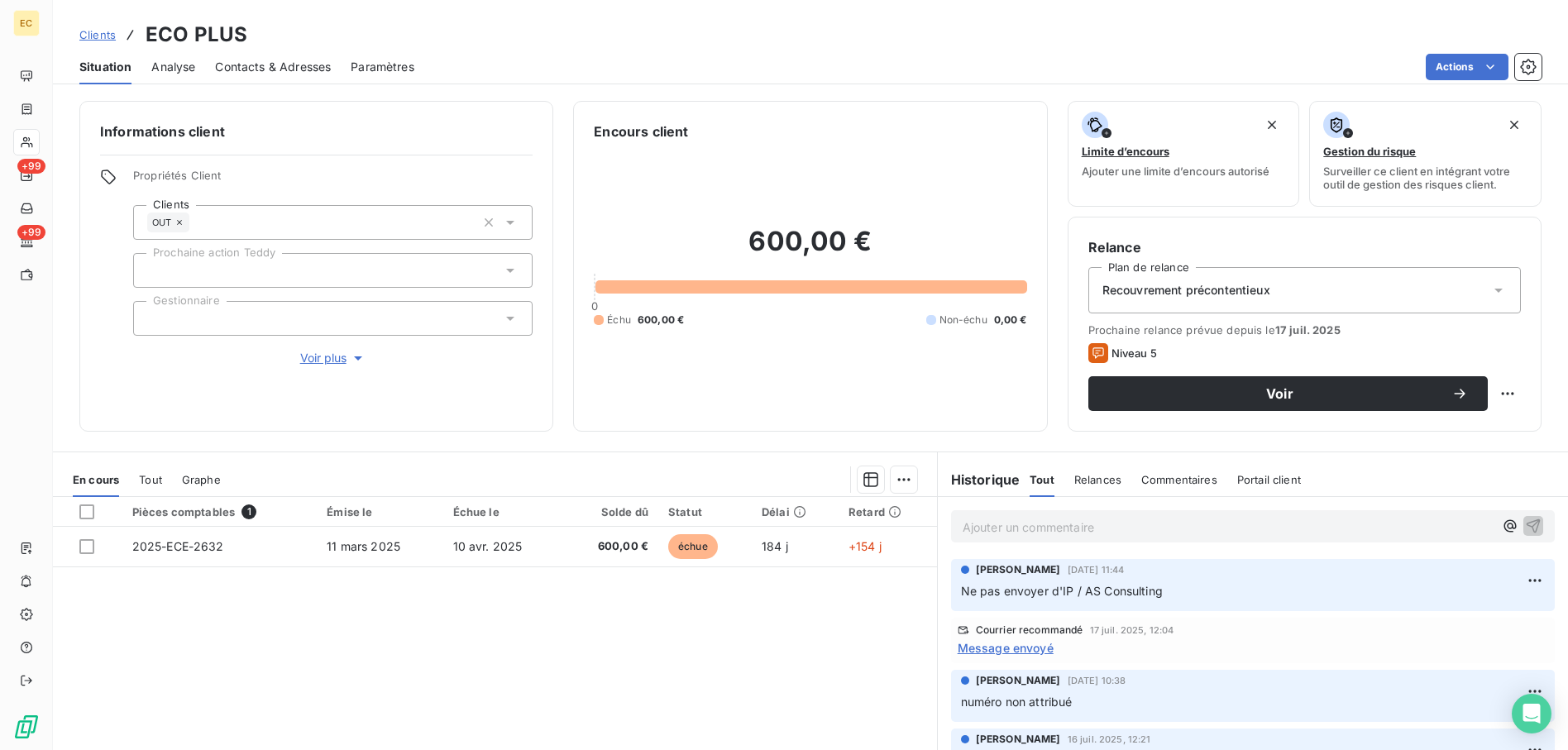
drag, startPoint x: 105, startPoint y: 31, endPoint x: 381, endPoint y: 39, distance: 276.1
click at [106, 31] on span "Clients" at bounding box center [98, 35] width 37 height 14
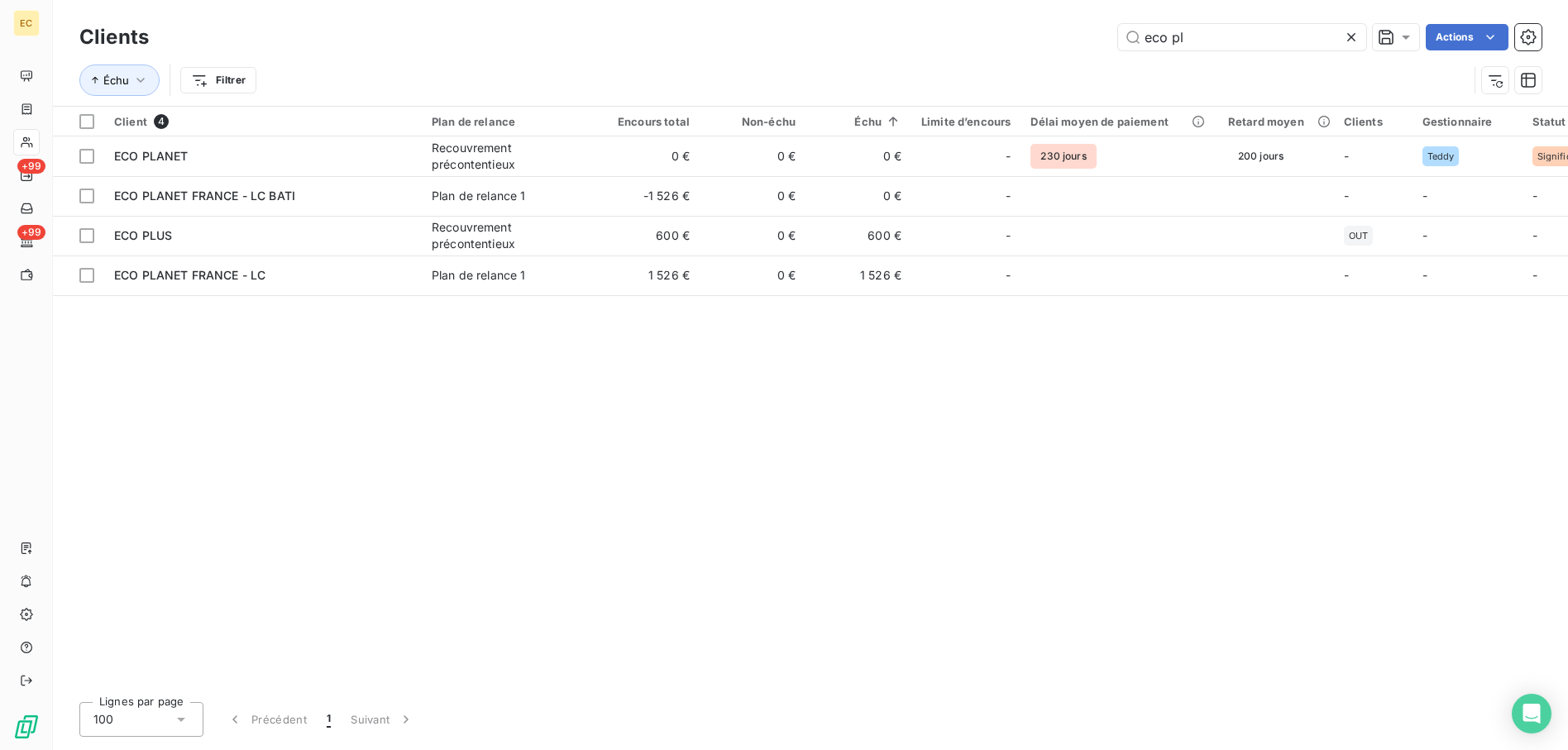
click at [914, 25] on div "eco pl Actions" at bounding box center [855, 37] width 1373 height 26
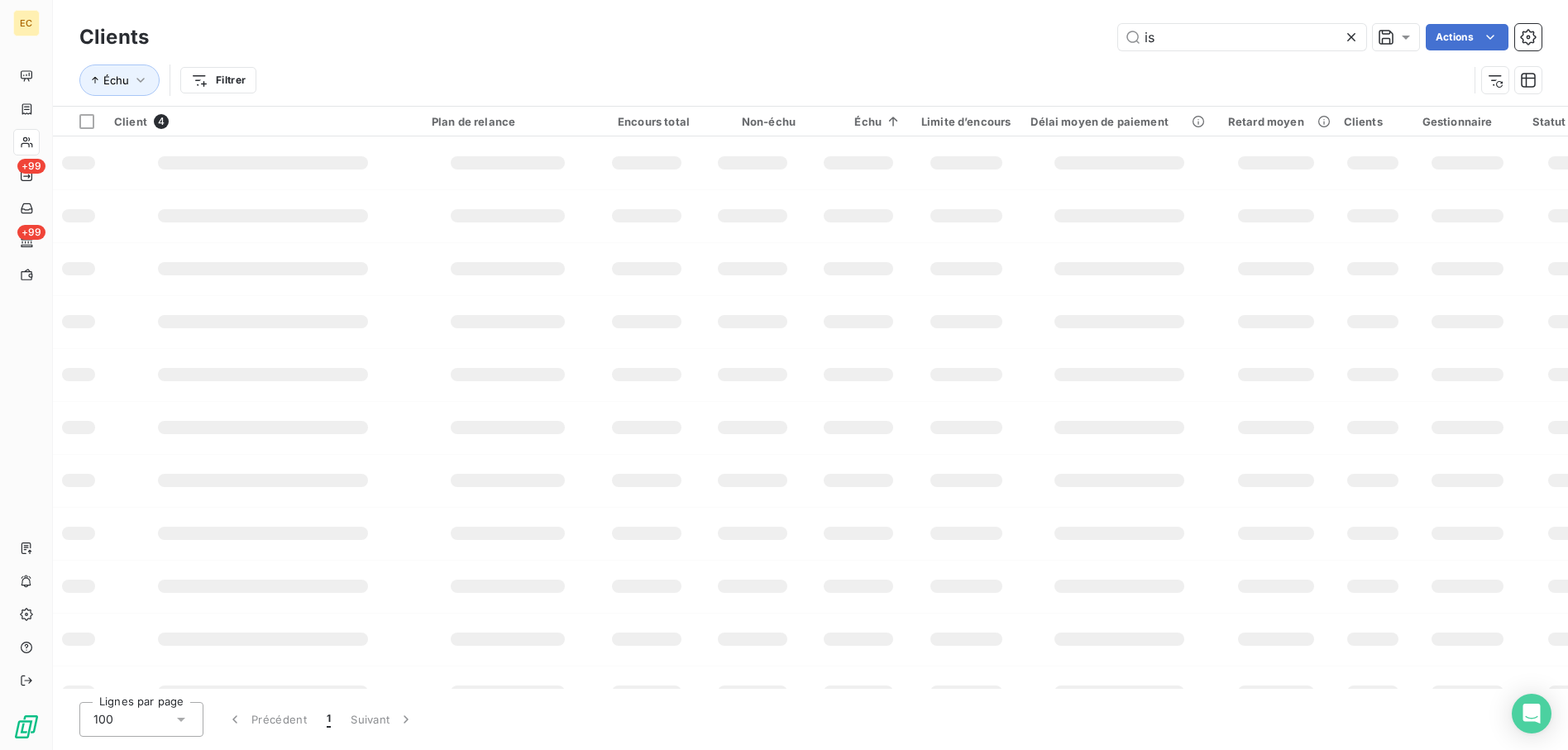
type input "i"
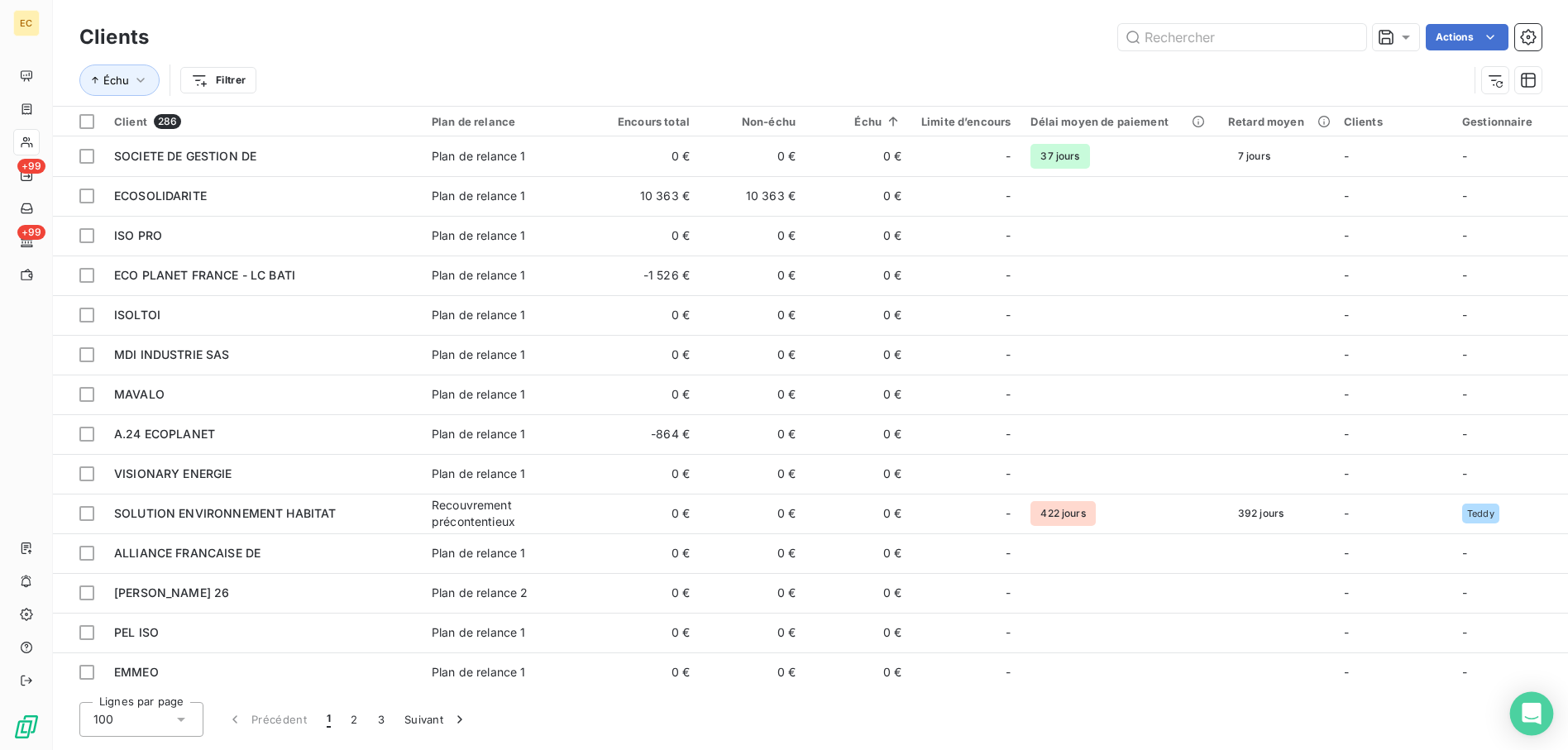
click at [1536, 718] on icon "Open Intercom Messenger" at bounding box center [1531, 714] width 21 height 21
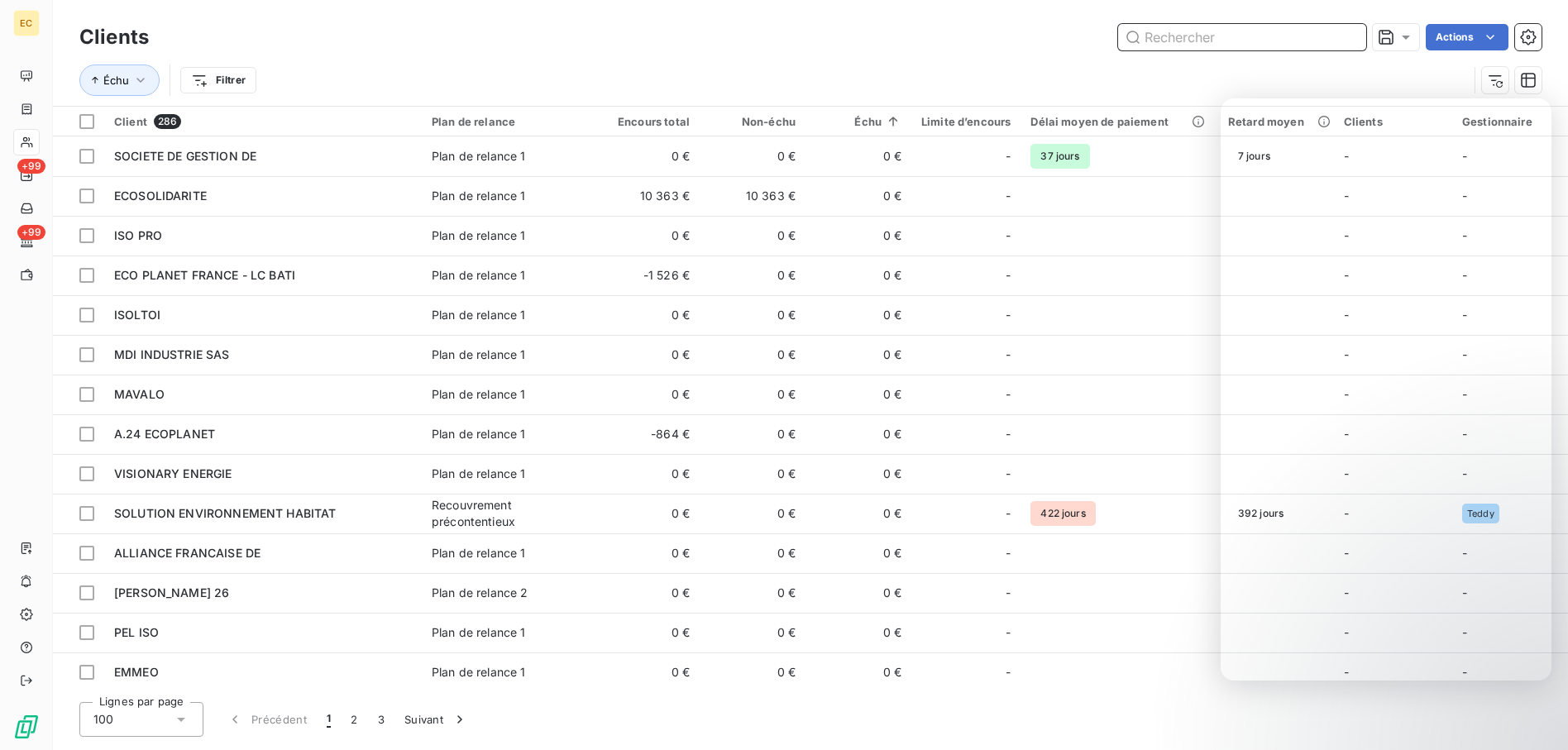
click at [1198, 25] on input "text" at bounding box center [1242, 37] width 248 height 26
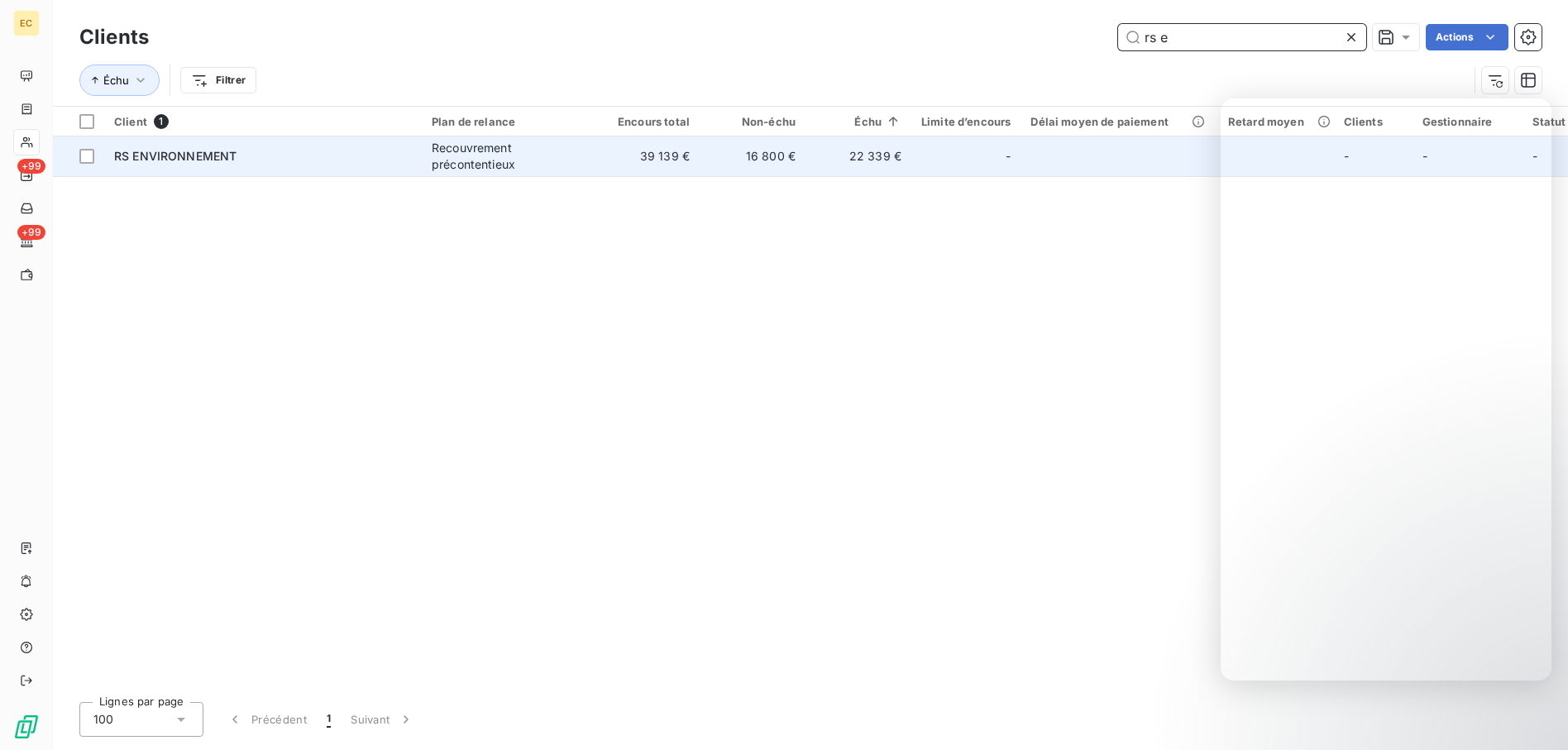
type input "rs e"
click at [391, 158] on div "RS ENVIRONNEMENT" at bounding box center [263, 156] width 298 height 16
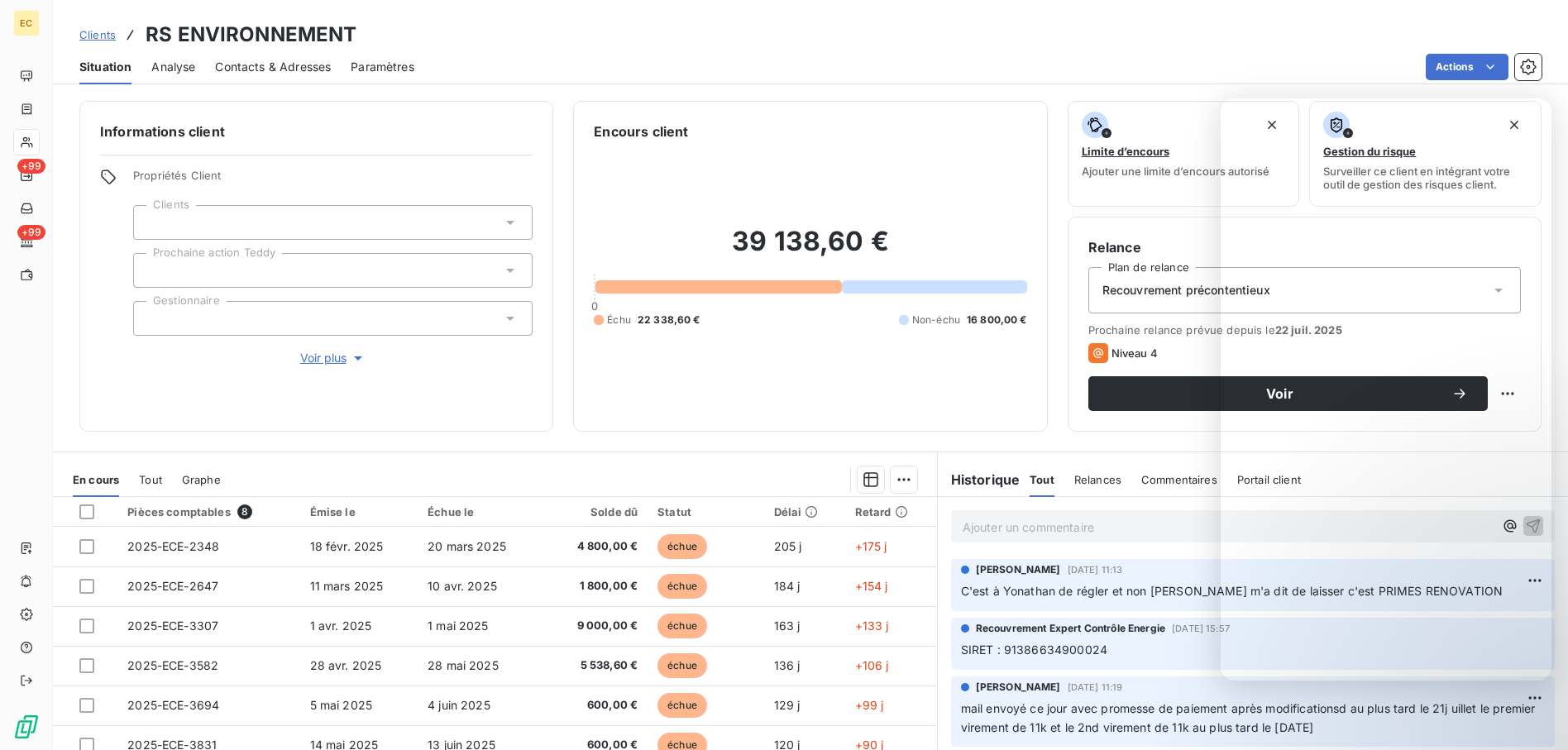
click at [1047, 532] on p "Ajouter un commentaire ﻿" at bounding box center [1228, 527] width 530 height 20
drag, startPoint x: 1079, startPoint y: 536, endPoint x: 1066, endPoint y: 537, distance: 13.0
click at [1076, 537] on p "Ajouter un commentaire ﻿" at bounding box center [1228, 527] width 530 height 20
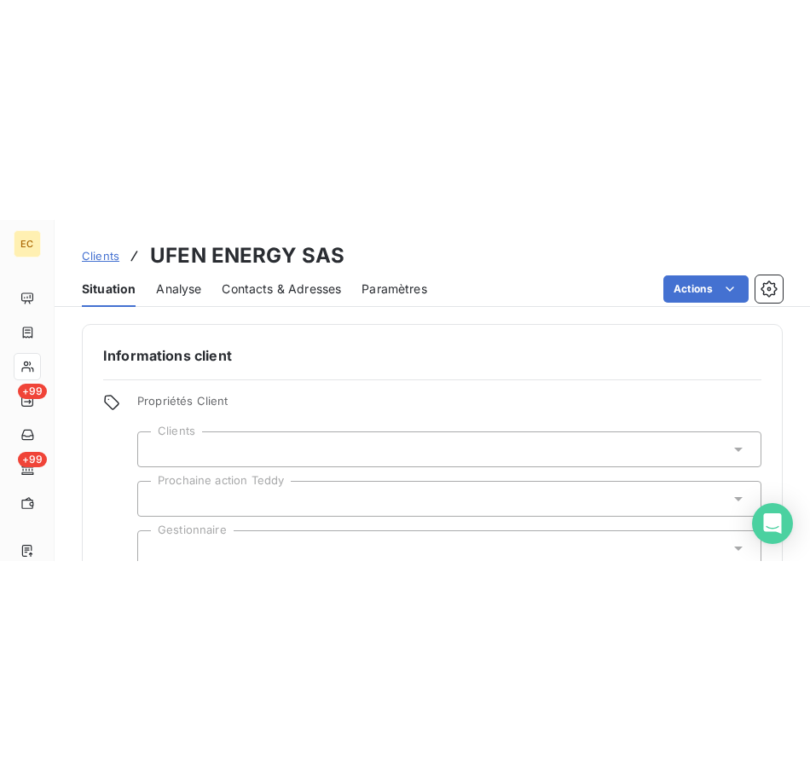
scroll to position [119, 0]
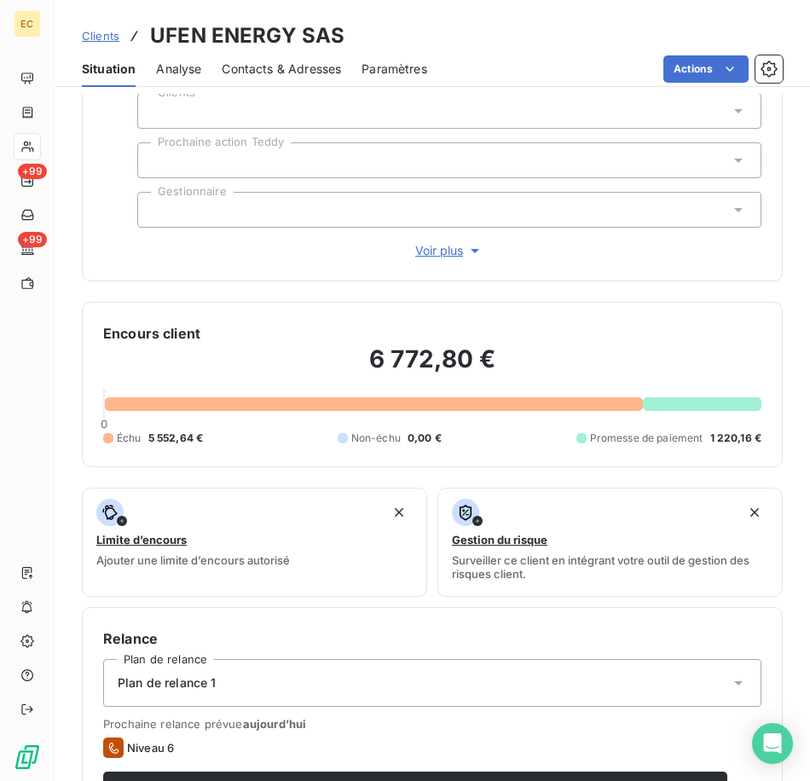
drag, startPoint x: 107, startPoint y: 32, endPoint x: 120, endPoint y: 32, distance: 13.6
click at [107, 32] on span "Clients" at bounding box center [101, 36] width 38 height 14
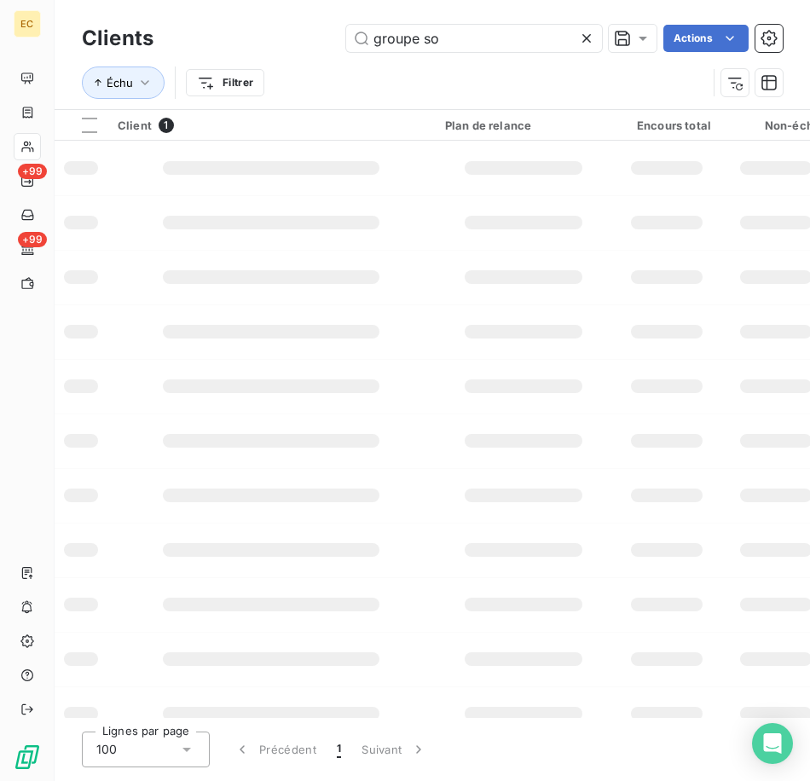
type input "groupe so"
